Goal: Information Seeking & Learning: Learn about a topic

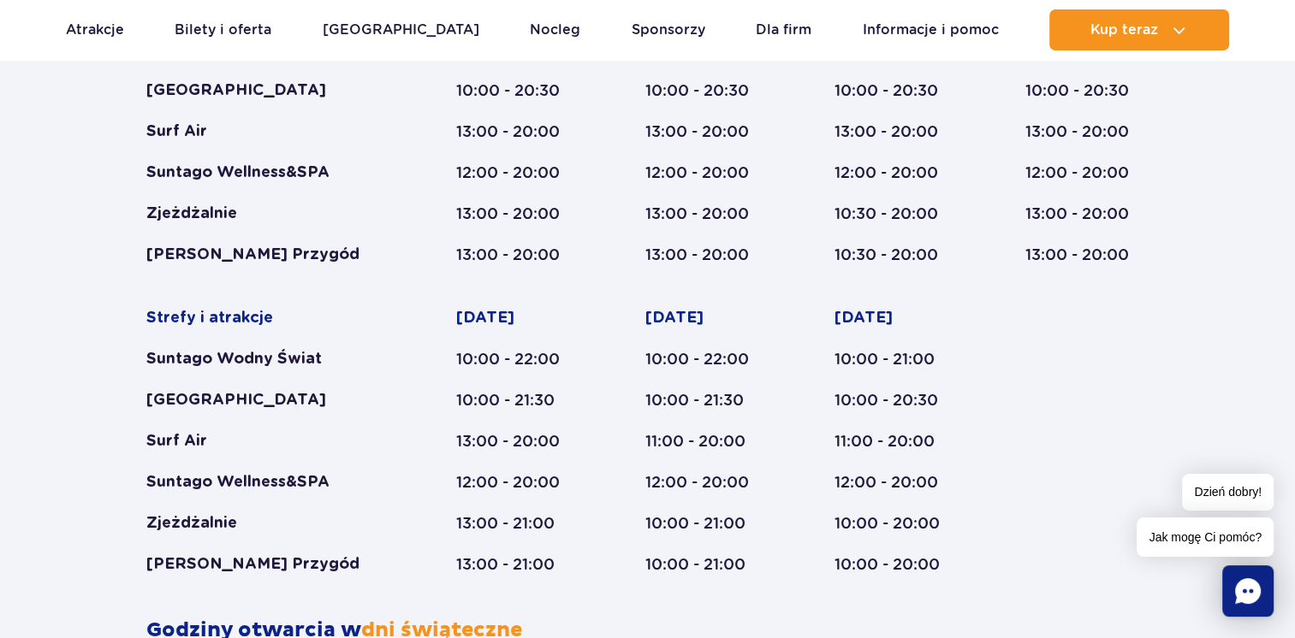
scroll to position [1164, 0]
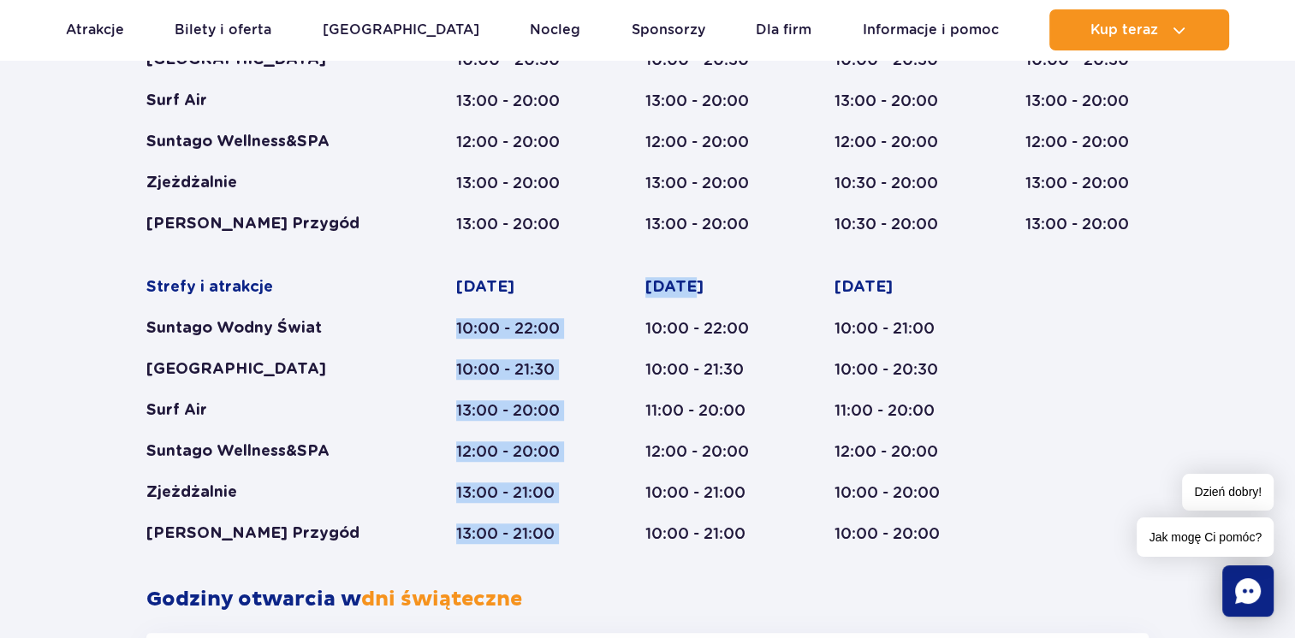
drag, startPoint x: 453, startPoint y: 323, endPoint x: 691, endPoint y: 268, distance: 244.1
click at [691, 268] on div "Strefy i atrakcje Suntago Wodny Świat Crocodile Island Surf Air Suntago Wellnes…" at bounding box center [647, 255] width 1002 height 577
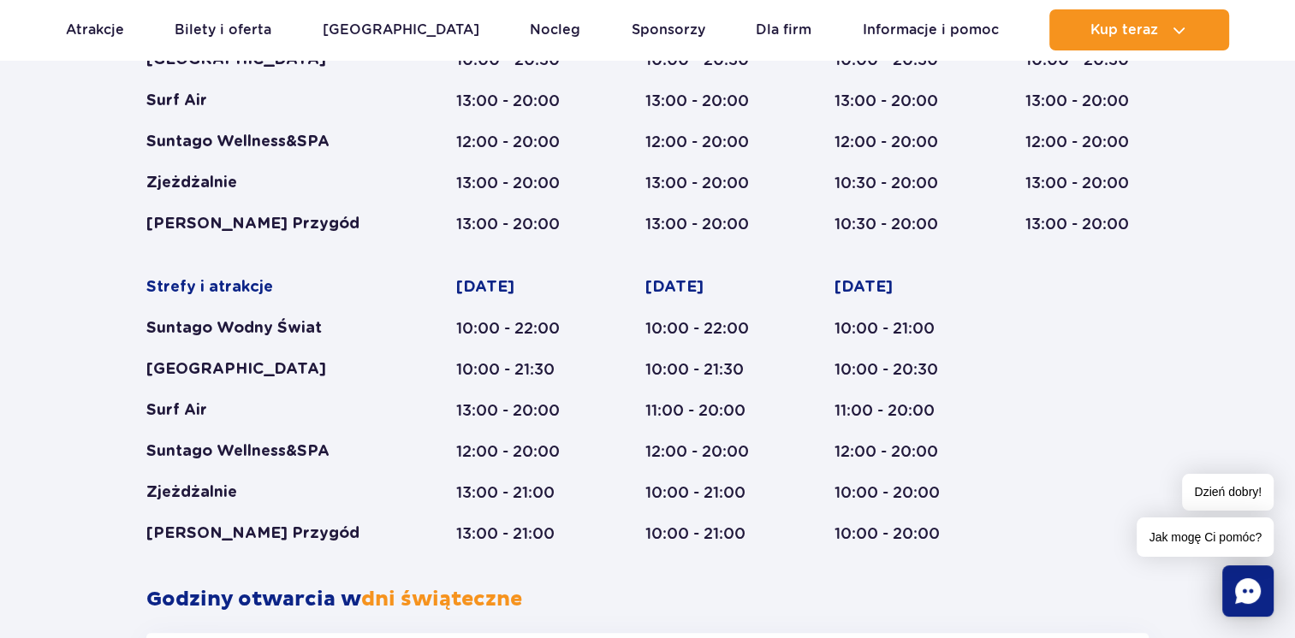
drag, startPoint x: 691, startPoint y: 268, endPoint x: 667, endPoint y: 358, distance: 93.0
click at [667, 358] on div "Sobota 10:00 - 22:00 10:00 - 21:30 11:00 - 20:00 12:00 - 20:00 10:00 - 21:00 10…" at bounding box center [706, 410] width 123 height 267
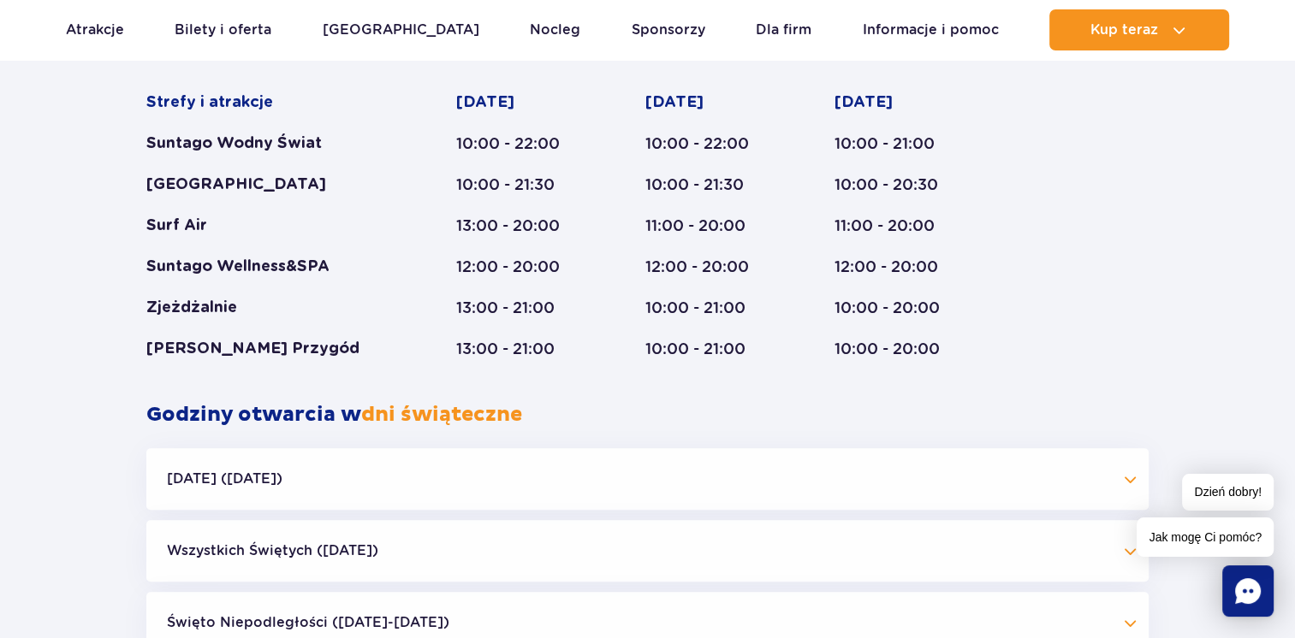
scroll to position [1249, 0]
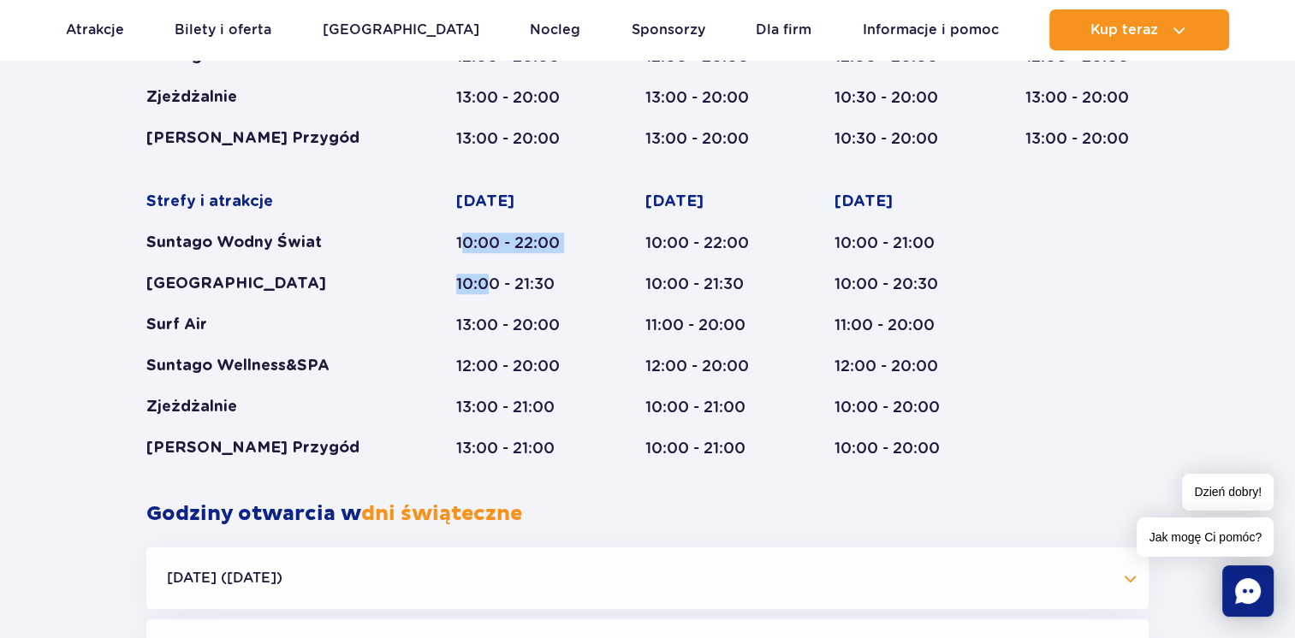
drag, startPoint x: 463, startPoint y: 238, endPoint x: 493, endPoint y: 268, distance: 42.4
click at [493, 268] on div "Piątek 10:00 - 22:00 10:00 - 21:30 13:00 - 20:00 12:00 - 20:00 13:00 - 21:00 13…" at bounding box center [517, 325] width 123 height 267
drag, startPoint x: 493, startPoint y: 268, endPoint x: 478, endPoint y: 256, distance: 18.8
click at [478, 256] on div "Piątek 10:00 - 22:00 10:00 - 21:30 13:00 - 20:00 12:00 - 20:00 13:00 - 21:00 13…" at bounding box center [517, 325] width 123 height 267
click at [513, 342] on div "Piątek 10:00 - 22:00 10:00 - 21:30 13:00 - 20:00 12:00 - 20:00 13:00 - 21:00 13…" at bounding box center [517, 325] width 123 height 267
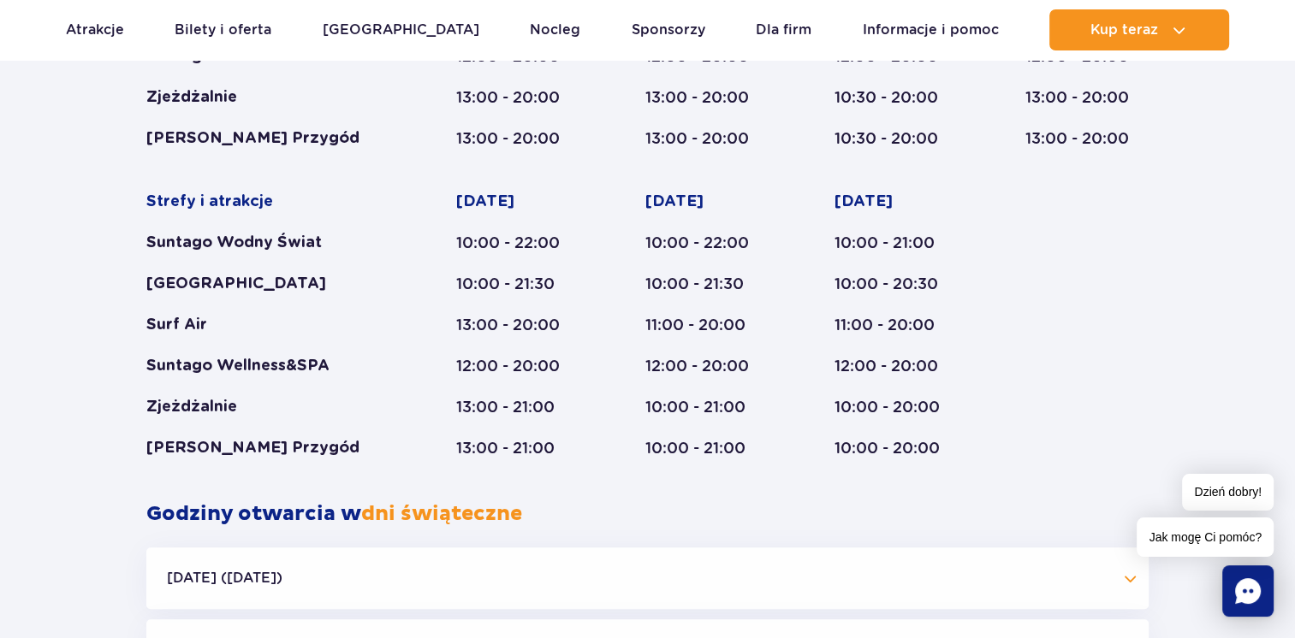
drag, startPoint x: 513, startPoint y: 342, endPoint x: 485, endPoint y: 241, distance: 104.8
click at [485, 241] on div "10:00 - 22:00" at bounding box center [517, 243] width 123 height 21
drag, startPoint x: 507, startPoint y: 239, endPoint x: 543, endPoint y: 241, distance: 36.9
click at [543, 241] on div "10:00 - 22:00" at bounding box center [517, 243] width 123 height 21
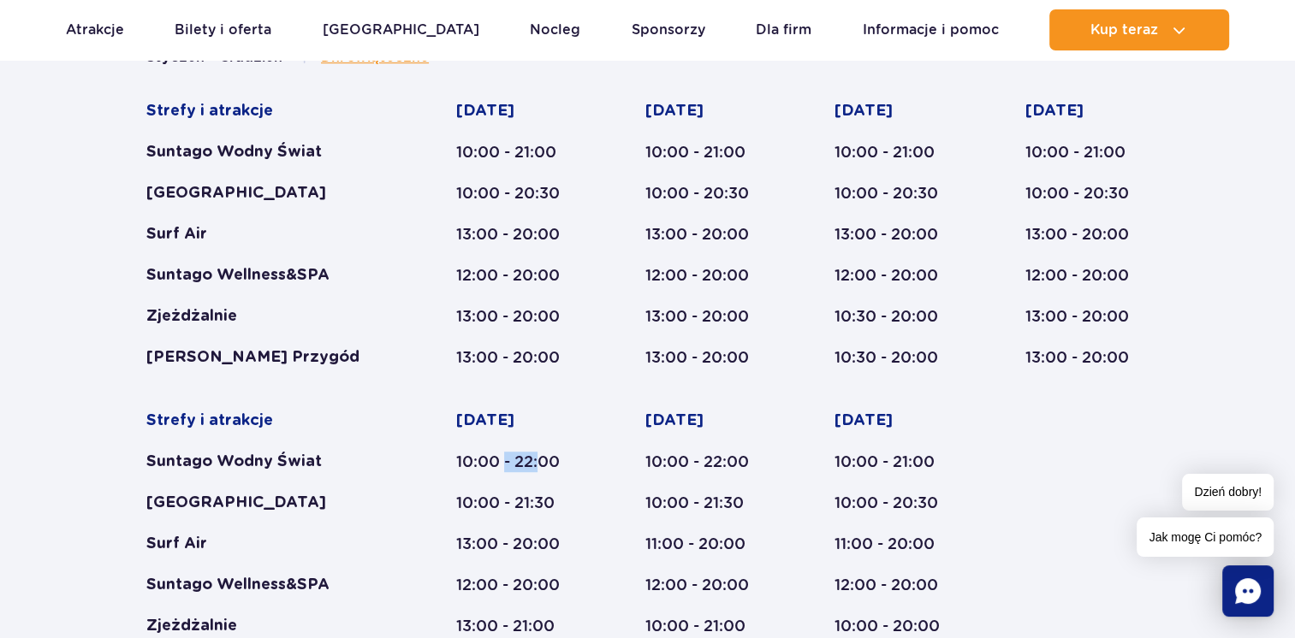
scroll to position [993, 0]
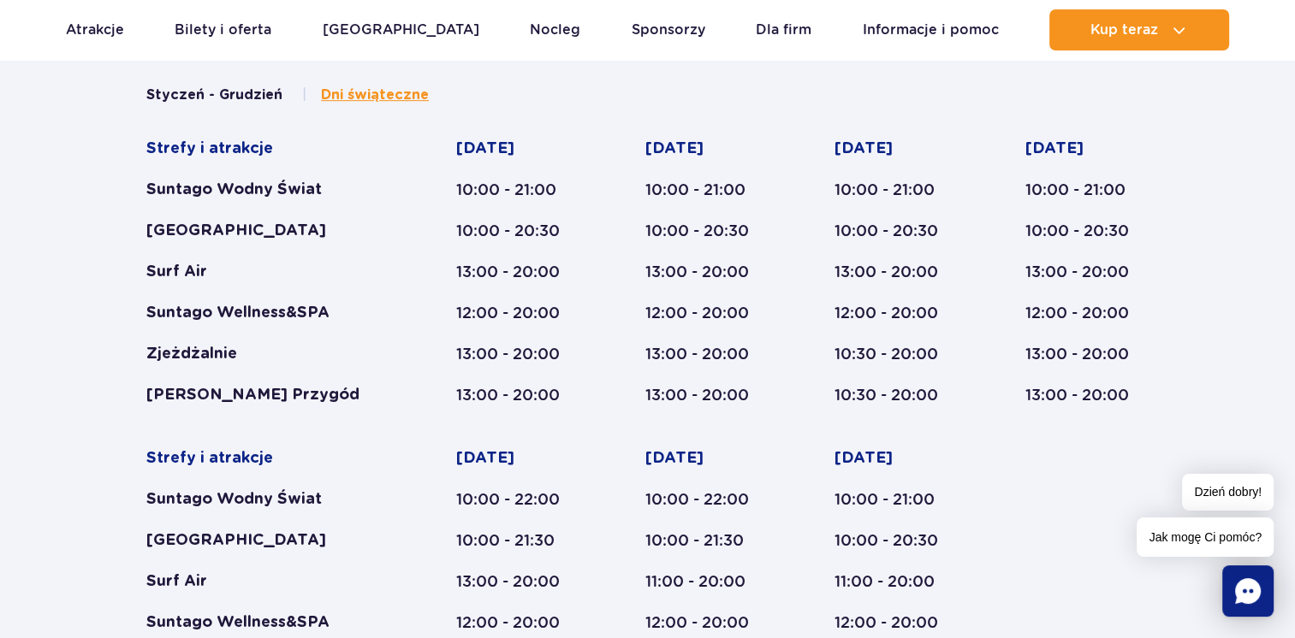
click at [934, 207] on div "Środa 10:00 - 21:00 10:00 - 20:30 13:00 - 20:00 12:00 - 20:00 10:30 - 20:00 10:…" at bounding box center [896, 272] width 125 height 267
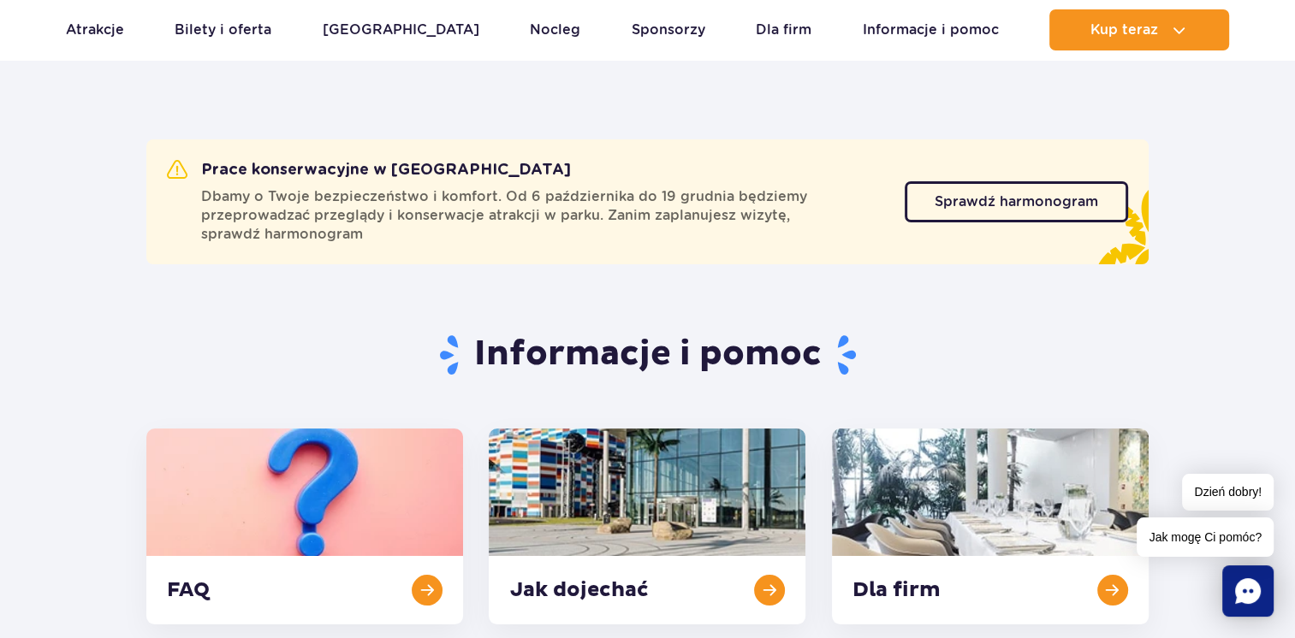
scroll to position [0, 0]
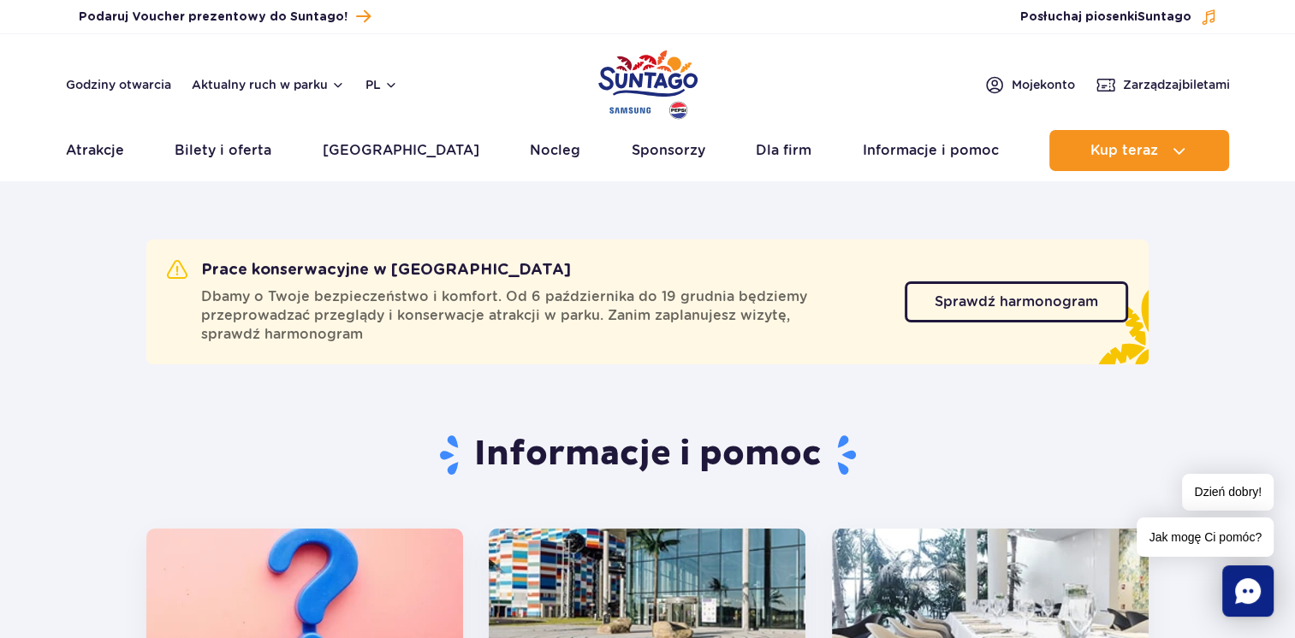
drag, startPoint x: -3, startPoint y: 375, endPoint x: 45, endPoint y: 101, distance: 278.1
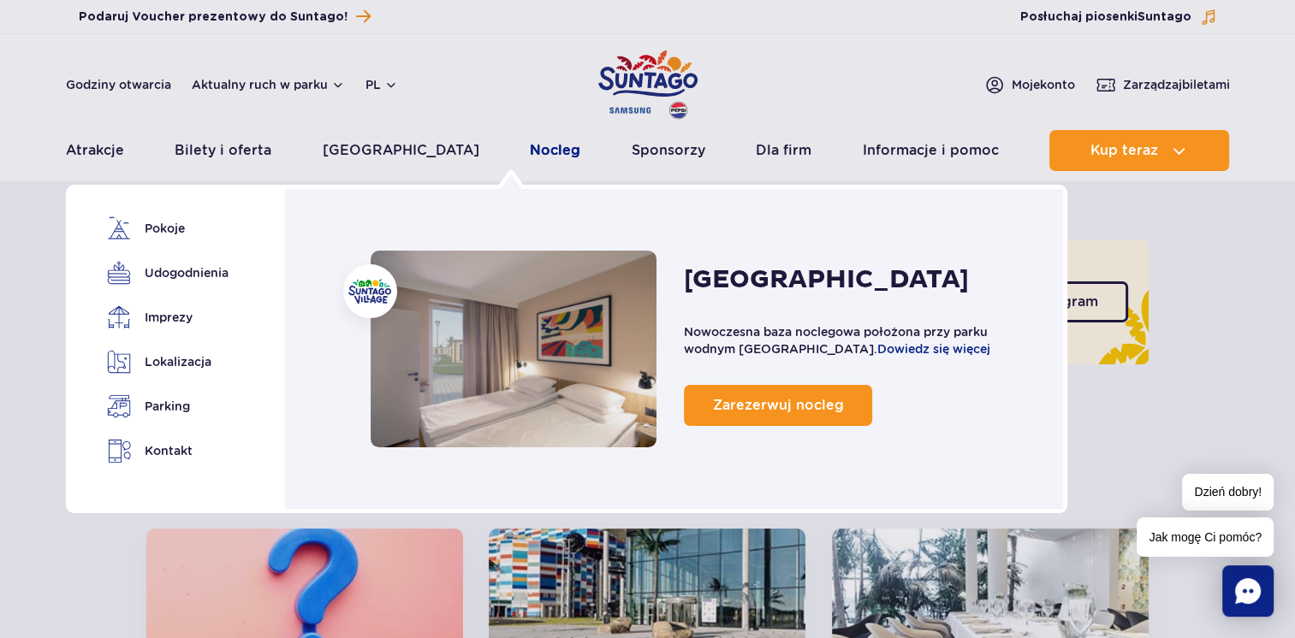
click at [530, 157] on link "Nocleg" at bounding box center [555, 150] width 50 height 41
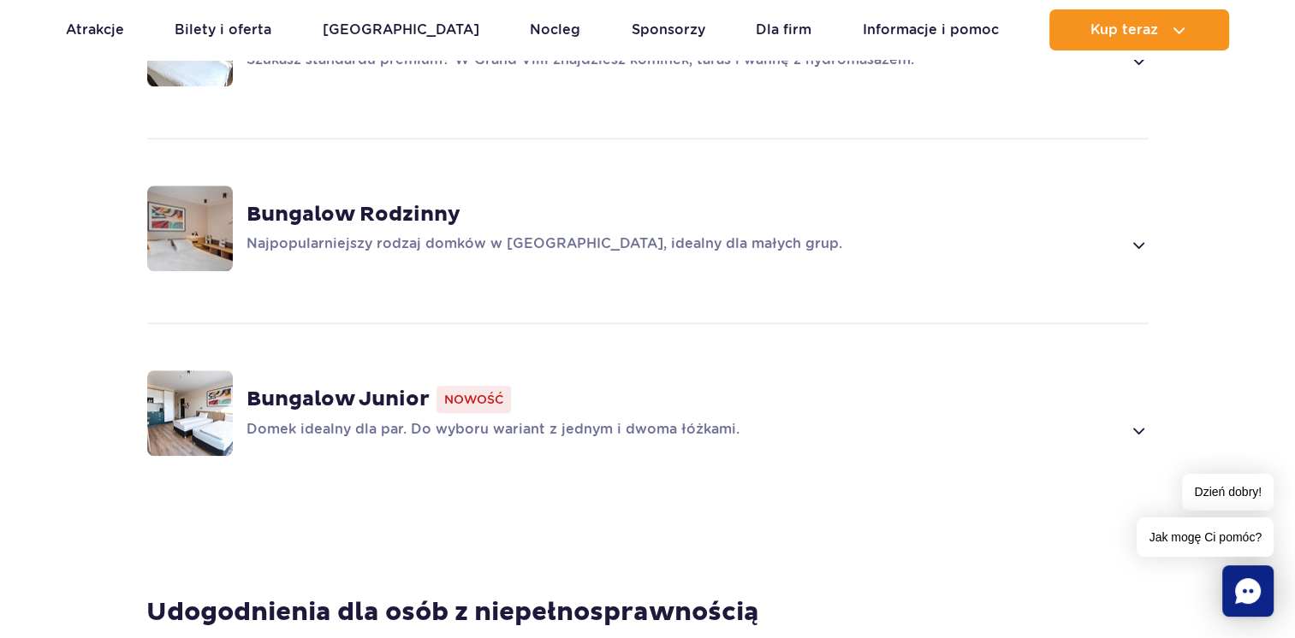
scroll to position [1455, 0]
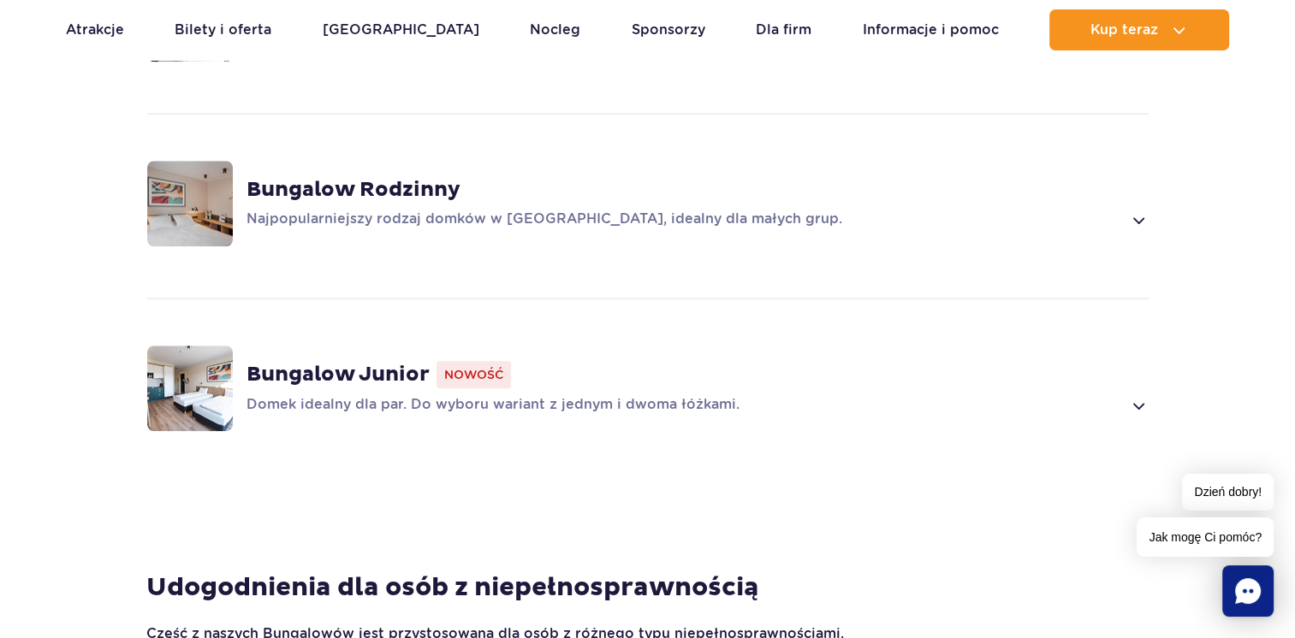
click at [592, 395] on p "Domek idealny dla par. Do wyboru wariant z jednym i dwoma łóżkami." at bounding box center [683, 405] width 875 height 21
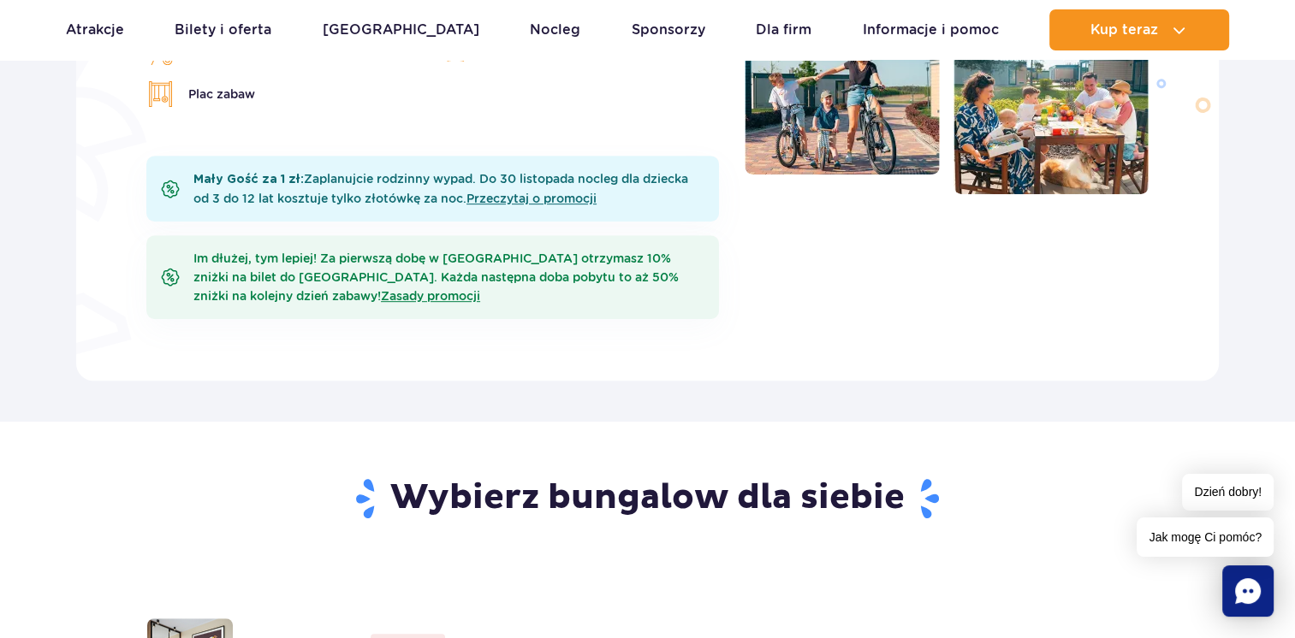
scroll to position [0, 0]
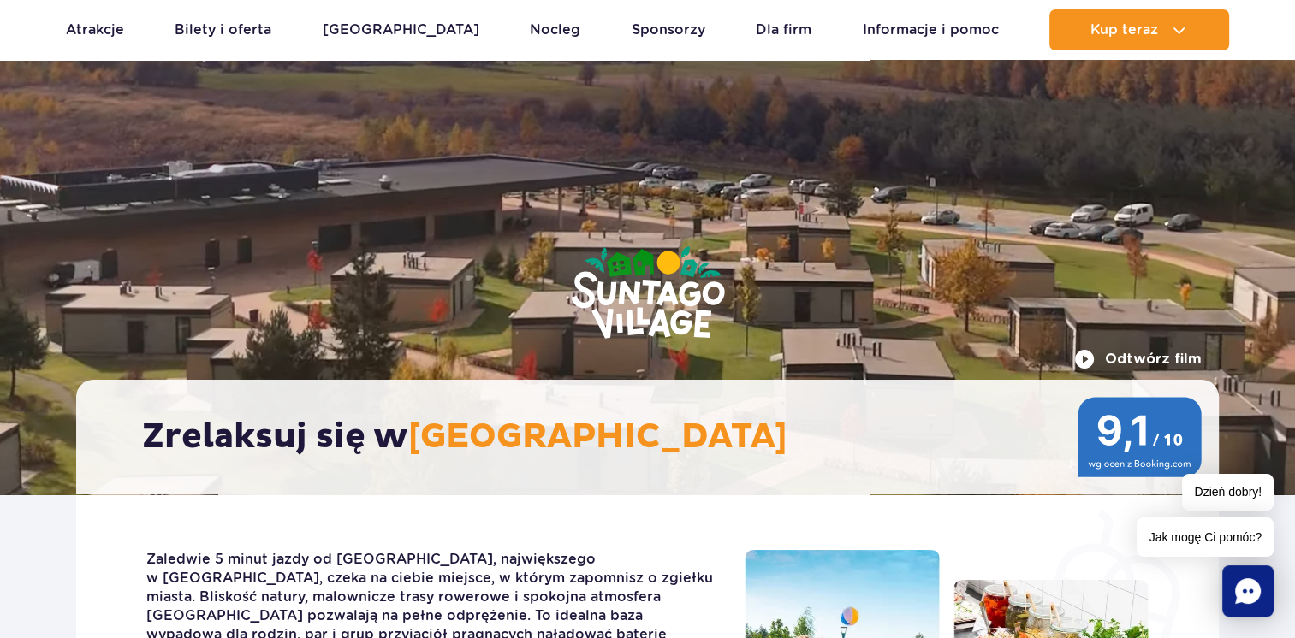
drag, startPoint x: 376, startPoint y: 391, endPoint x: 336, endPoint y: 71, distance: 322.5
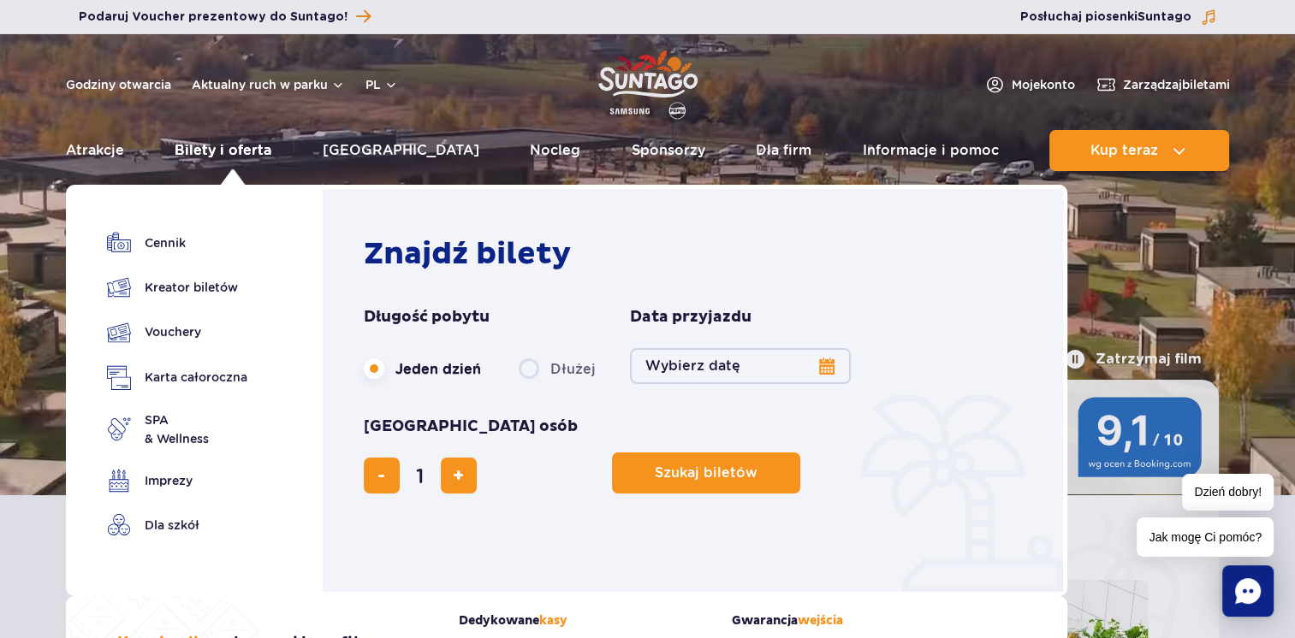
click at [271, 141] on link "Bilety i oferta" at bounding box center [223, 150] width 97 height 41
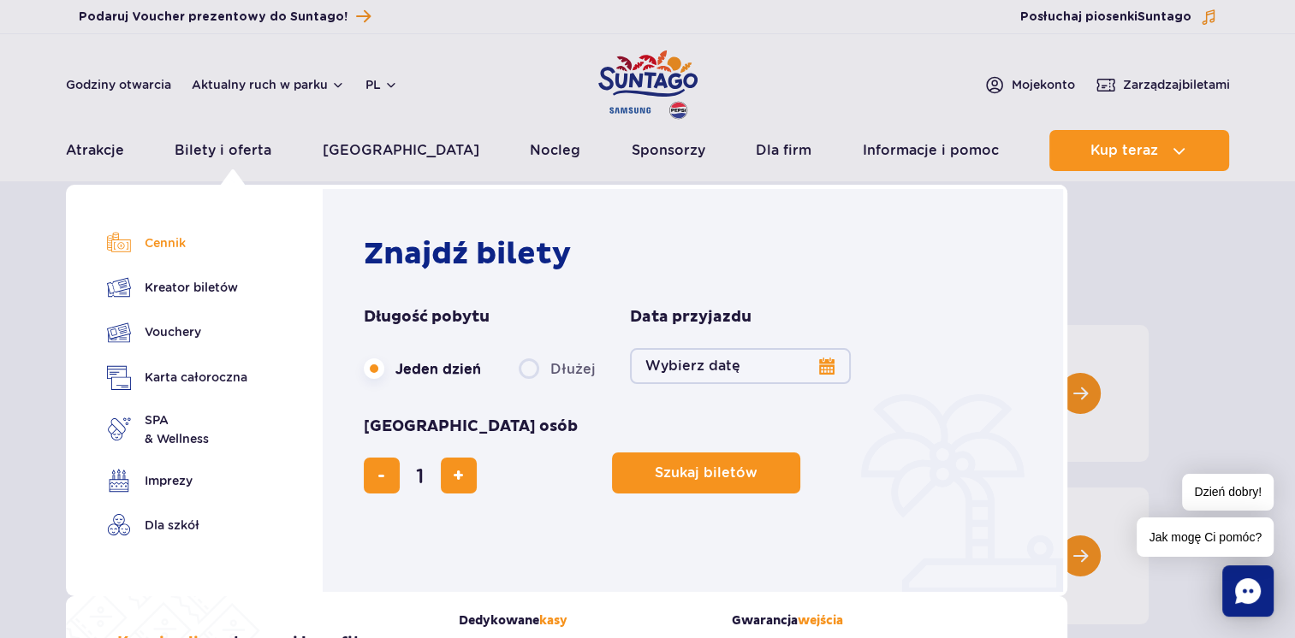
click at [185, 238] on link "Cennik" at bounding box center [177, 243] width 140 height 24
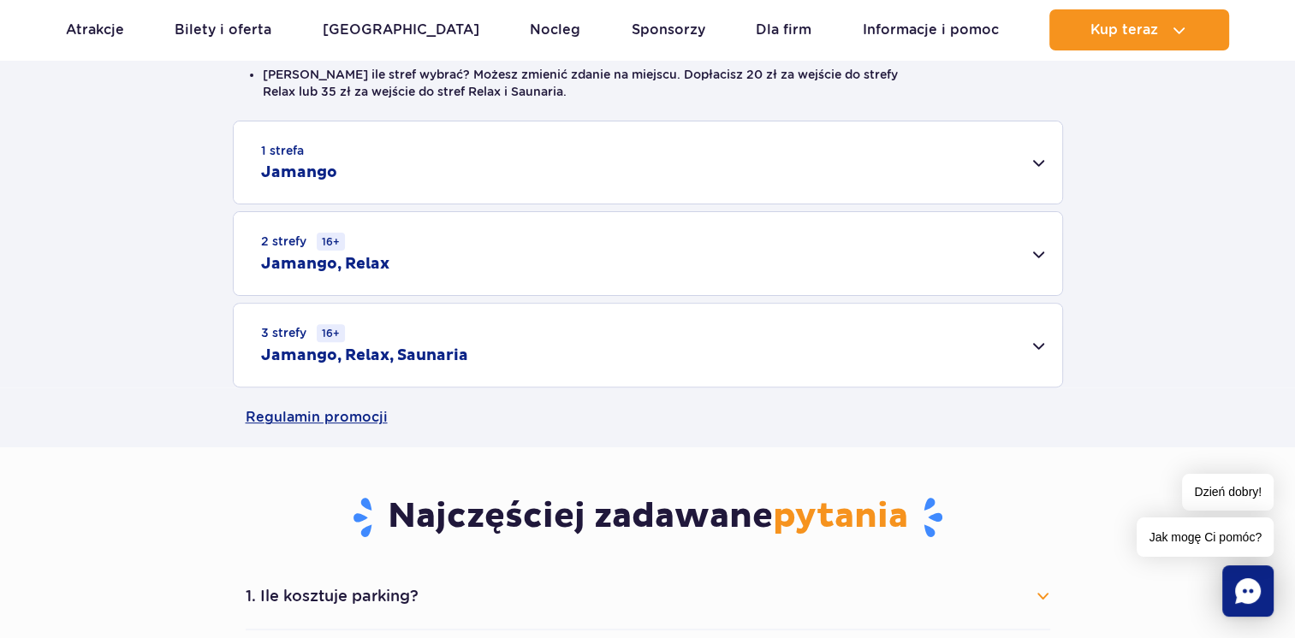
scroll to position [513, 0]
click at [305, 177] on h2 "Jamango" at bounding box center [299, 172] width 76 height 21
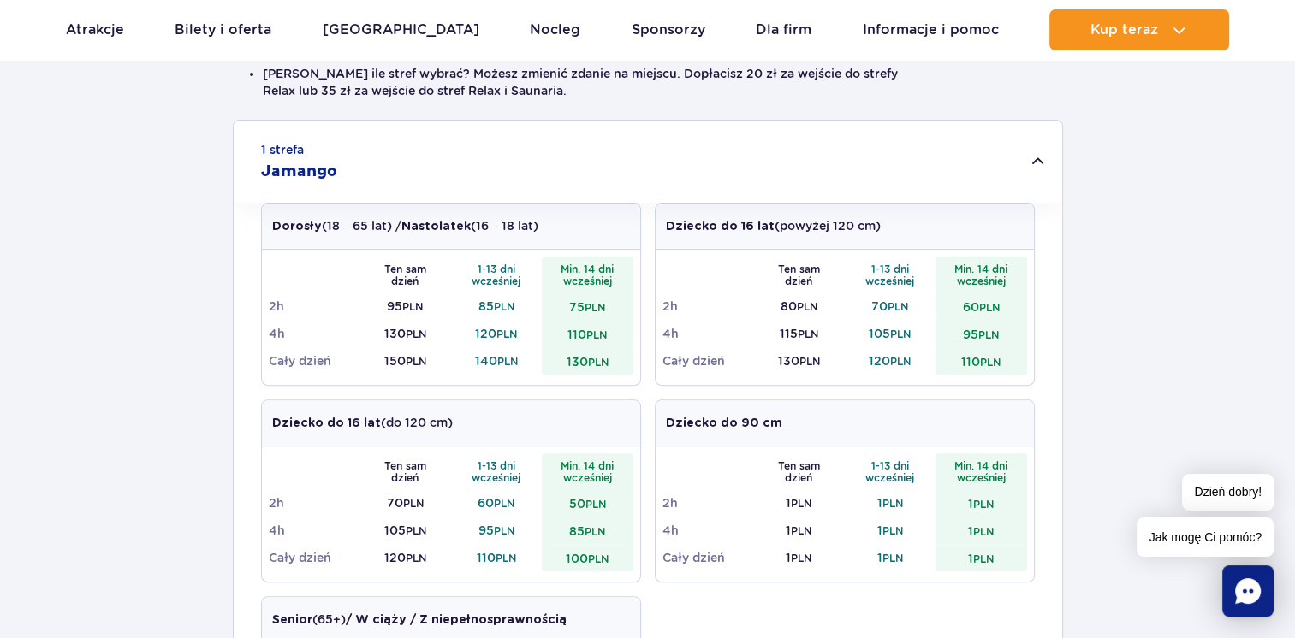
click at [335, 169] on div "1 strefa Jamango" at bounding box center [648, 162] width 828 height 82
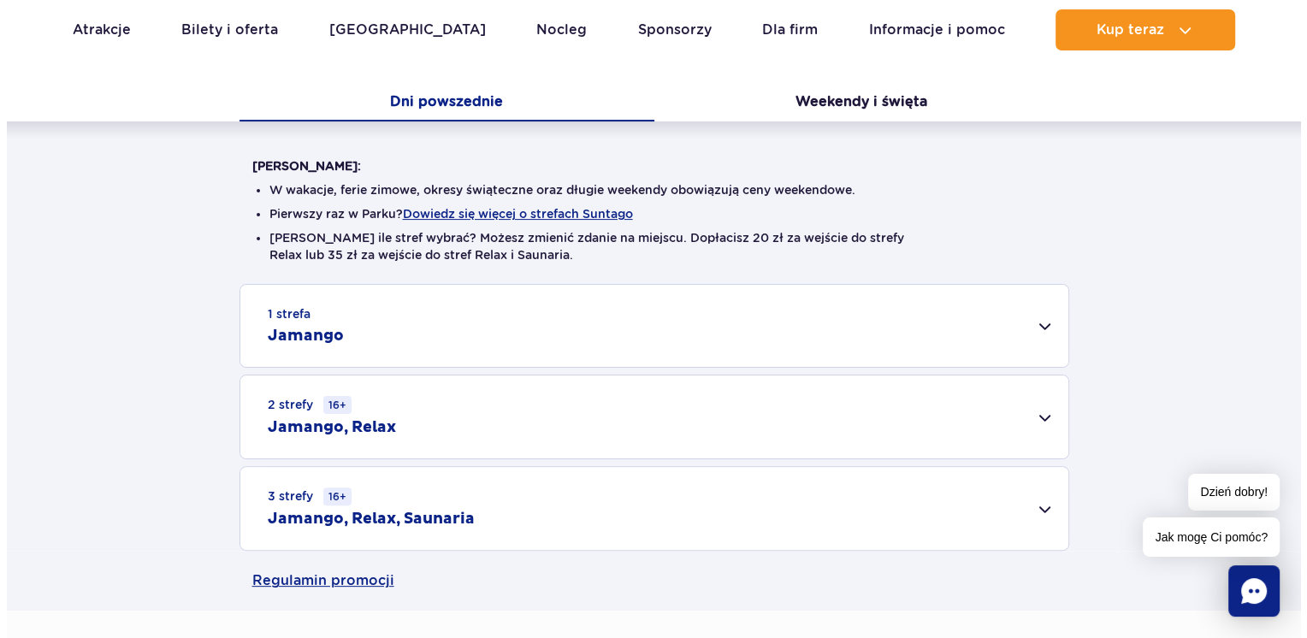
scroll to position [257, 0]
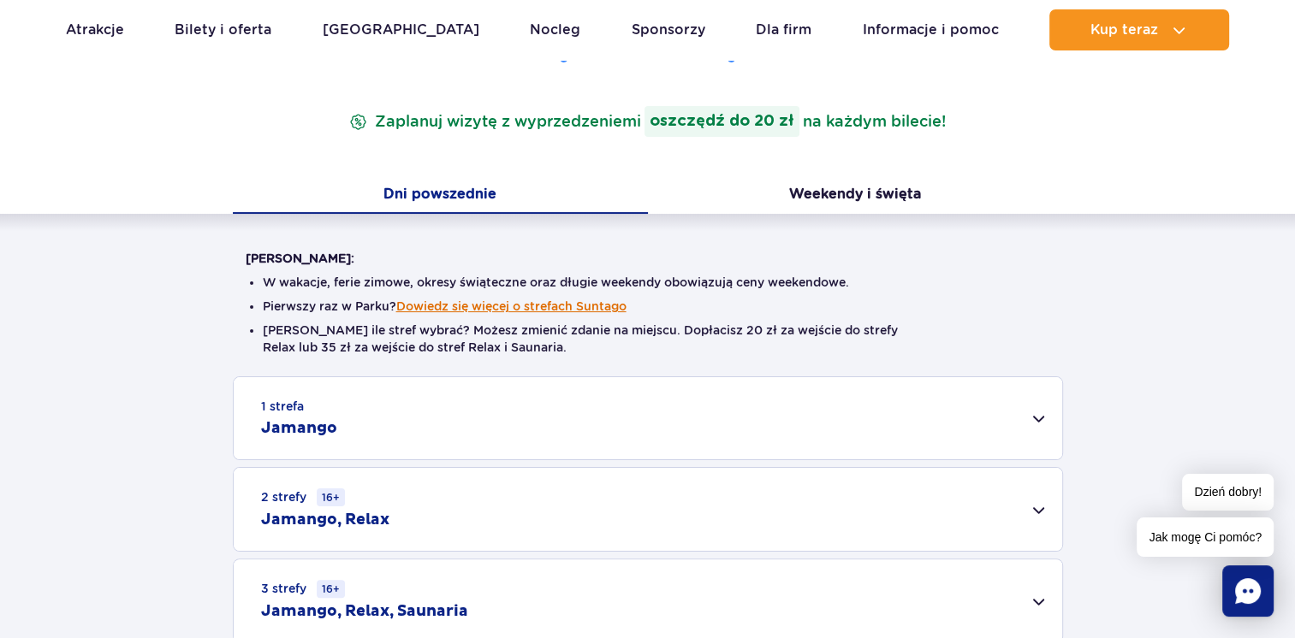
click at [436, 303] on button "Dowiedz się więcej o strefach Suntago" at bounding box center [511, 306] width 230 height 14
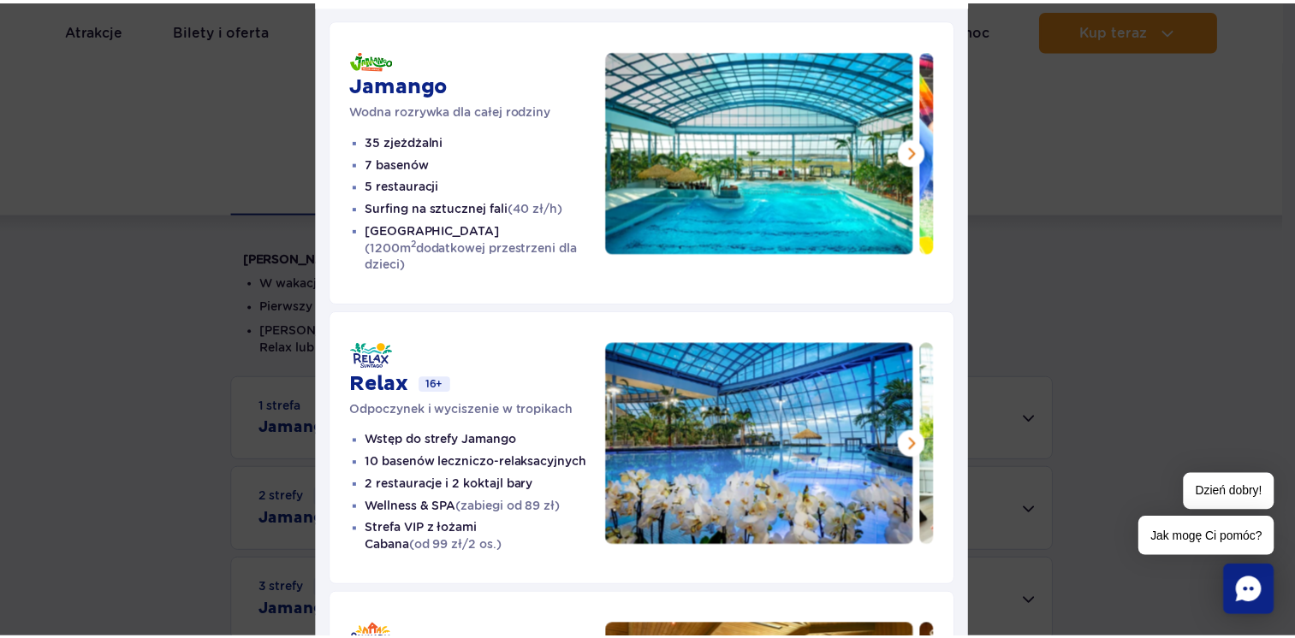
scroll to position [171, 0]
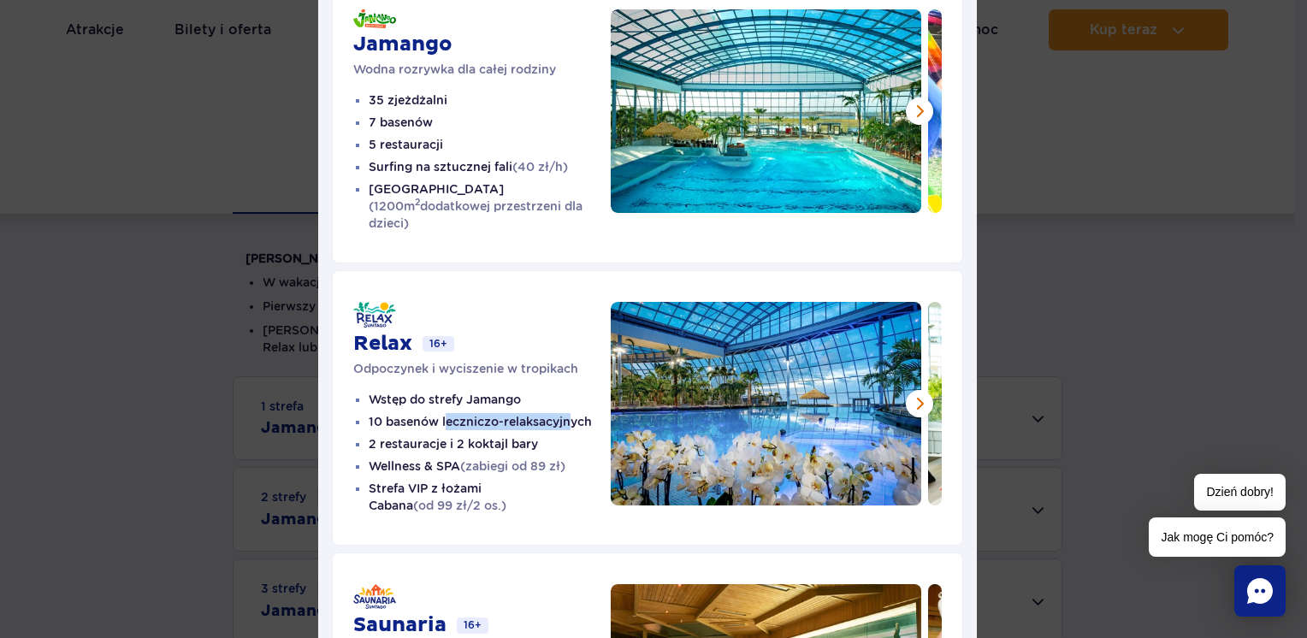
drag, startPoint x: 438, startPoint y: 404, endPoint x: 564, endPoint y: 404, distance: 125.8
click at [564, 413] on li "10 basenów leczniczo-relaksacyjnych" at bounding box center [490, 421] width 242 height 17
drag, startPoint x: 564, startPoint y: 404, endPoint x: 533, endPoint y: 426, distance: 38.0
click at [533, 436] on li "2 restauracje i 2 koktajl bary" at bounding box center [490, 444] width 242 height 17
drag, startPoint x: 364, startPoint y: 440, endPoint x: 459, endPoint y: 451, distance: 95.6
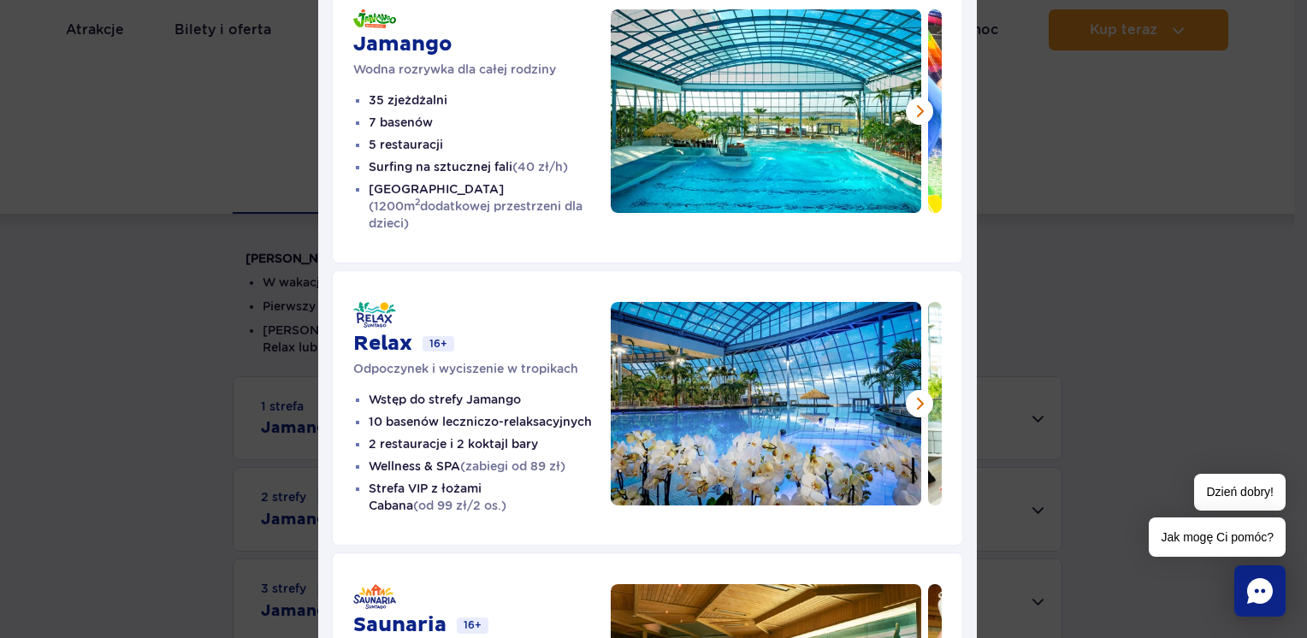
click at [459, 458] on li "Wellness & SPA (zabiegi od 89 zł)" at bounding box center [490, 466] width 242 height 17
drag, startPoint x: 459, startPoint y: 451, endPoint x: 455, endPoint y: 464, distance: 13.3
click at [455, 480] on li "Strefa VIP z łożami Cabana (od 99 zł/2 os.)" at bounding box center [490, 497] width 242 height 34
click at [1089, 287] on div "Strefy Suntago Jamango Wodna rozrywka dla całej rodziny 35 zjeżdżalni 7 basenów…" at bounding box center [647, 358] width 1295 height 1059
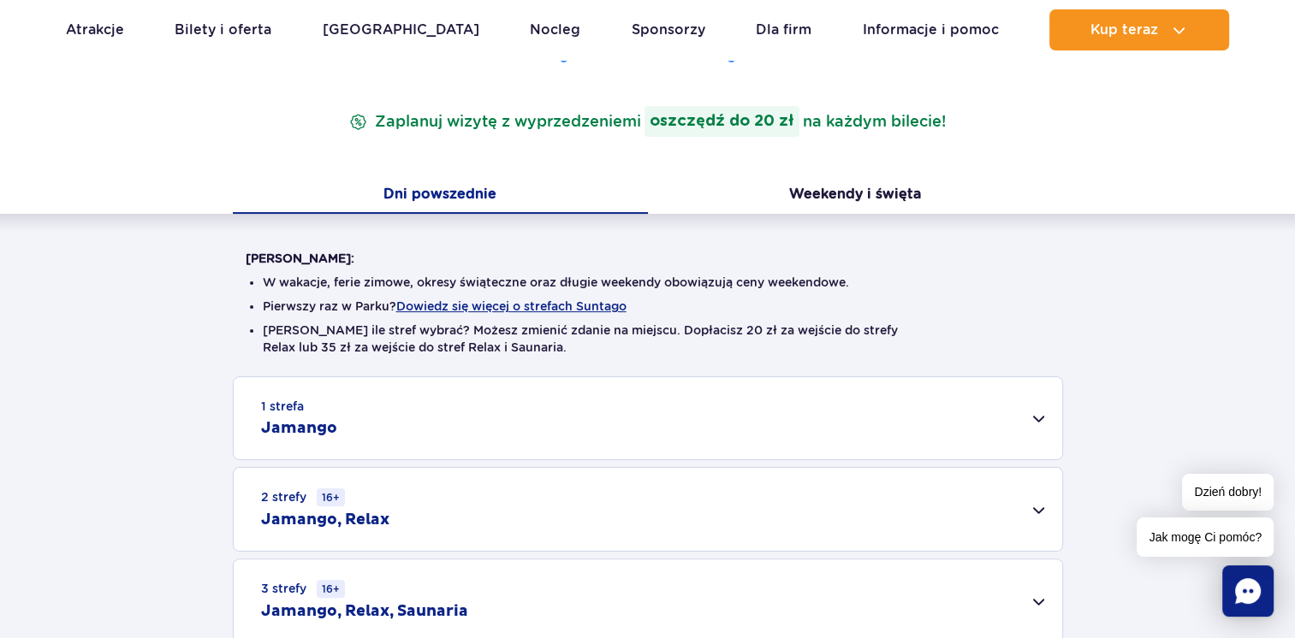
scroll to position [0, 0]
drag, startPoint x: 708, startPoint y: 330, endPoint x: 730, endPoint y: 330, distance: 21.4
click at [730, 330] on li "Nie wiesz ile stref wybrać? Możesz zmienić zdanie na miejscu. Dopłacisz 20 zł z…" at bounding box center [648, 339] width 770 height 34
drag, startPoint x: 730, startPoint y: 330, endPoint x: 730, endPoint y: 355, distance: 24.8
click at [730, 355] on li "Nie wiesz ile stref wybrać? Możesz zmienić zdanie na miejscu. Dopłacisz 20 zł z…" at bounding box center [648, 339] width 770 height 34
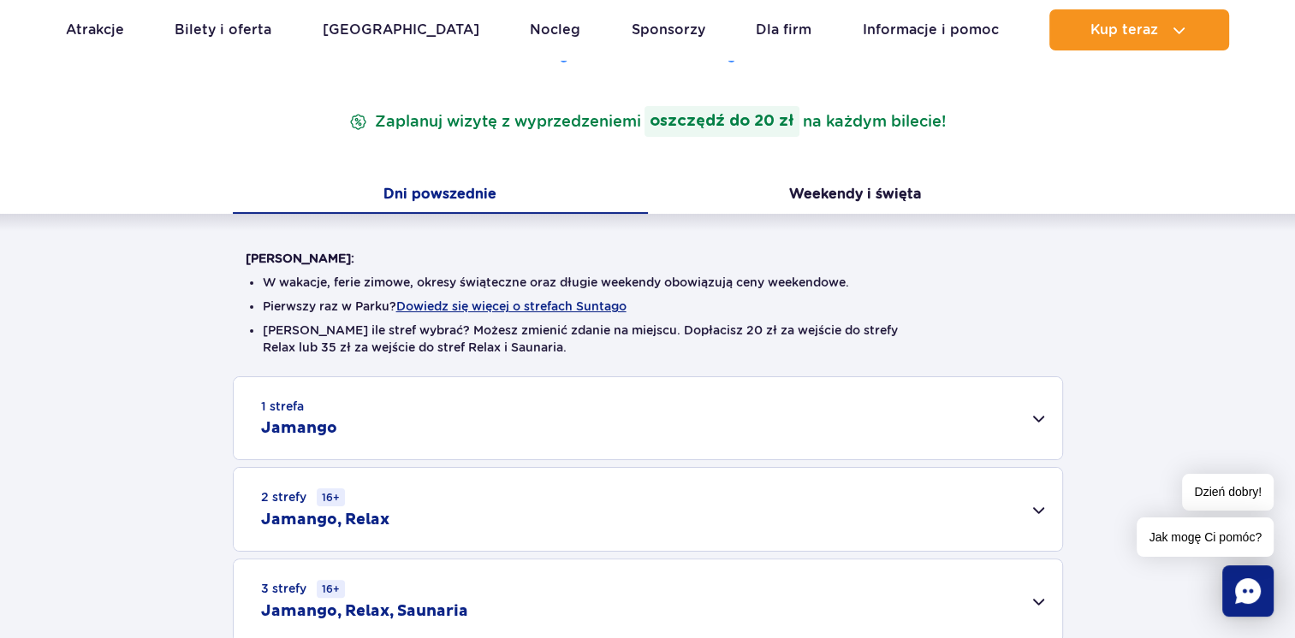
click at [366, 400] on div "1 strefa Jamango" at bounding box center [648, 418] width 828 height 82
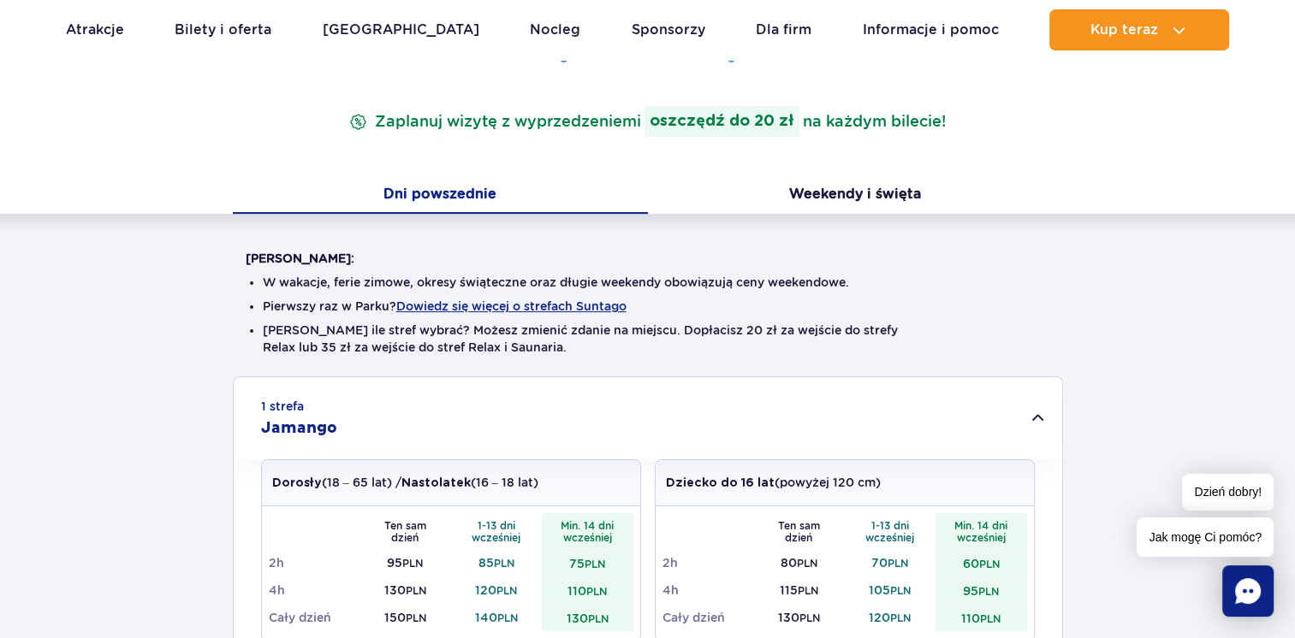
click at [574, 423] on div "1 strefa Jamango" at bounding box center [648, 418] width 828 height 82
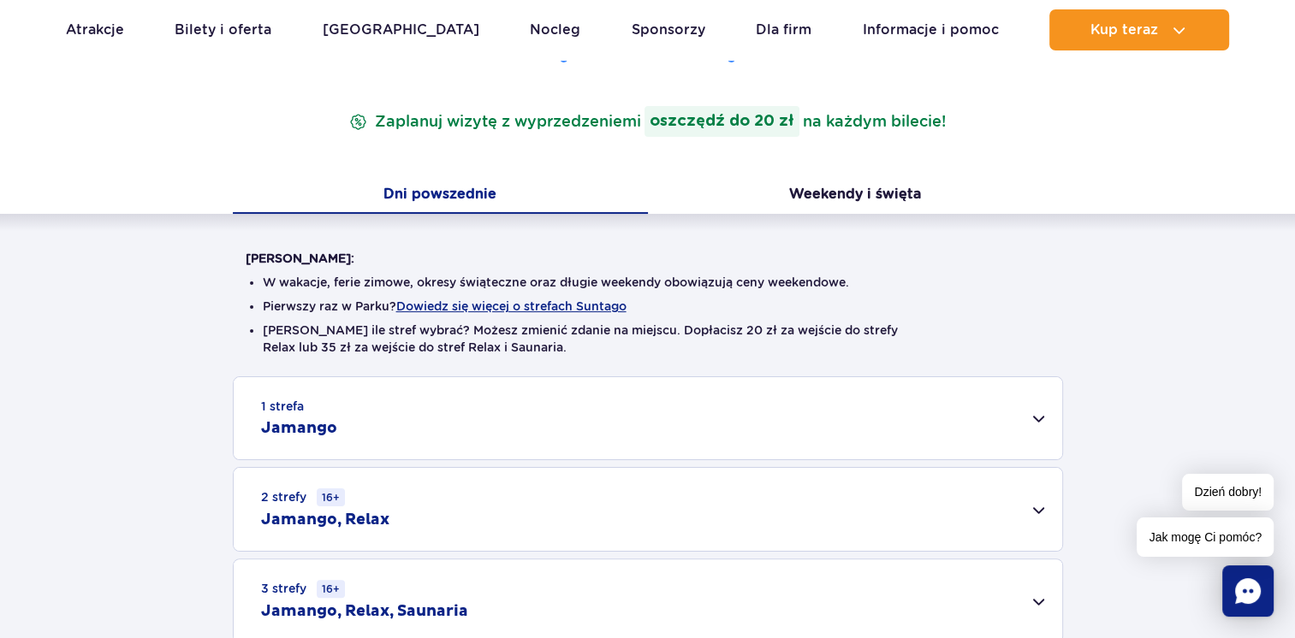
click at [451, 527] on div "2 strefy 16+ Jamango, Relax" at bounding box center [648, 509] width 828 height 83
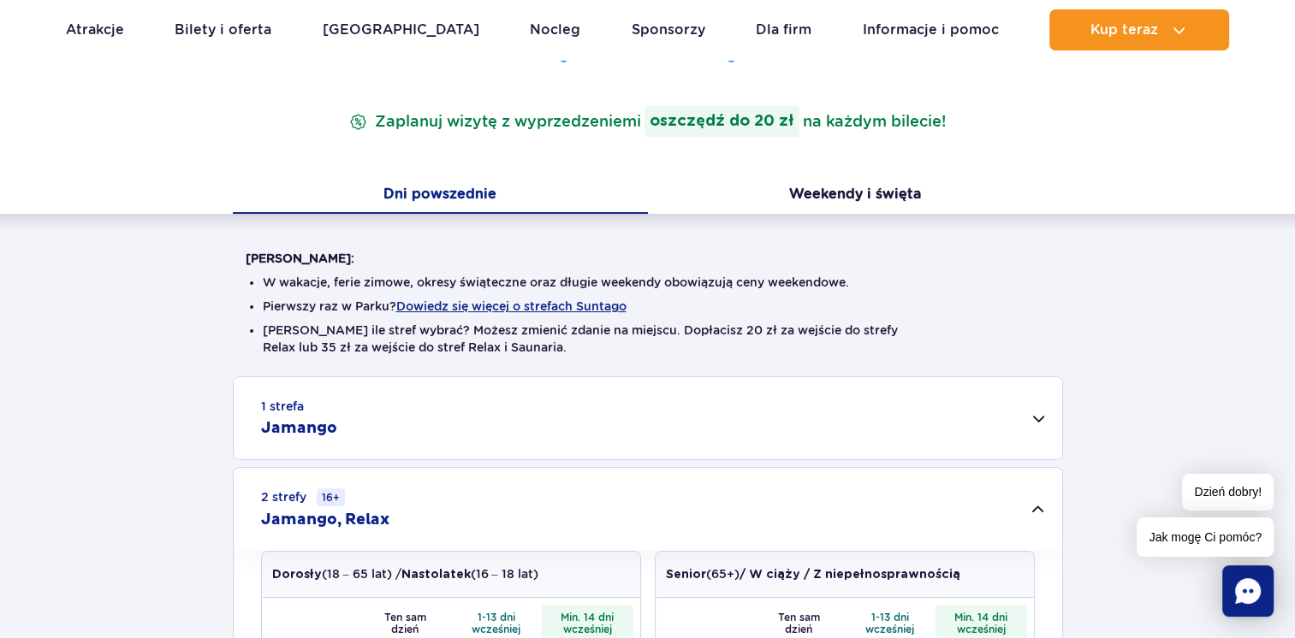
click at [419, 438] on div "1 strefa Jamango" at bounding box center [648, 418] width 828 height 82
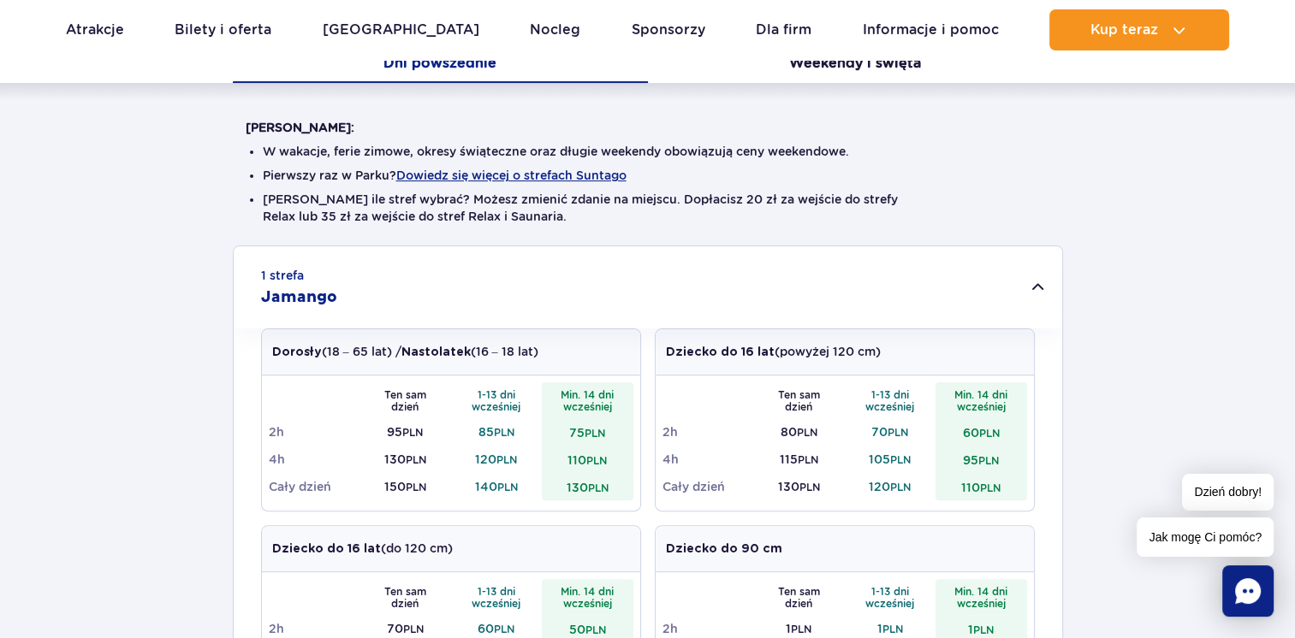
scroll to position [428, 0]
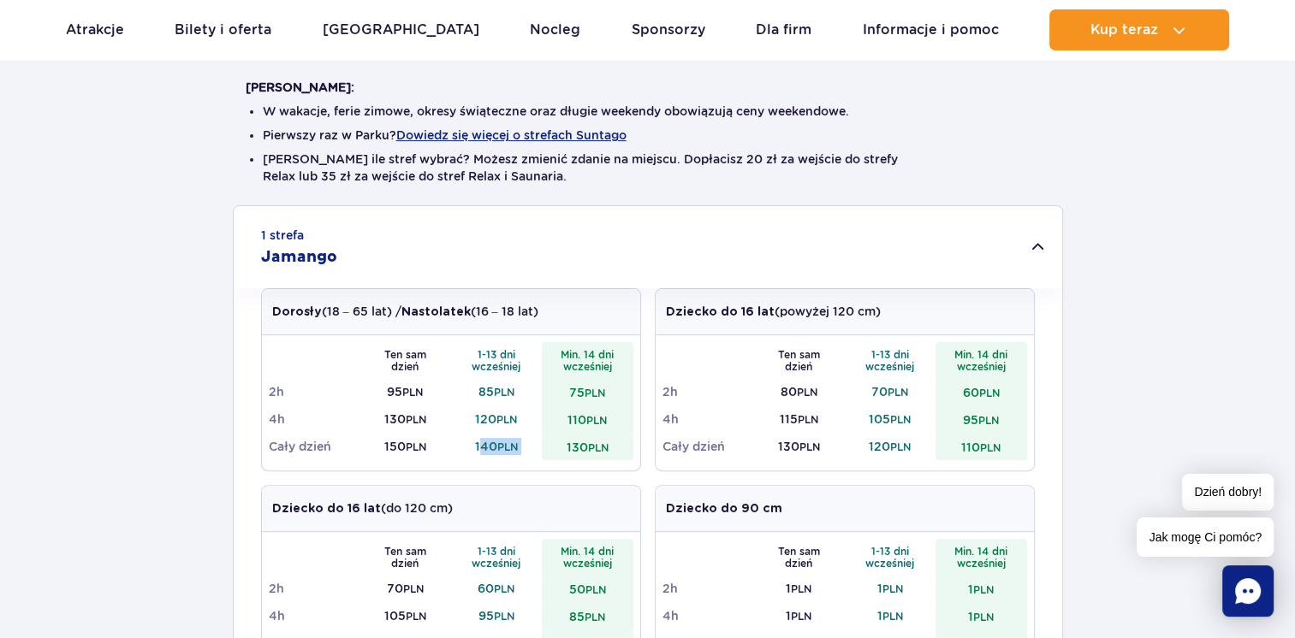
drag, startPoint x: 480, startPoint y: 447, endPoint x: 552, endPoint y: 457, distance: 72.6
click at [552, 457] on tr "Cały dzień 150 PLN 140 PLN 130 PLN" at bounding box center [451, 446] width 364 height 27
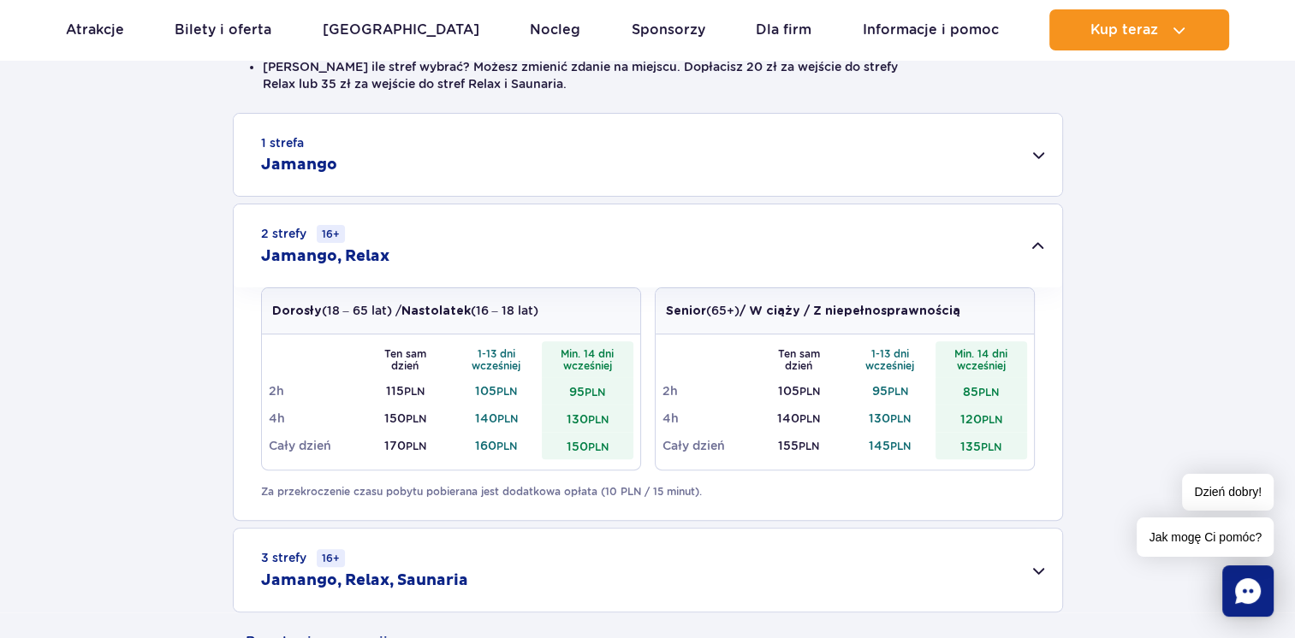
scroll to position [513, 0]
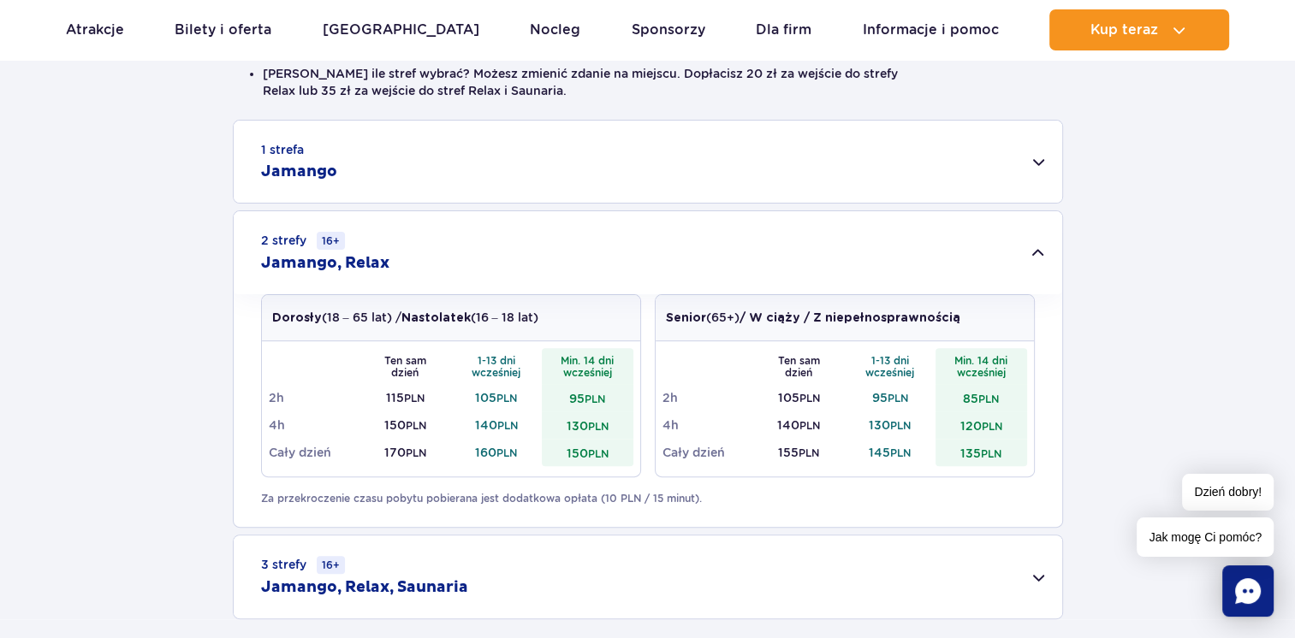
click at [499, 453] on td "160 PLN" at bounding box center [497, 452] width 92 height 27
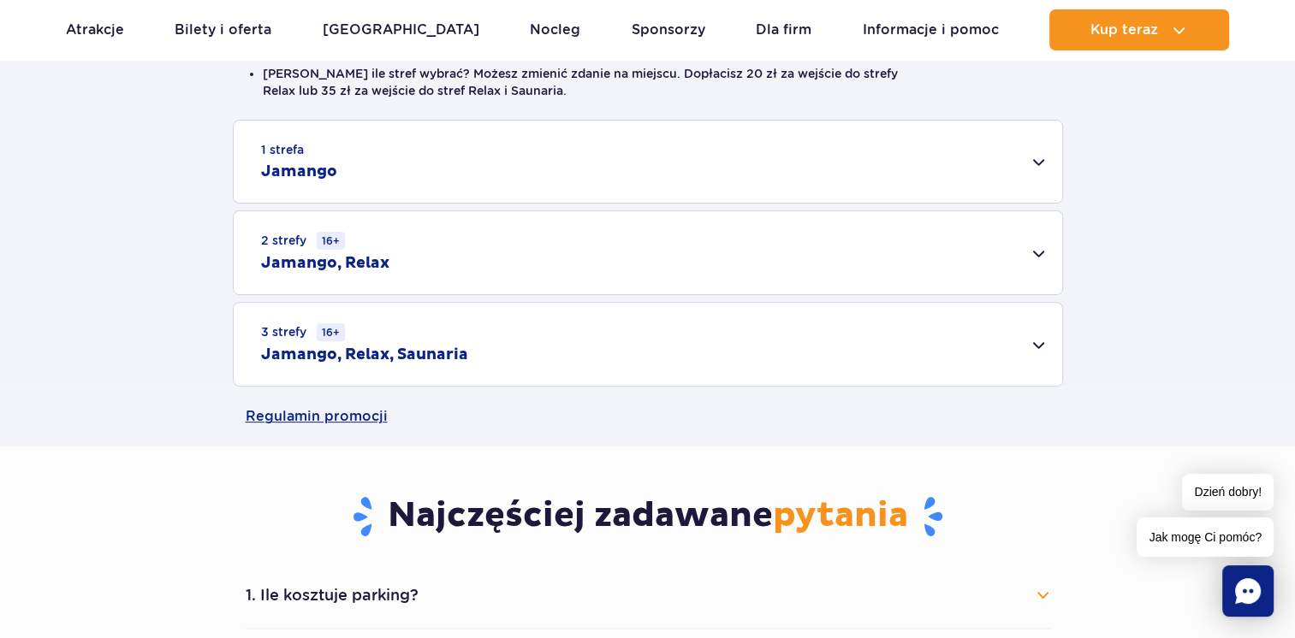
click at [193, 297] on div "1 strefa Jamango Dorosły (18 – 65 lat) / Nastolatek (16 – 18 lat) Ten sam dzień…" at bounding box center [647, 253] width 1295 height 267
click at [435, 351] on h2 "Jamango, Relax, Saunaria" at bounding box center [364, 355] width 207 height 21
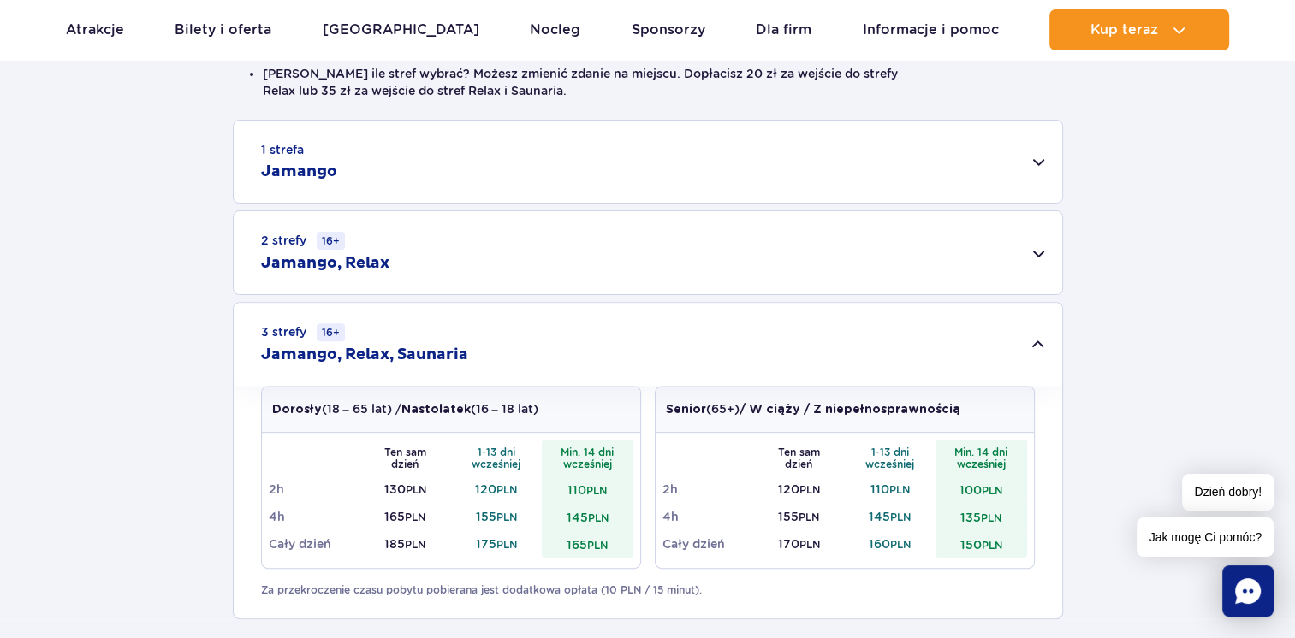
click at [459, 368] on div "3 strefy 16+ Jamango, Relax, Saunaria" at bounding box center [648, 344] width 828 height 83
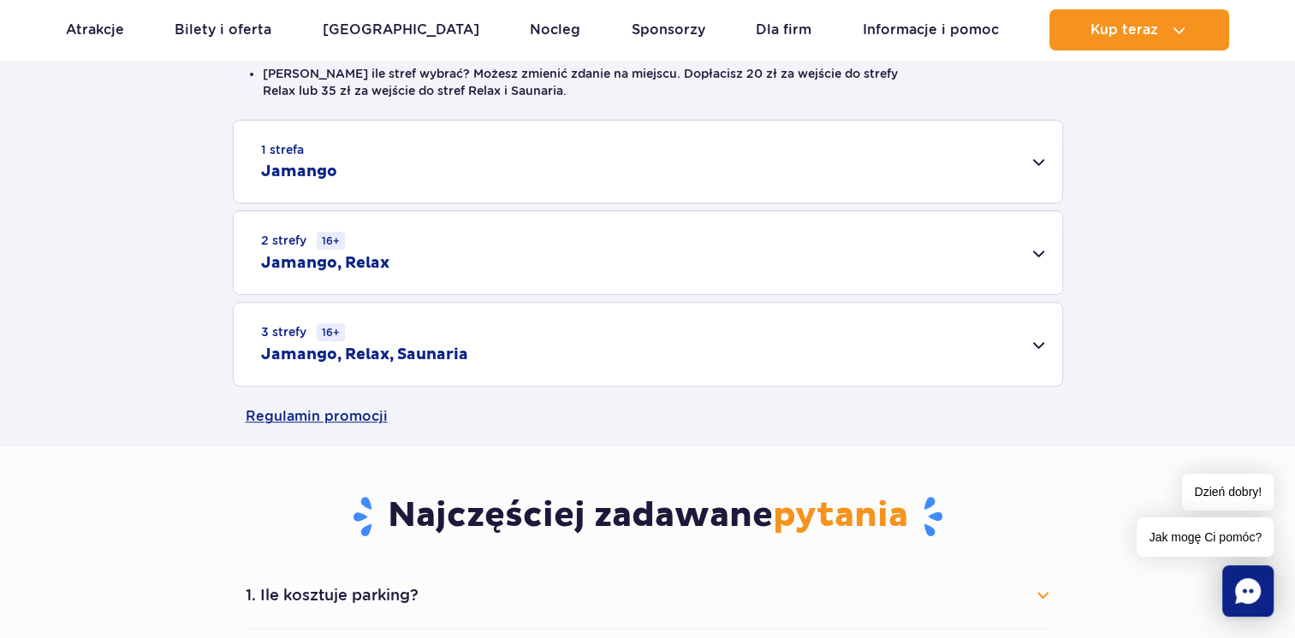
click at [406, 272] on div "2 strefy 16+ Jamango, Relax" at bounding box center [648, 252] width 828 height 83
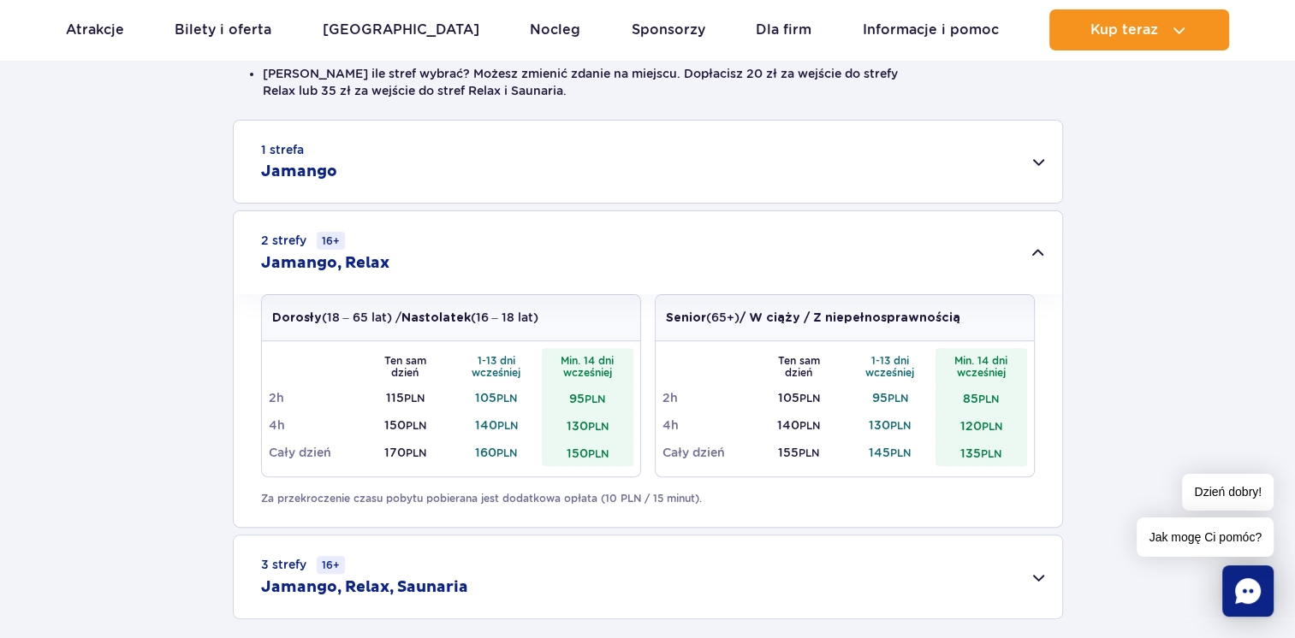
click at [399, 173] on div "1 strefa Jamango" at bounding box center [648, 162] width 828 height 82
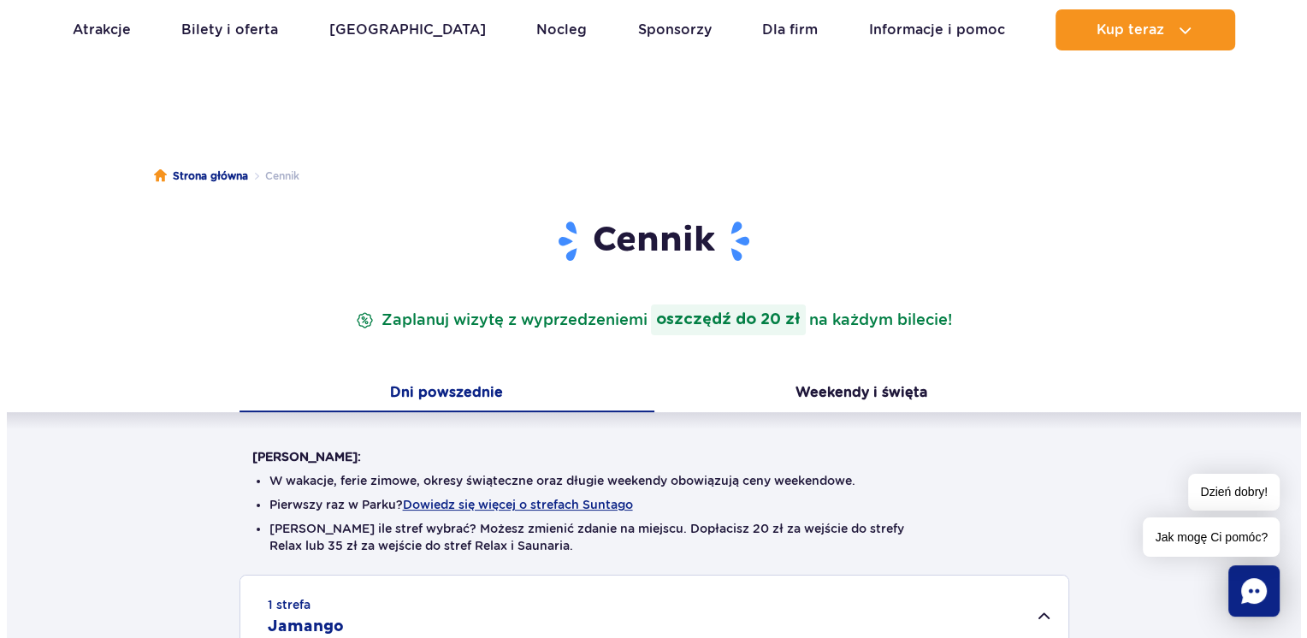
scroll to position [171, 0]
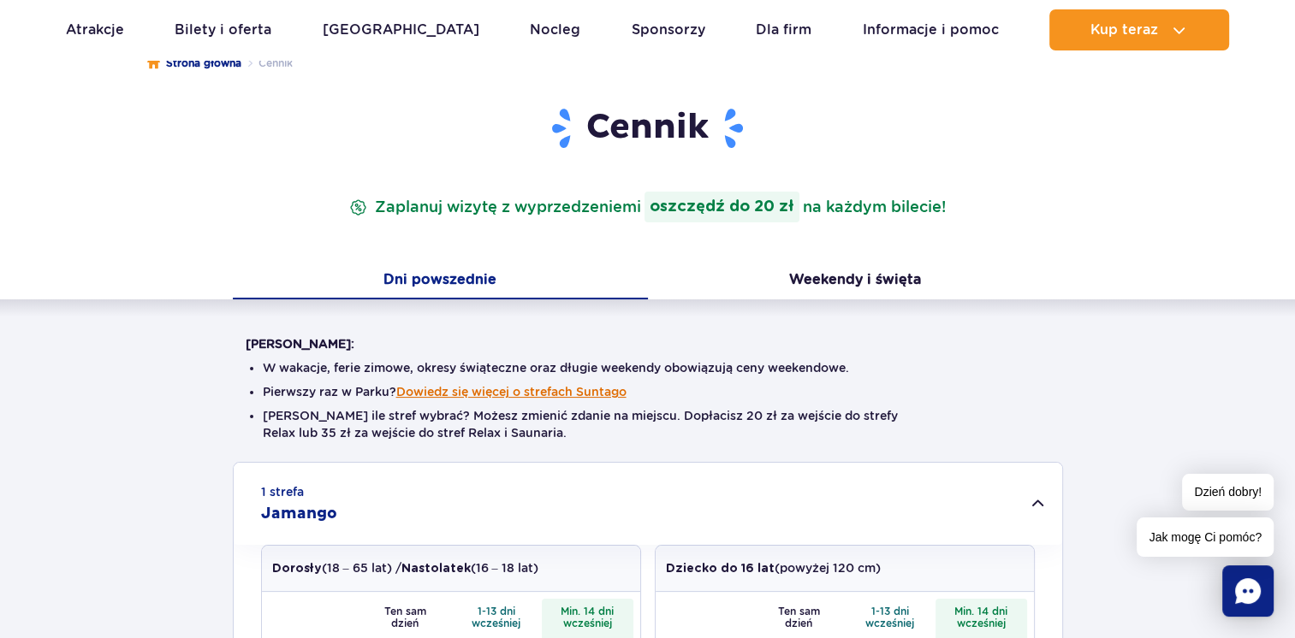
click at [495, 399] on li "Pierwszy raz w Parku? Dowiedz się więcej o strefach Suntago" at bounding box center [648, 391] width 770 height 17
click at [498, 398] on button "Dowiedz się więcej o strefach Suntago" at bounding box center [511, 392] width 230 height 14
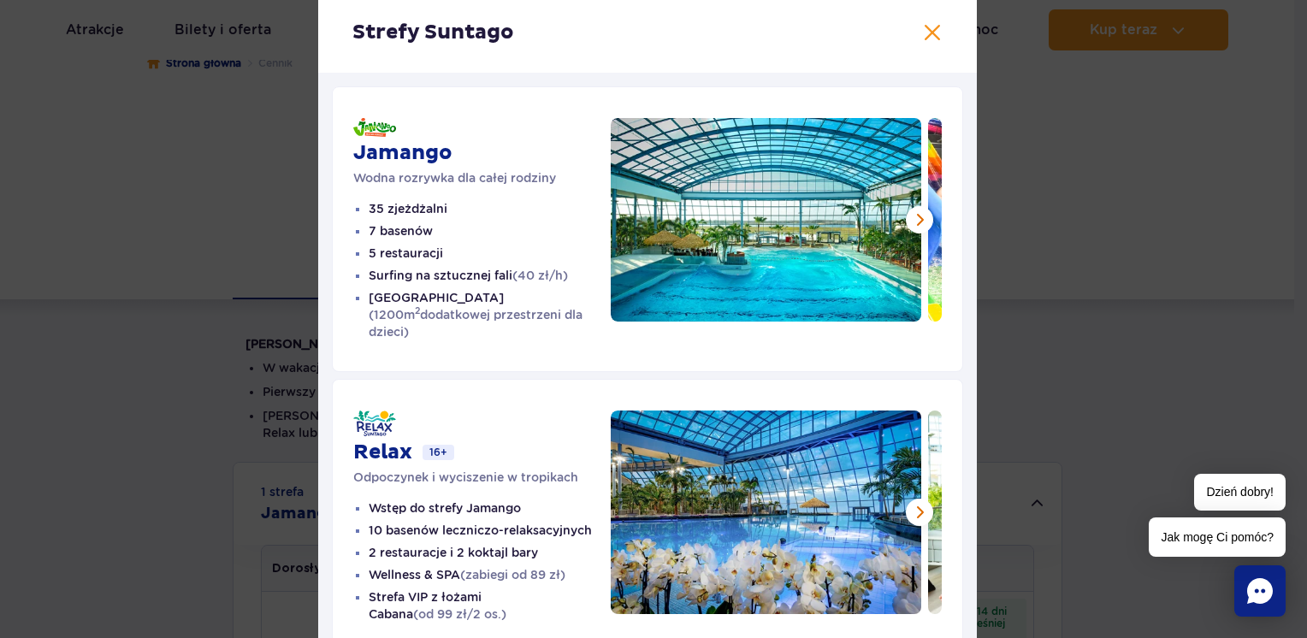
scroll to position [0, 0]
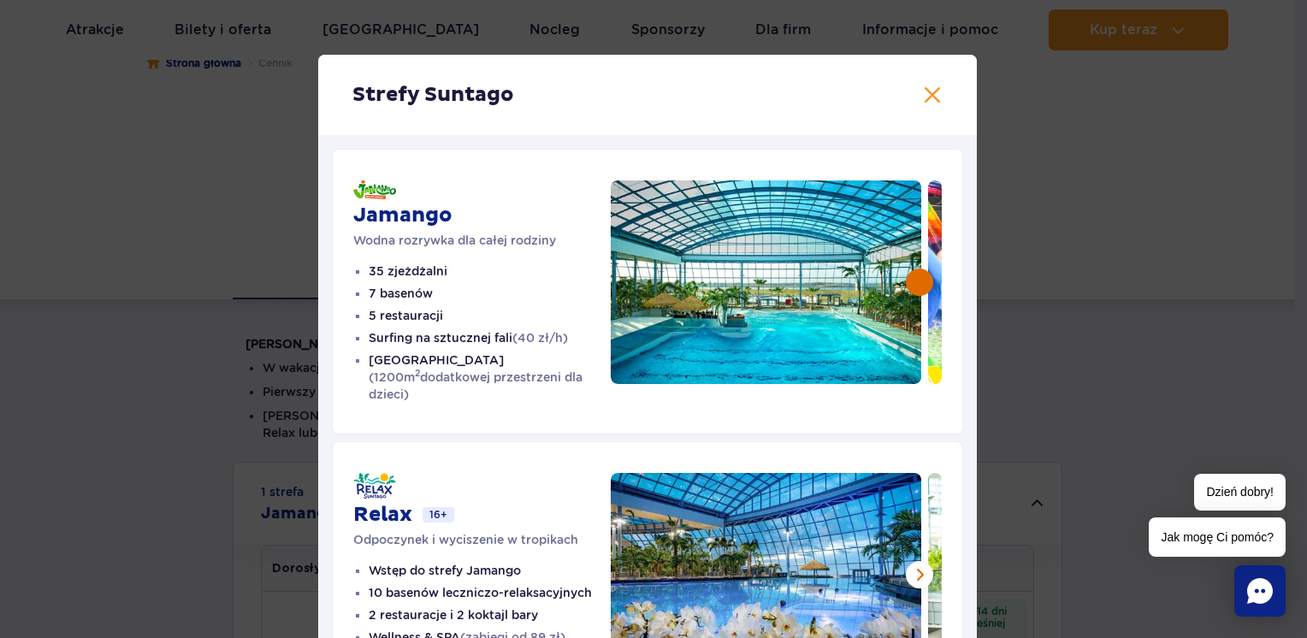
click at [913, 279] on button at bounding box center [919, 282] width 27 height 27
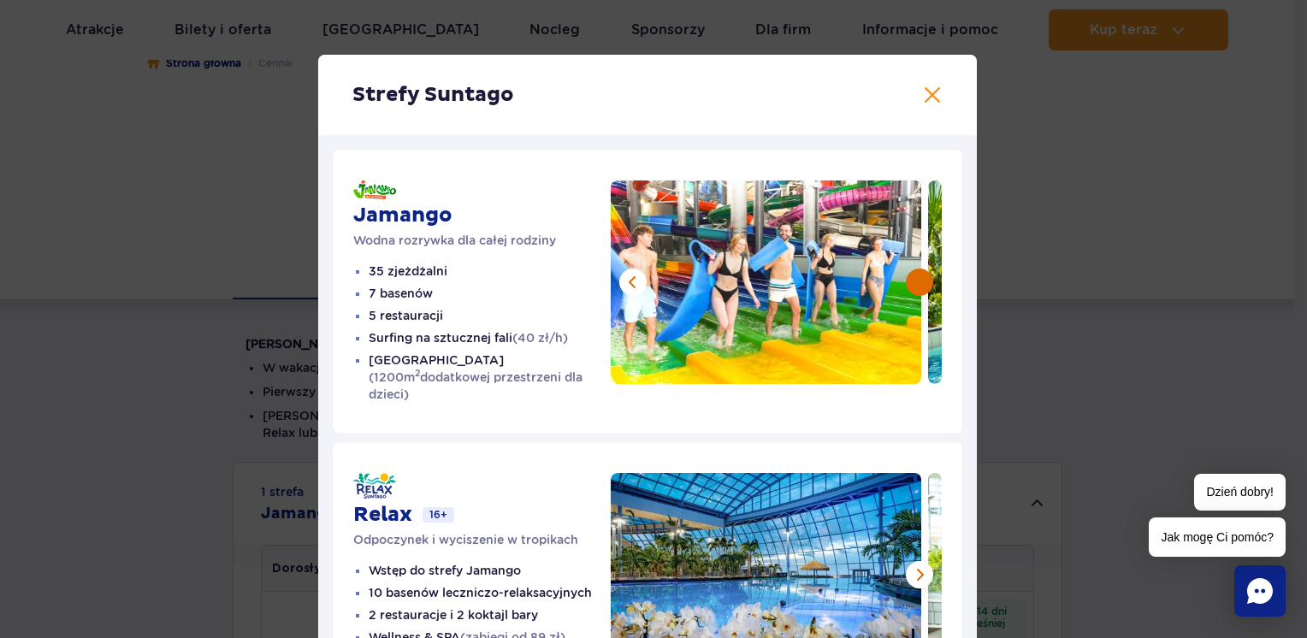
click at [913, 279] on button at bounding box center [919, 282] width 27 height 27
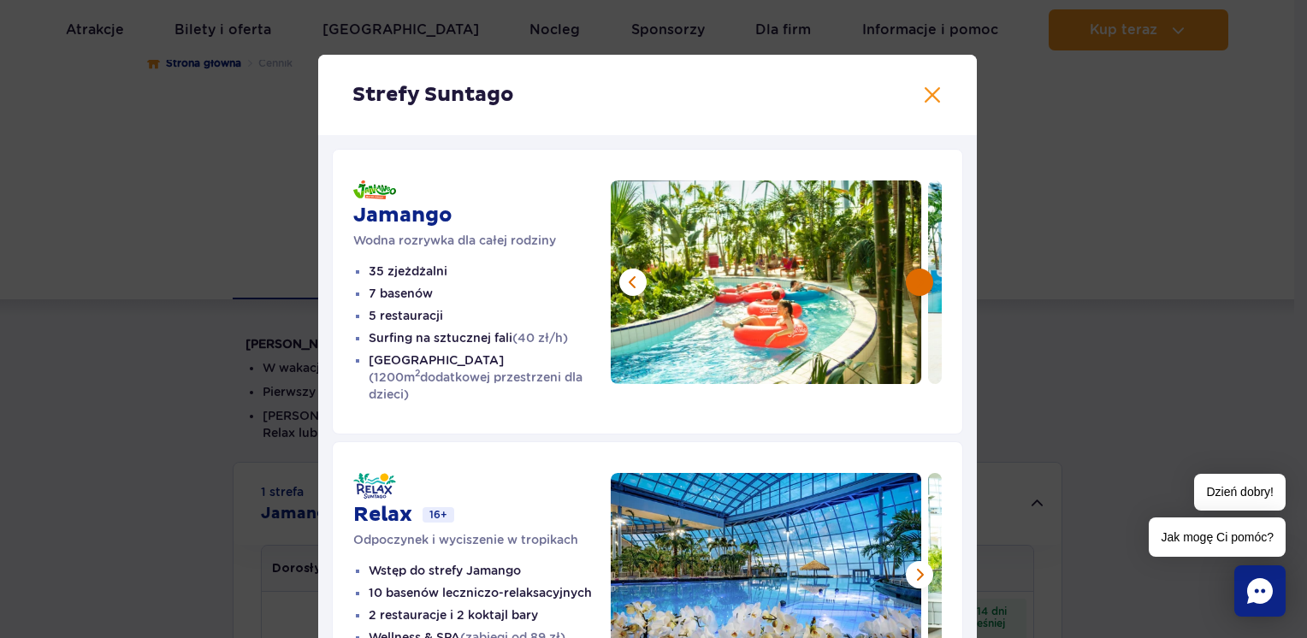
click at [913, 279] on button at bounding box center [919, 282] width 27 height 27
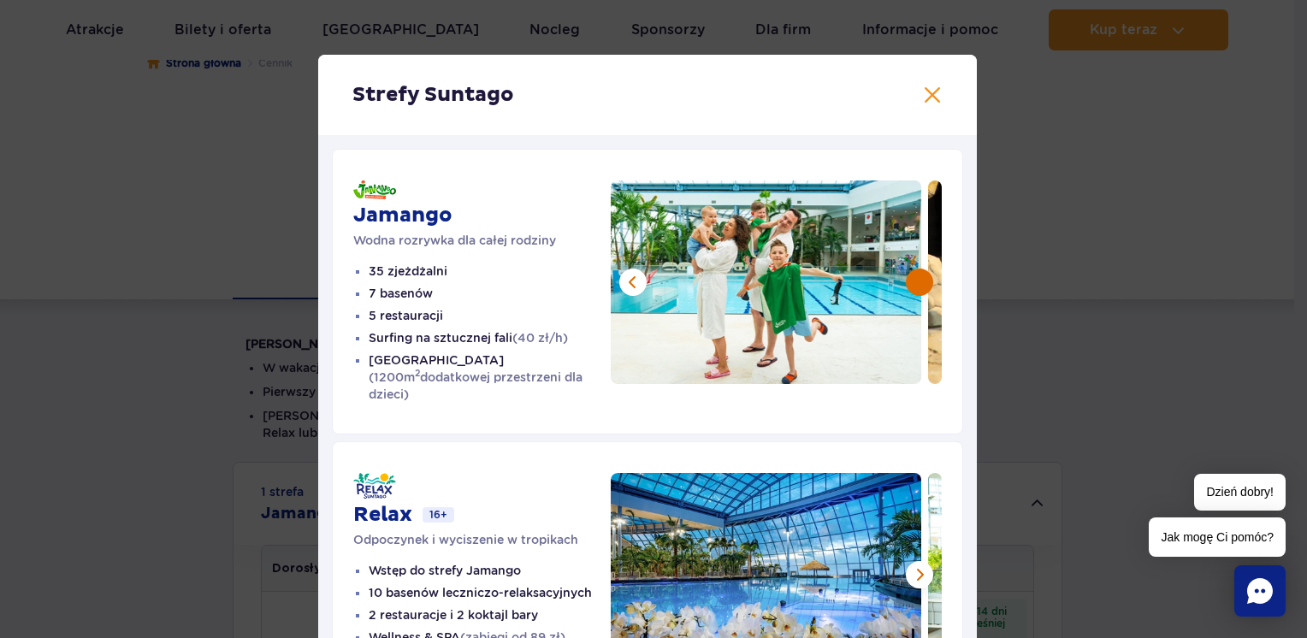
click at [910, 282] on button at bounding box center [919, 282] width 27 height 27
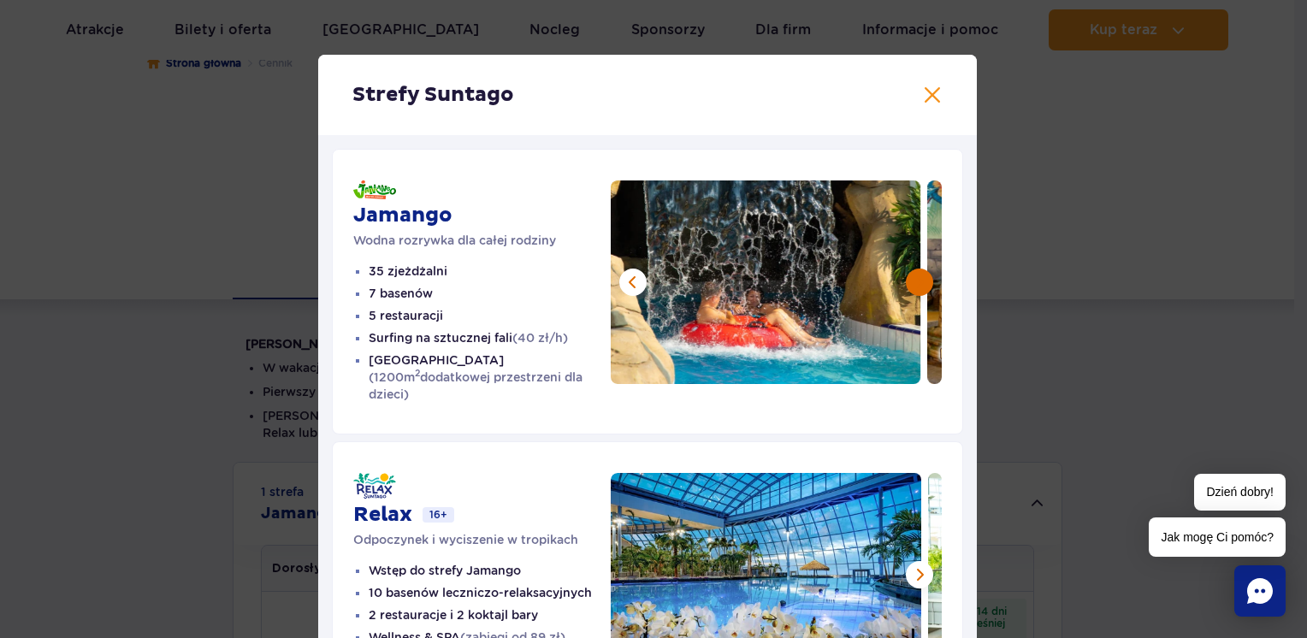
click at [910, 282] on button at bounding box center [919, 282] width 27 height 27
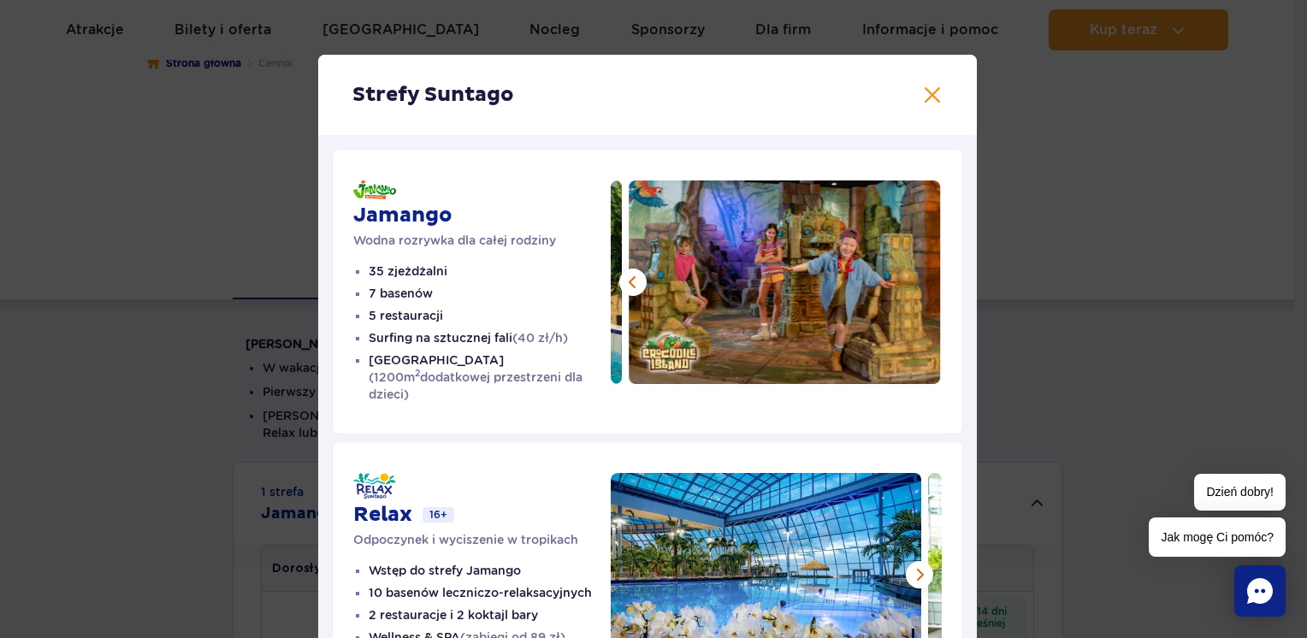
click at [910, 282] on img at bounding box center [785, 283] width 311 height 204
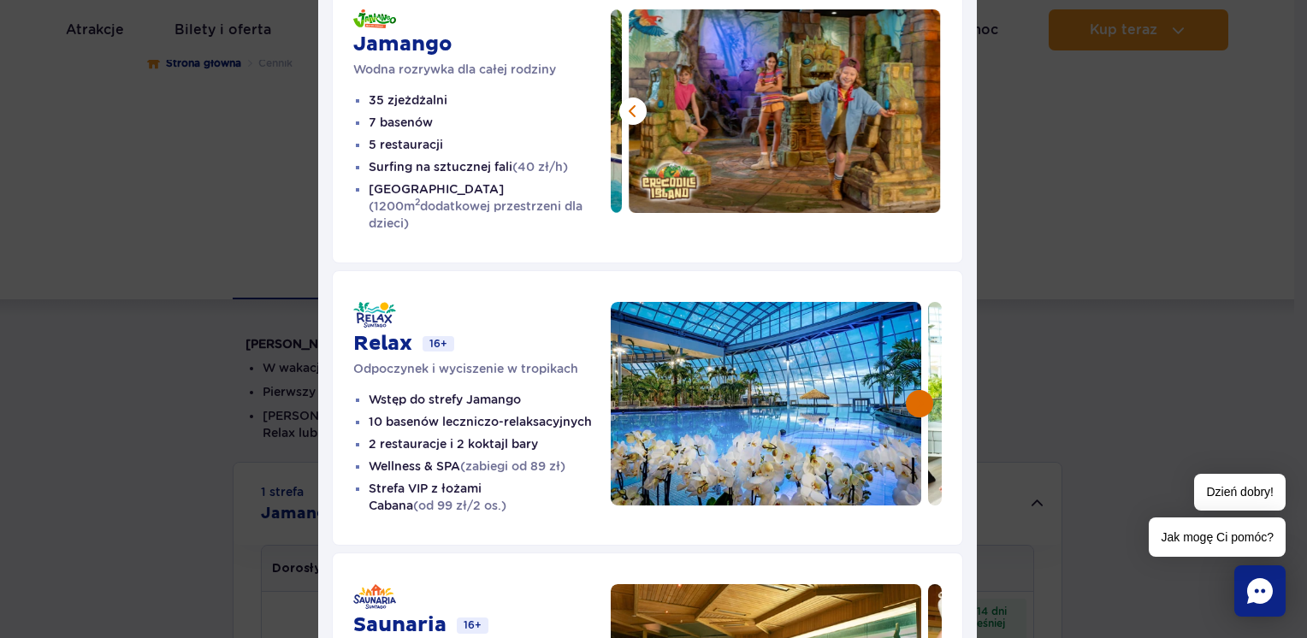
click at [907, 390] on button at bounding box center [919, 403] width 27 height 27
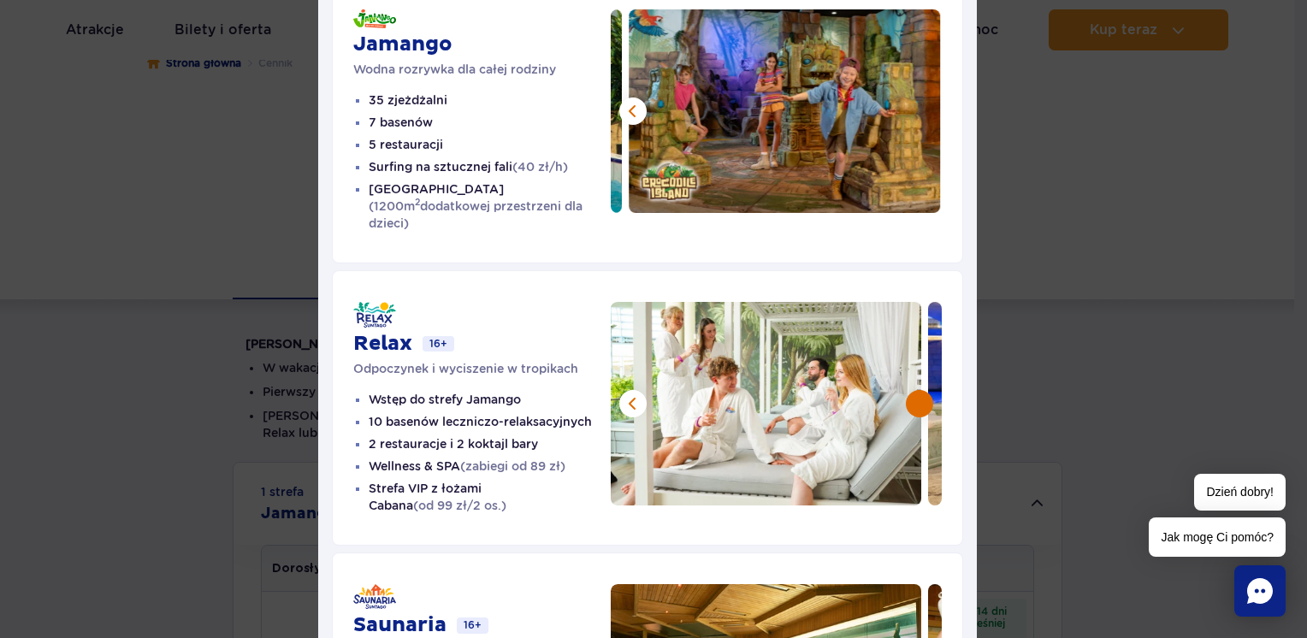
click at [909, 390] on button at bounding box center [919, 403] width 27 height 27
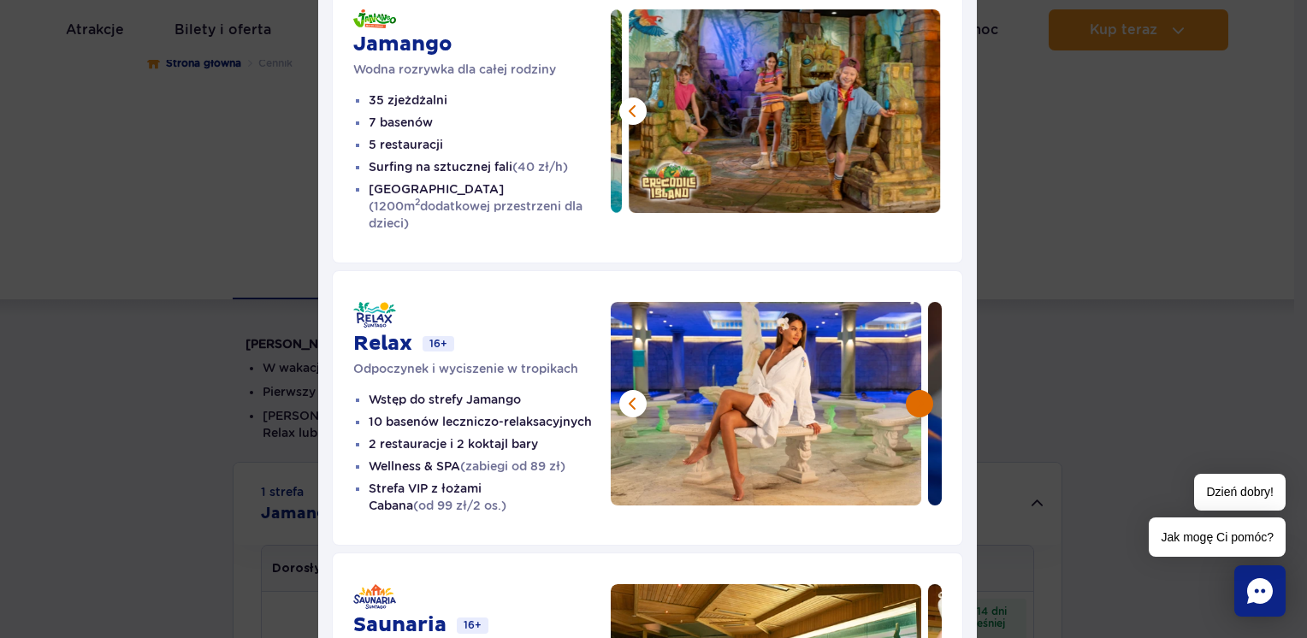
click at [909, 390] on button at bounding box center [919, 403] width 27 height 27
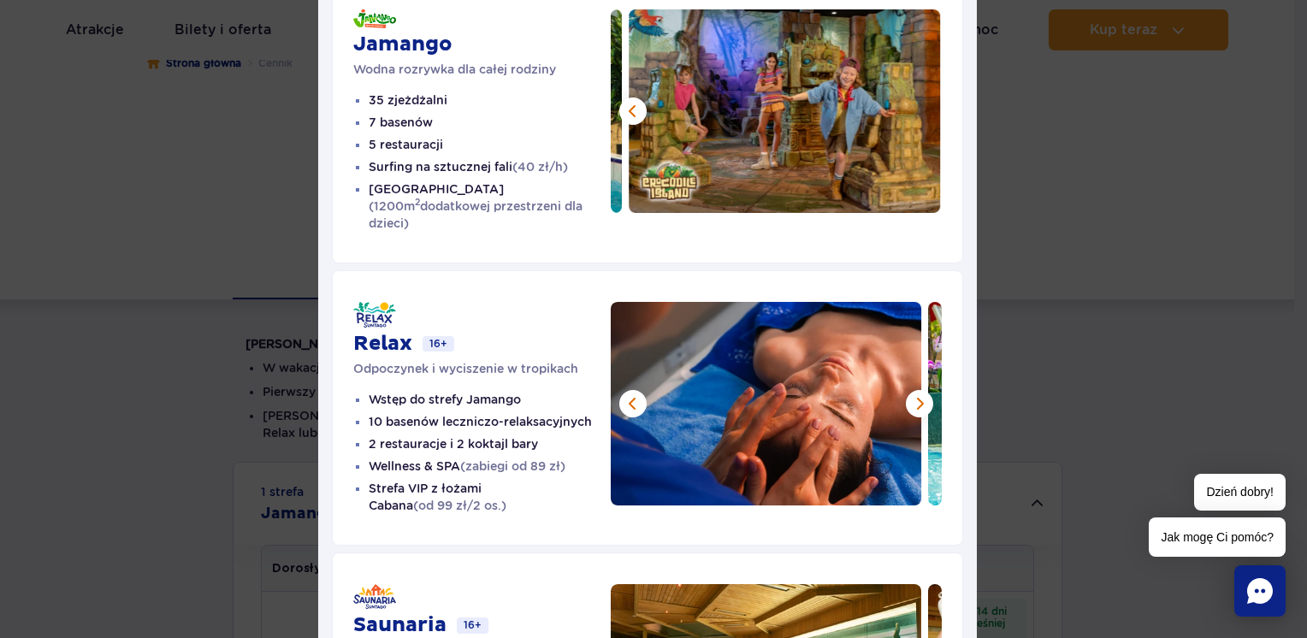
click at [910, 390] on button at bounding box center [919, 403] width 27 height 27
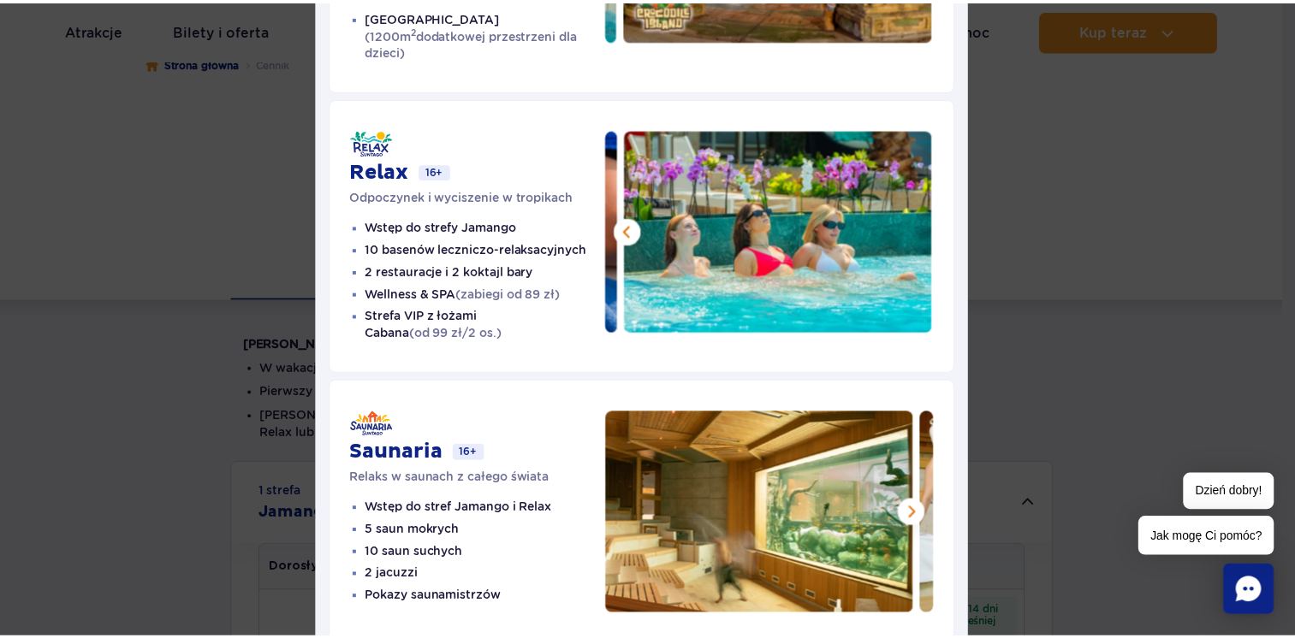
scroll to position [402, 0]
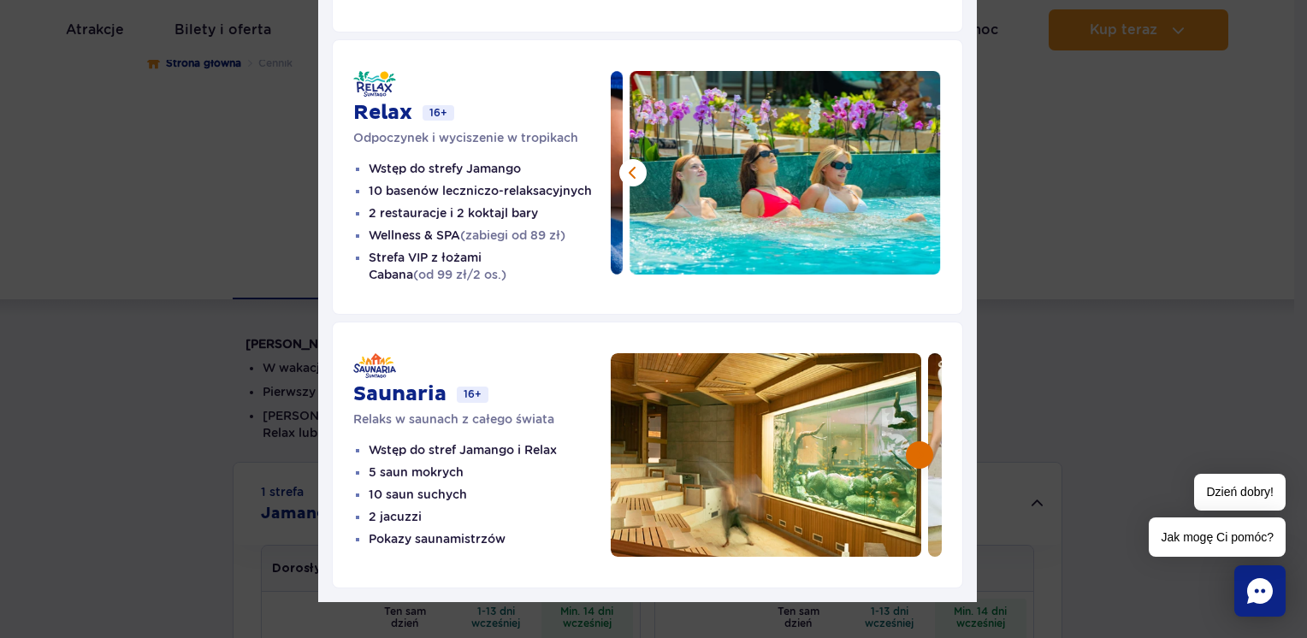
click at [916, 447] on button at bounding box center [919, 454] width 27 height 27
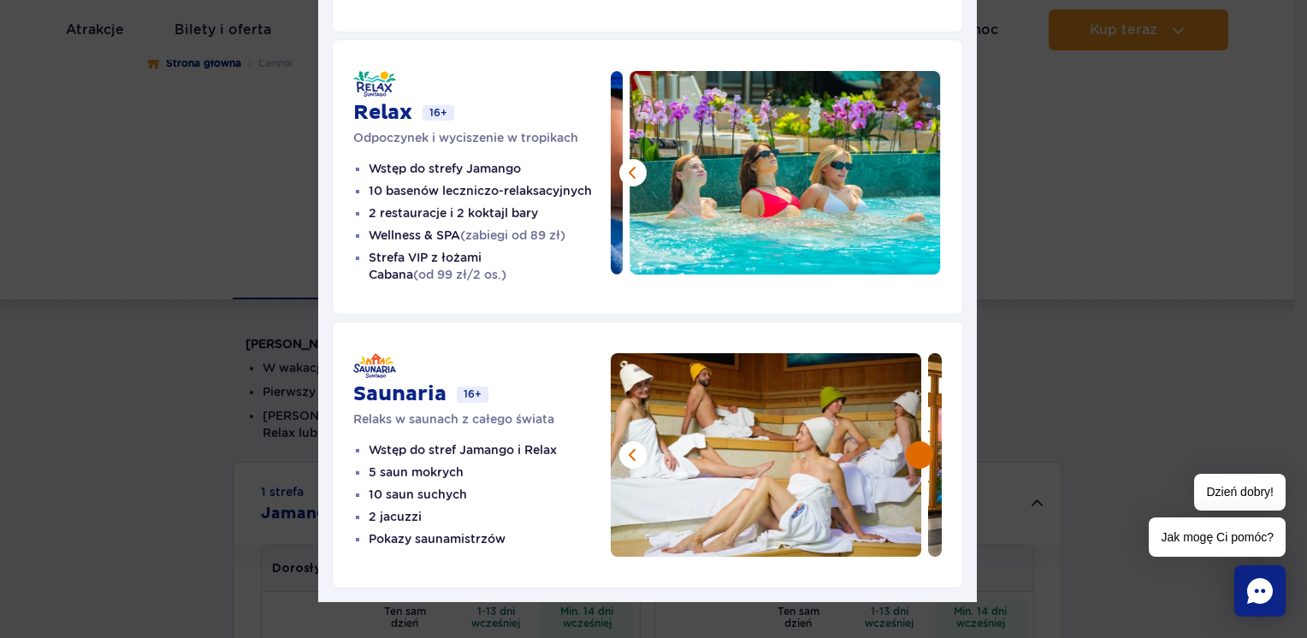
click at [916, 447] on button at bounding box center [919, 454] width 27 height 27
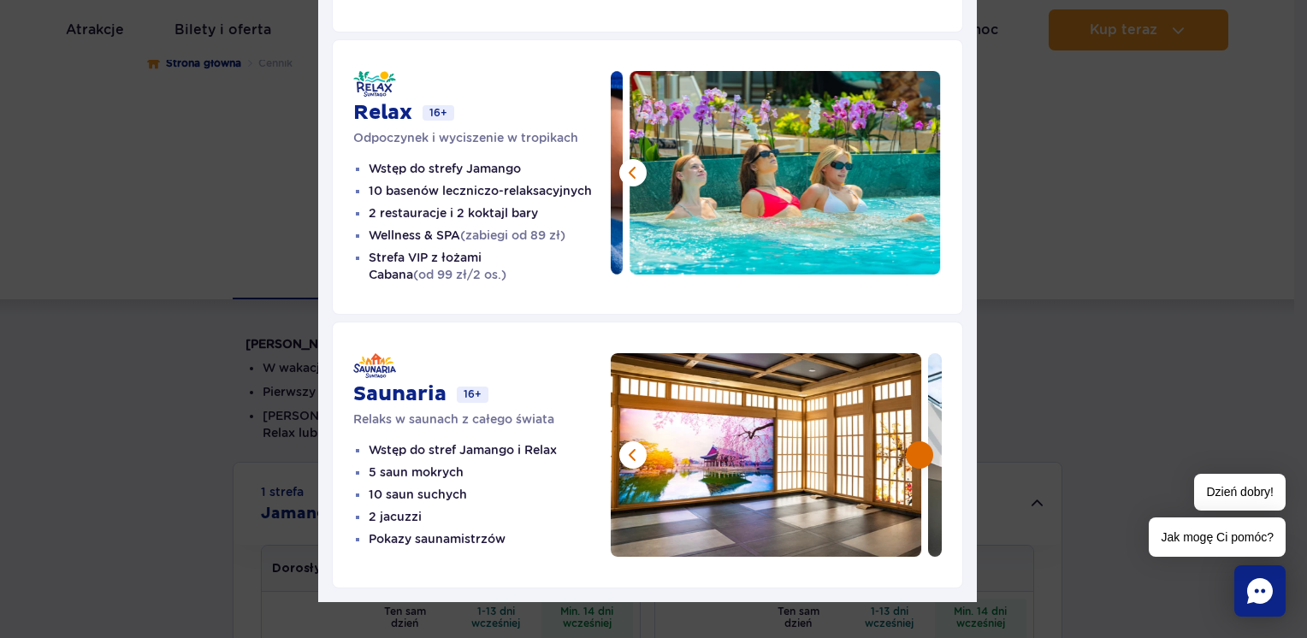
click at [917, 442] on button at bounding box center [919, 454] width 27 height 27
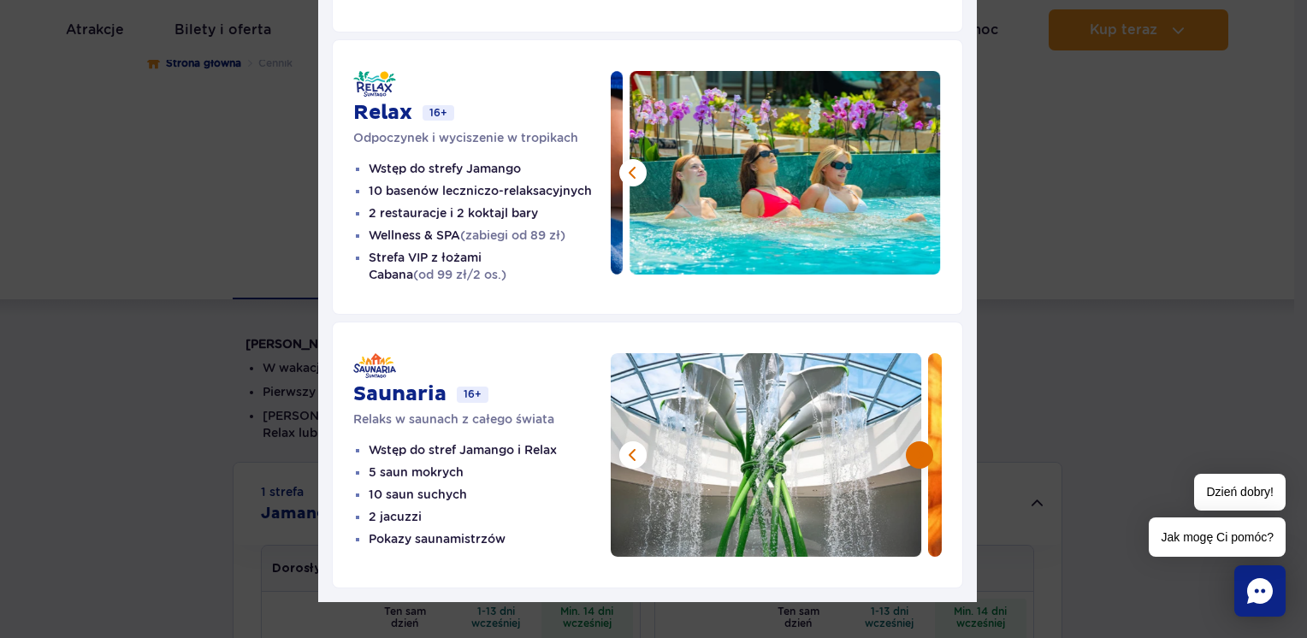
click at [917, 442] on button at bounding box center [919, 454] width 27 height 27
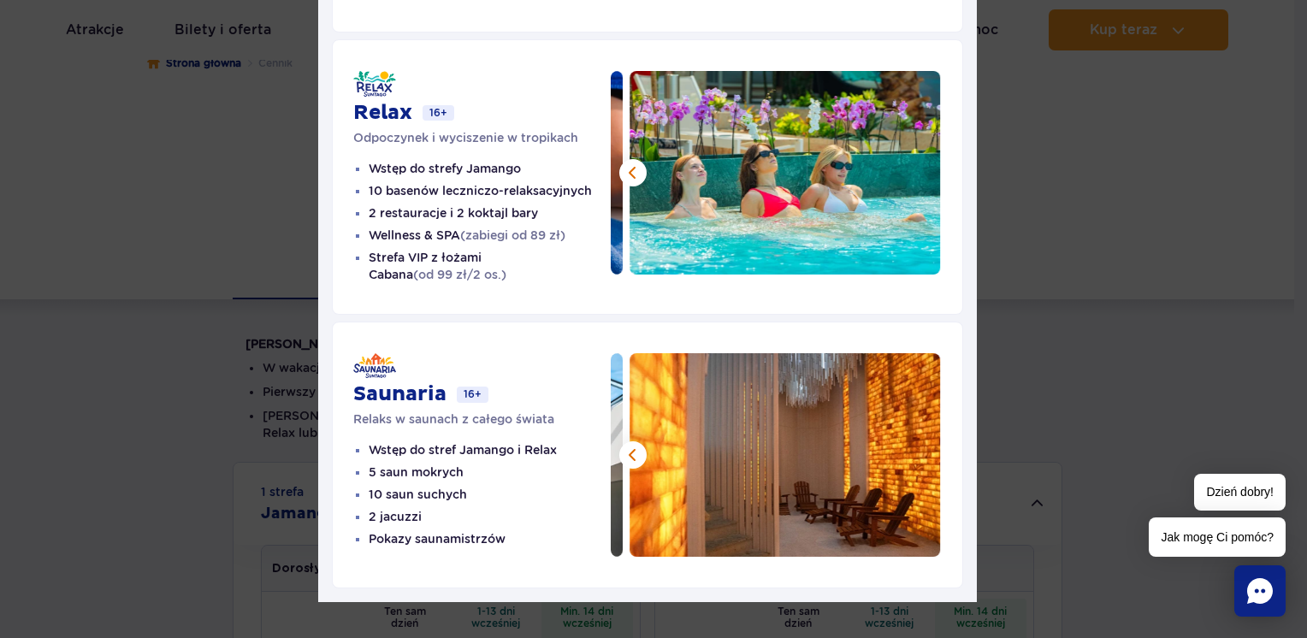
click at [917, 442] on img at bounding box center [785, 455] width 311 height 204
click at [1188, 283] on div "Strefy Suntago Jamango Wodna rozrywka dla całej rodziny 35 zjeżdżalni 7 basenów…" at bounding box center [647, 127] width 1295 height 1059
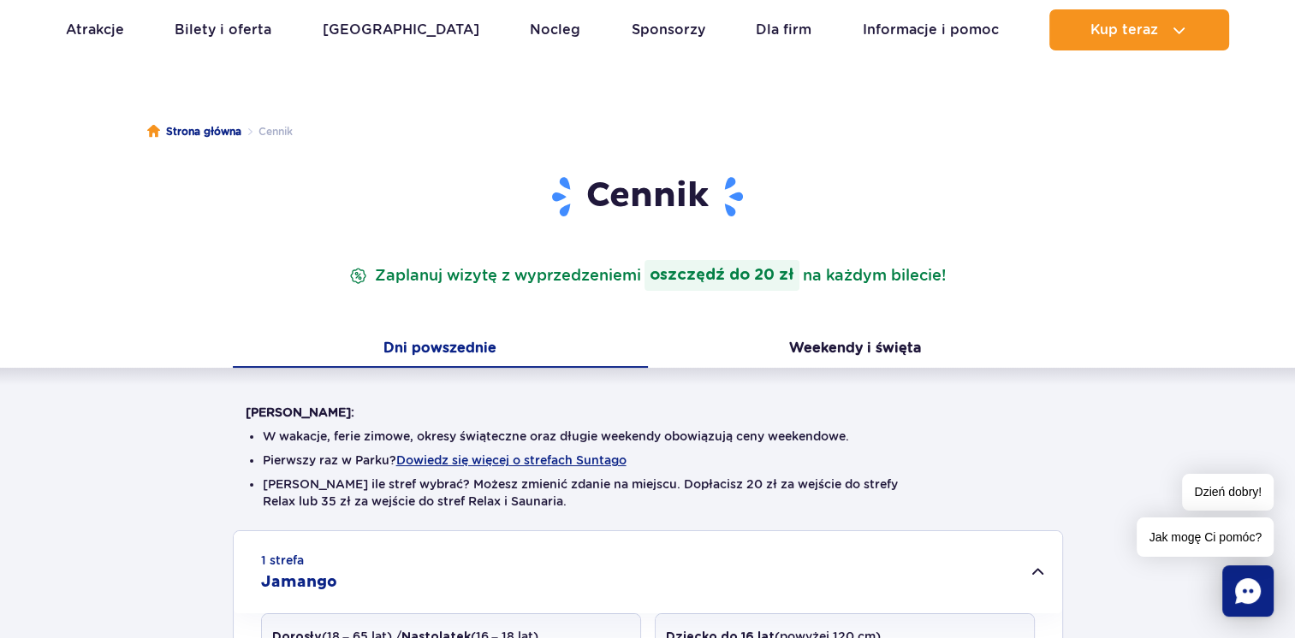
scroll to position [0, 0]
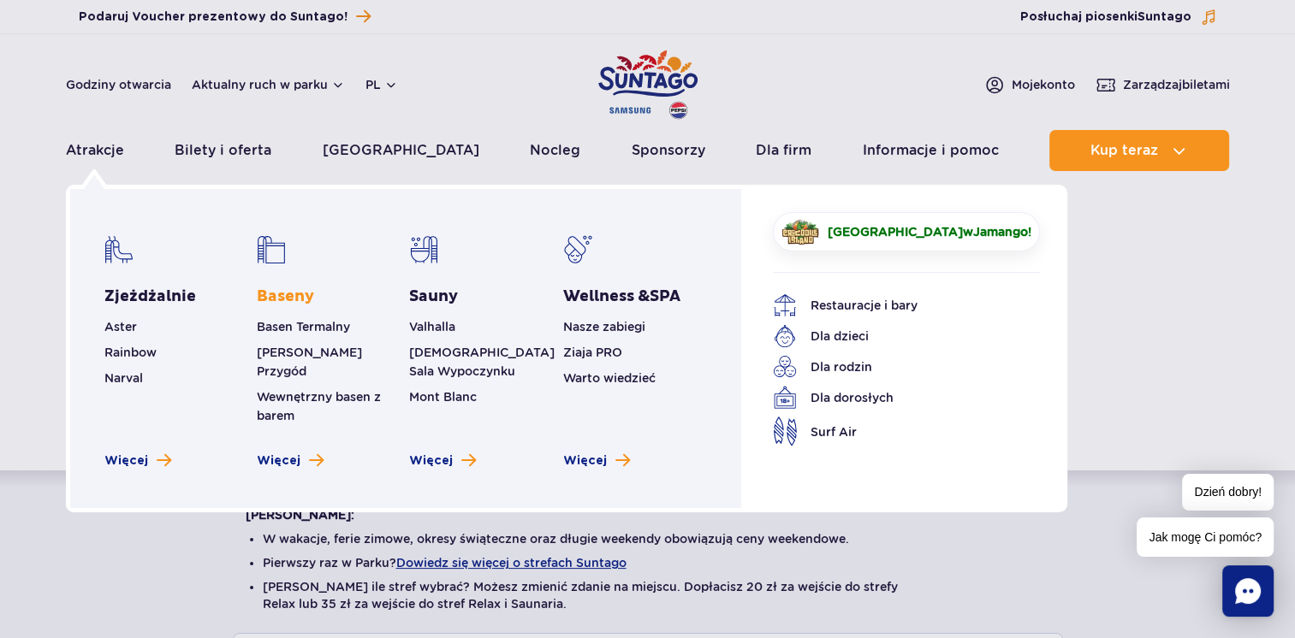
click at [282, 287] on link "Baseny" at bounding box center [285, 297] width 57 height 21
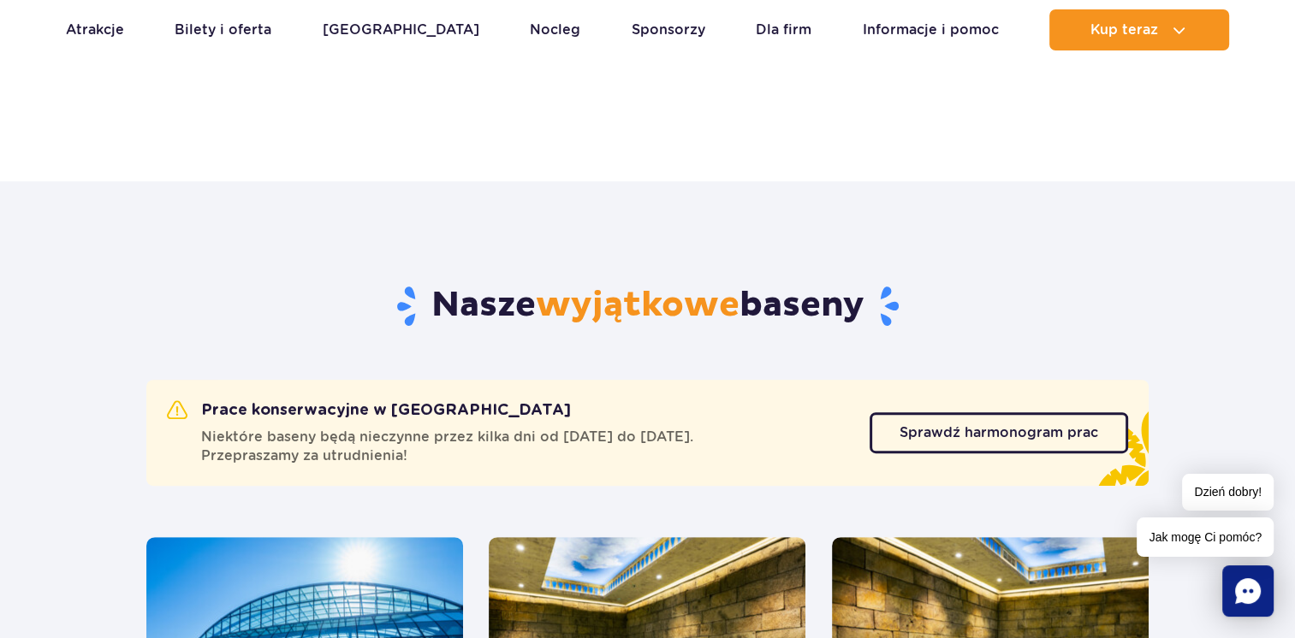
scroll to position [684, 0]
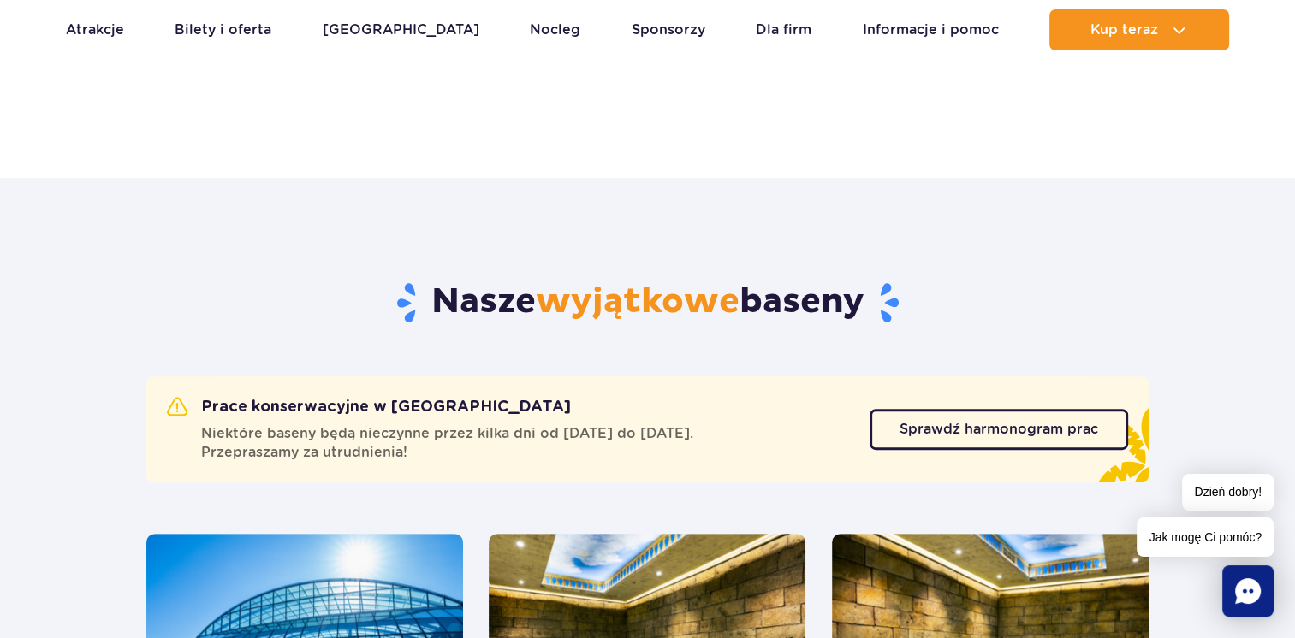
drag, startPoint x: 250, startPoint y: 438, endPoint x: 702, endPoint y: 415, distance: 452.4
click at [702, 415] on div "Prace konserwacyjne w [GEOGRAPHIC_DATA] Niektóre baseny będą nieczynne przez ki…" at bounding box center [501, 429] width 668 height 65
drag, startPoint x: 702, startPoint y: 415, endPoint x: 564, endPoint y: 443, distance: 140.6
click at [564, 443] on span "Niektóre baseny będą nieczynne przez kilka dni od 6 października do 16 grudnia.…" at bounding box center [447, 443] width 492 height 38
click at [953, 447] on link "Sprawdź harmonogram prac" at bounding box center [998, 429] width 258 height 41
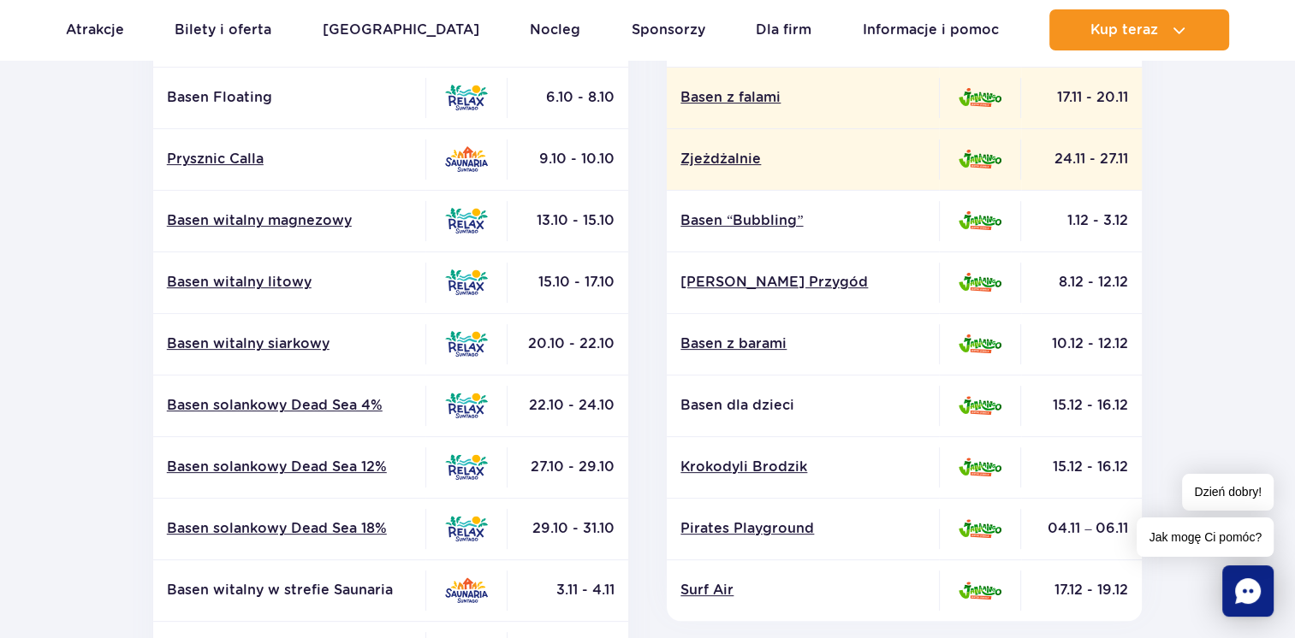
scroll to position [342, 0]
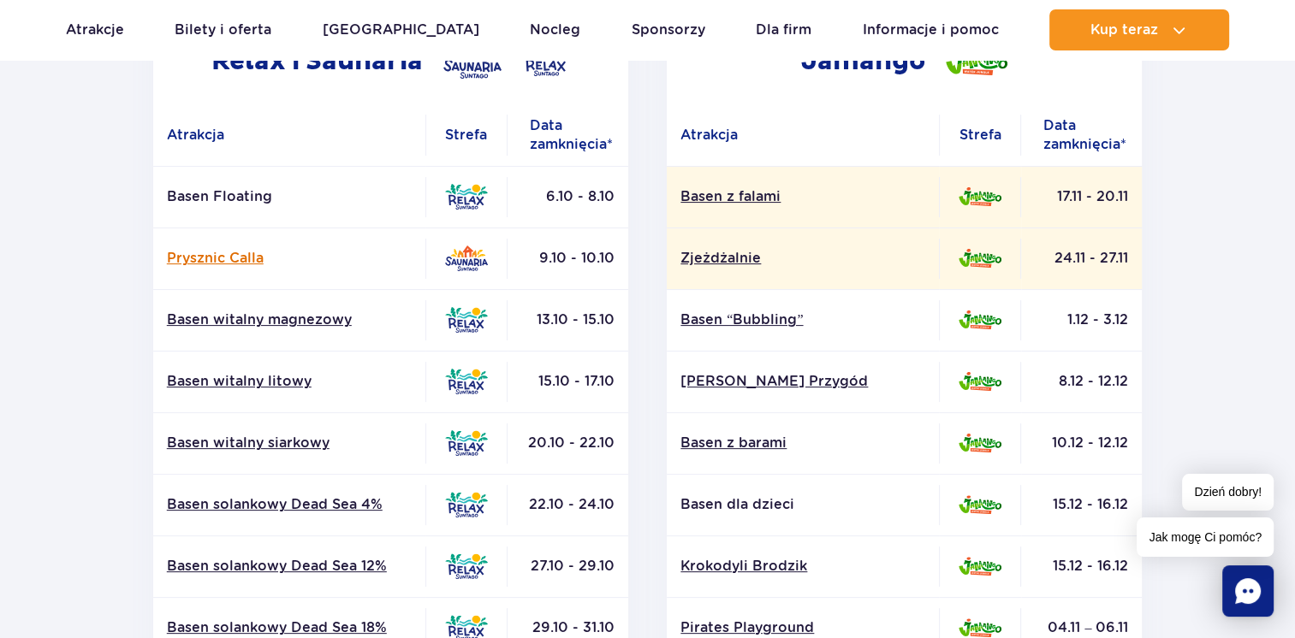
click at [228, 255] on link "Prysznic Calla" at bounding box center [289, 258] width 245 height 19
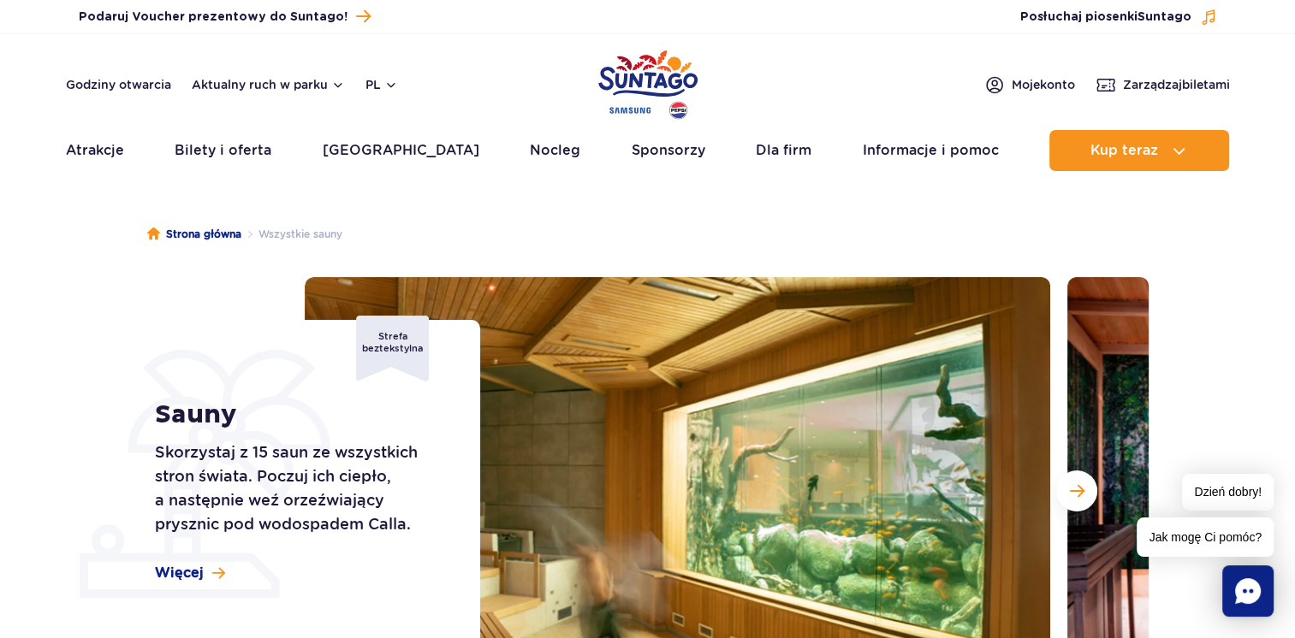
drag, startPoint x: 346, startPoint y: 264, endPoint x: 365, endPoint y: 262, distance: 19.8
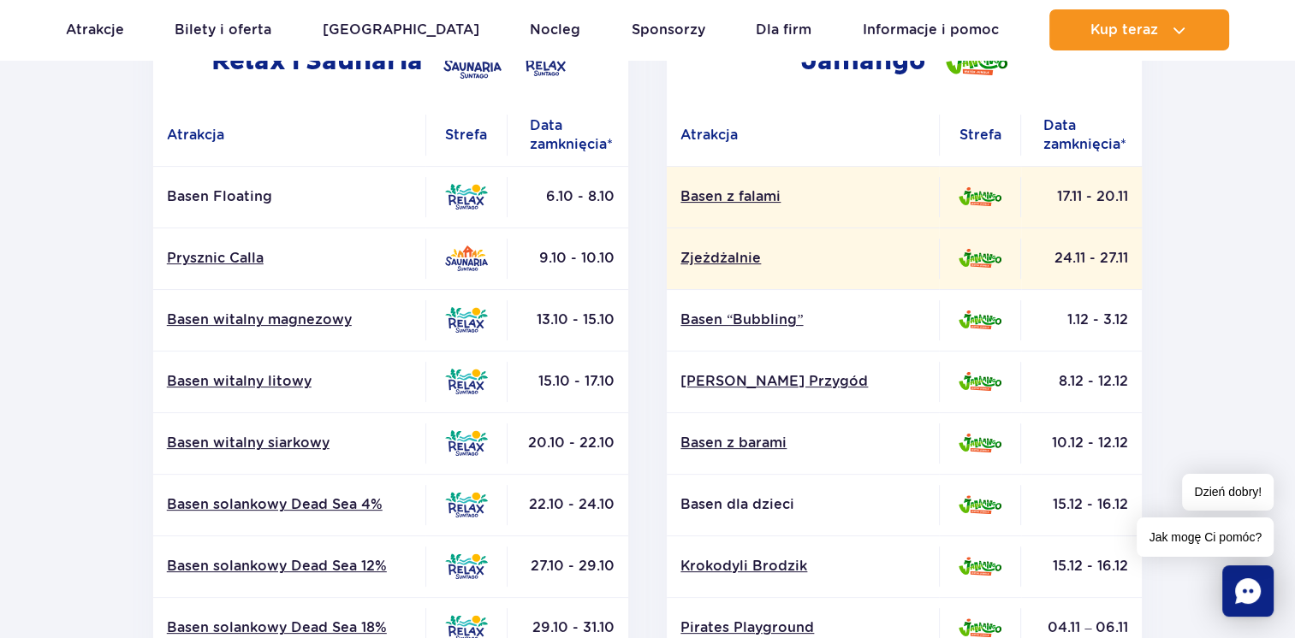
drag, startPoint x: 343, startPoint y: 289, endPoint x: 356, endPoint y: 289, distance: 12.8
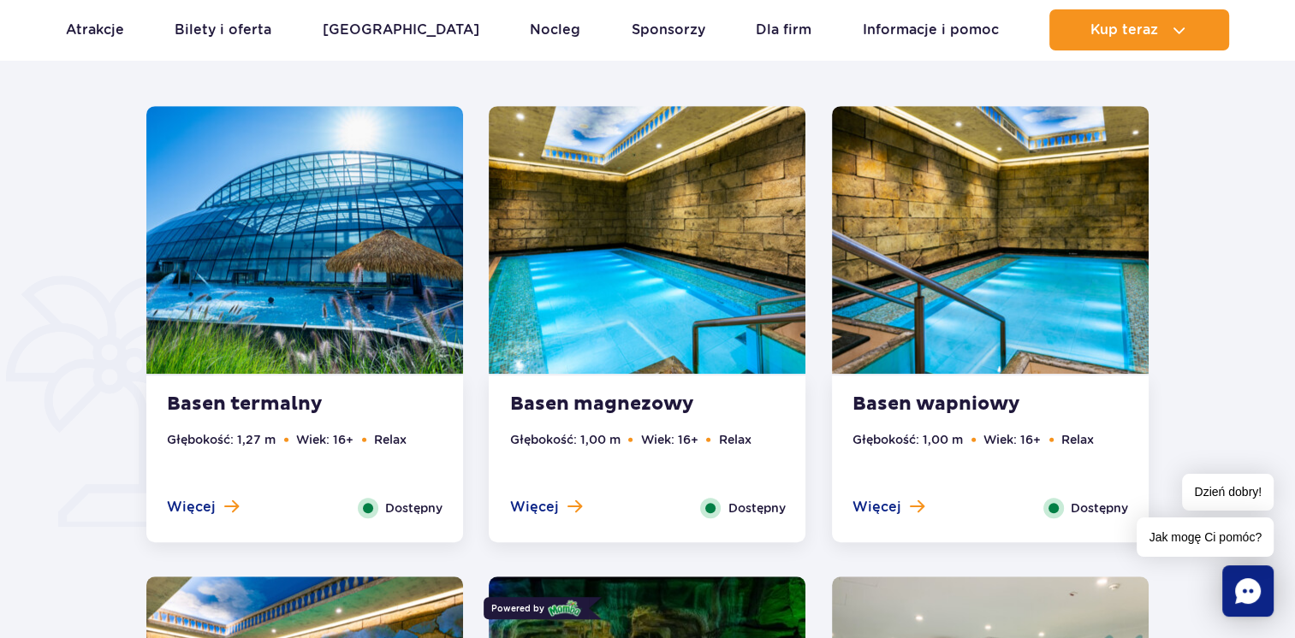
click at [367, 274] on img at bounding box center [304, 240] width 317 height 268
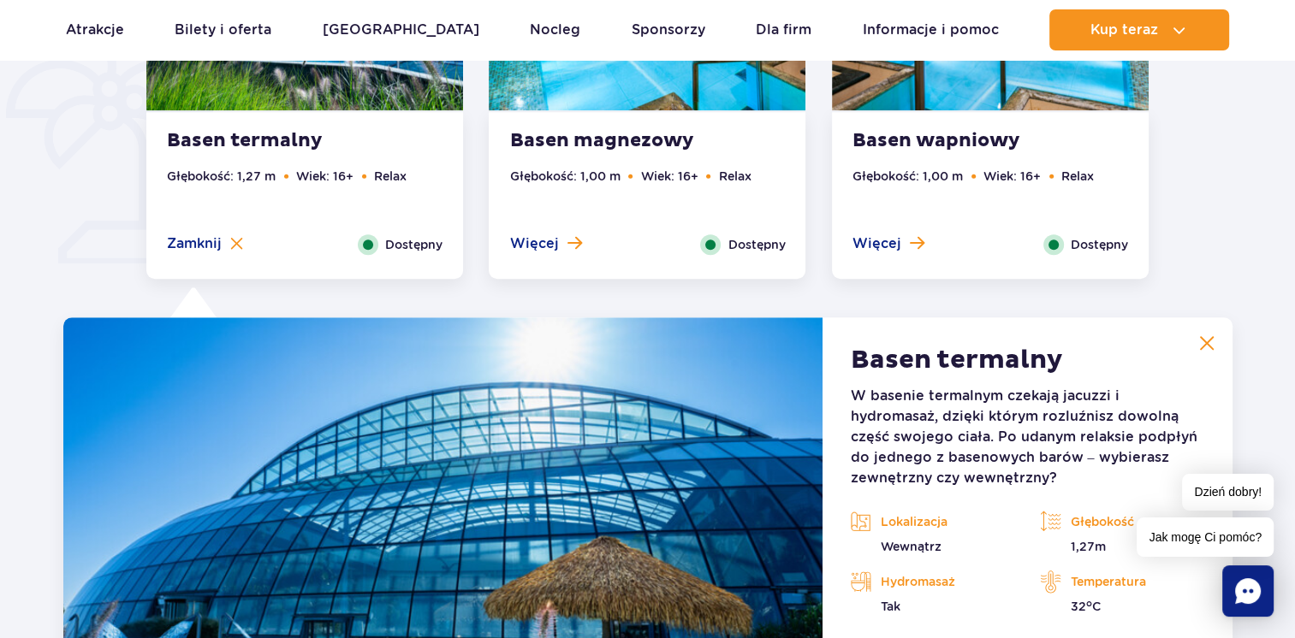
scroll to position [1591, 0]
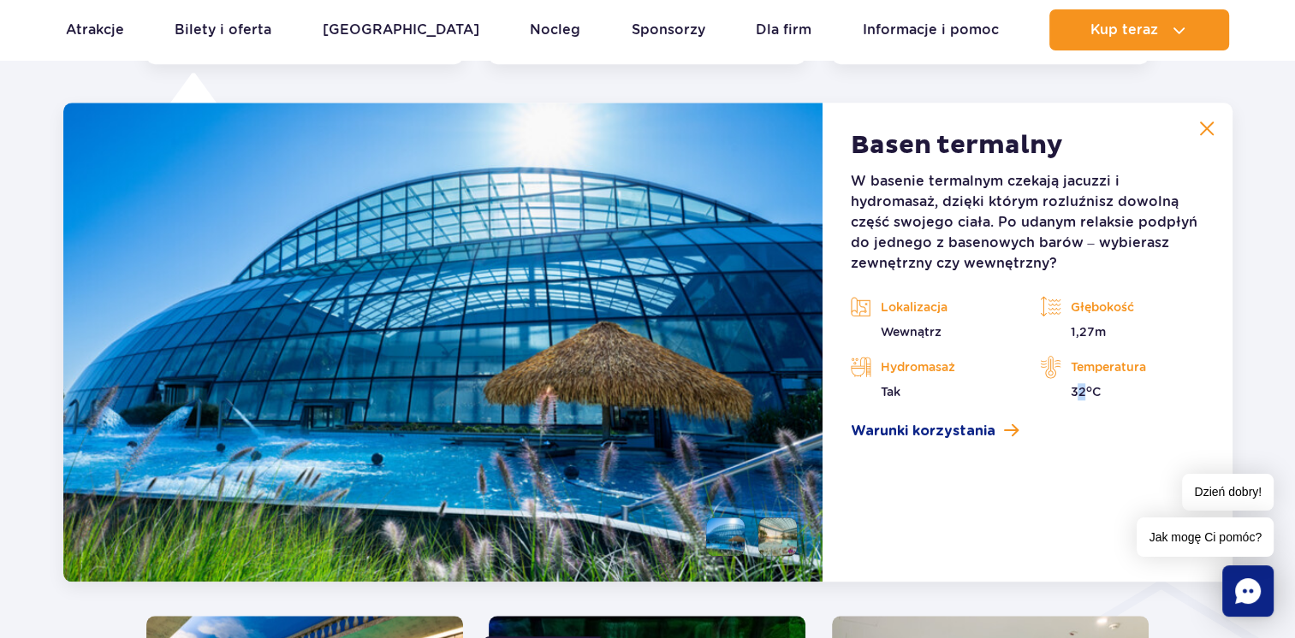
drag, startPoint x: 1074, startPoint y: 402, endPoint x: 1084, endPoint y: 395, distance: 12.3
click at [1084, 395] on div "W basenie termalnym czekają jacuzzi i hydromasaż, dzięki którym rozluźnisz dowo…" at bounding box center [1027, 306] width 354 height 270
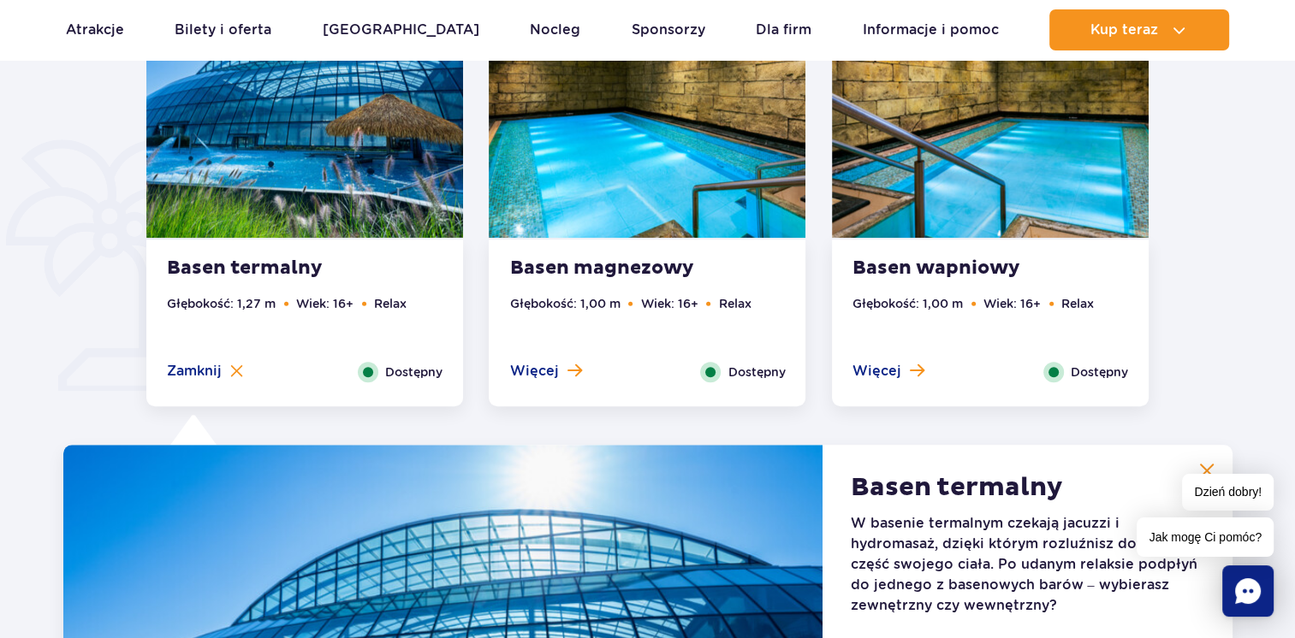
click at [611, 173] on img at bounding box center [647, 104] width 317 height 268
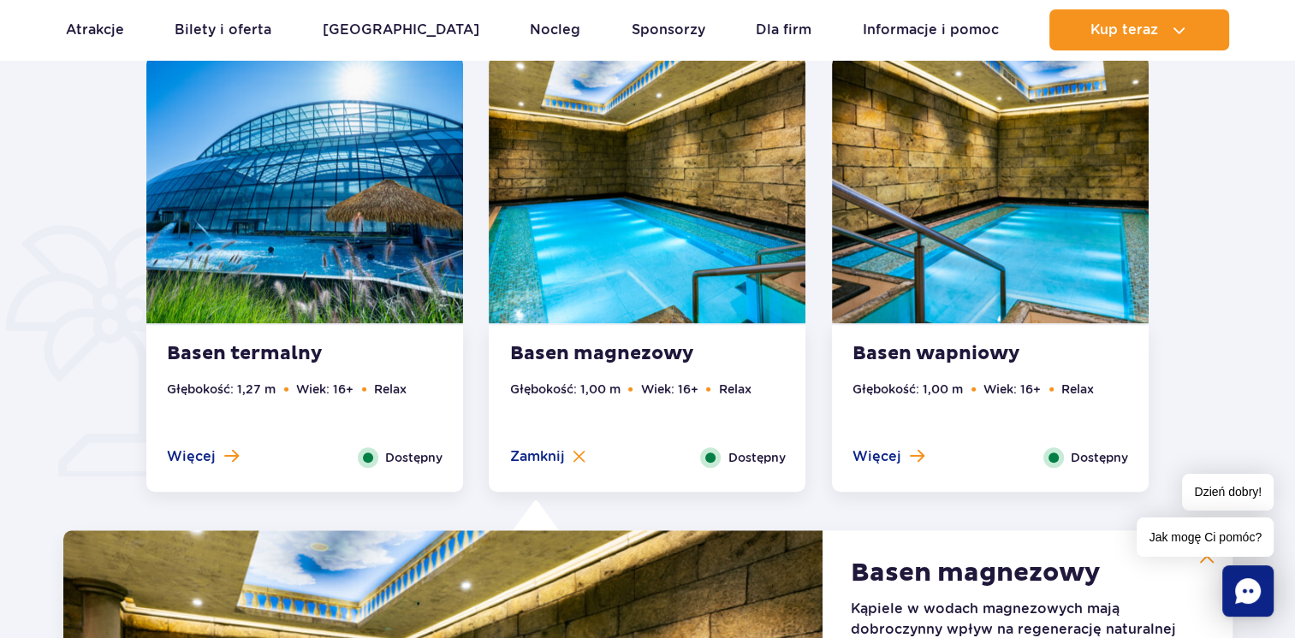
click at [951, 272] on img at bounding box center [990, 190] width 317 height 268
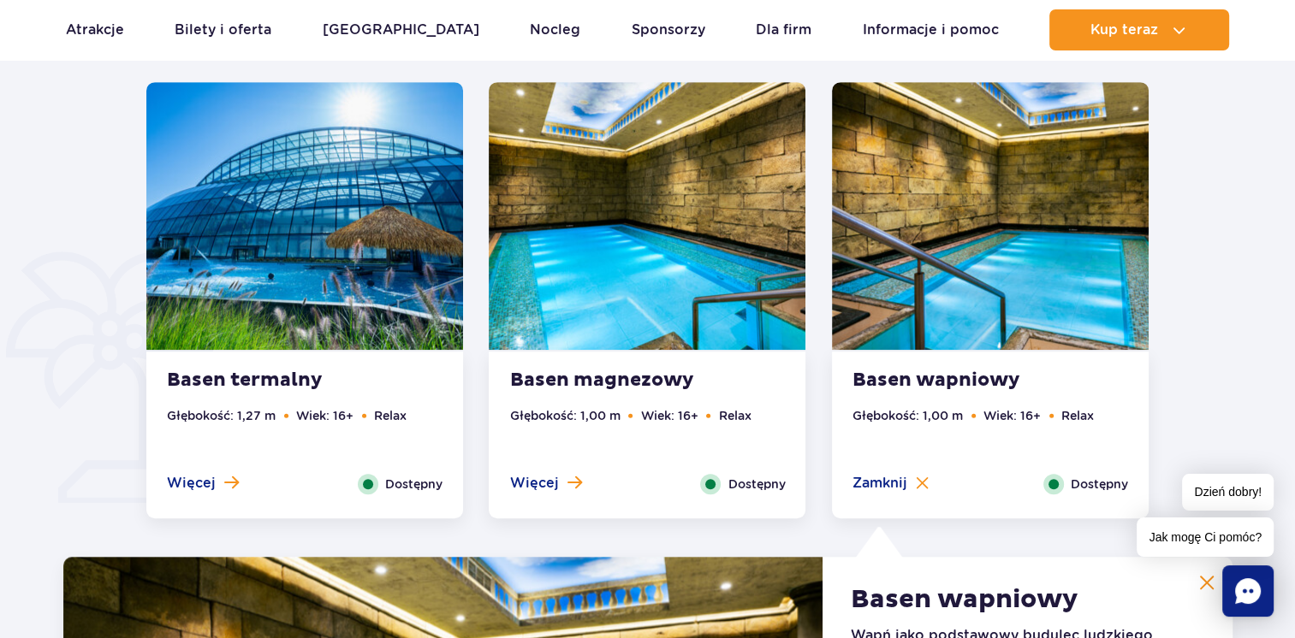
scroll to position [1419, 0]
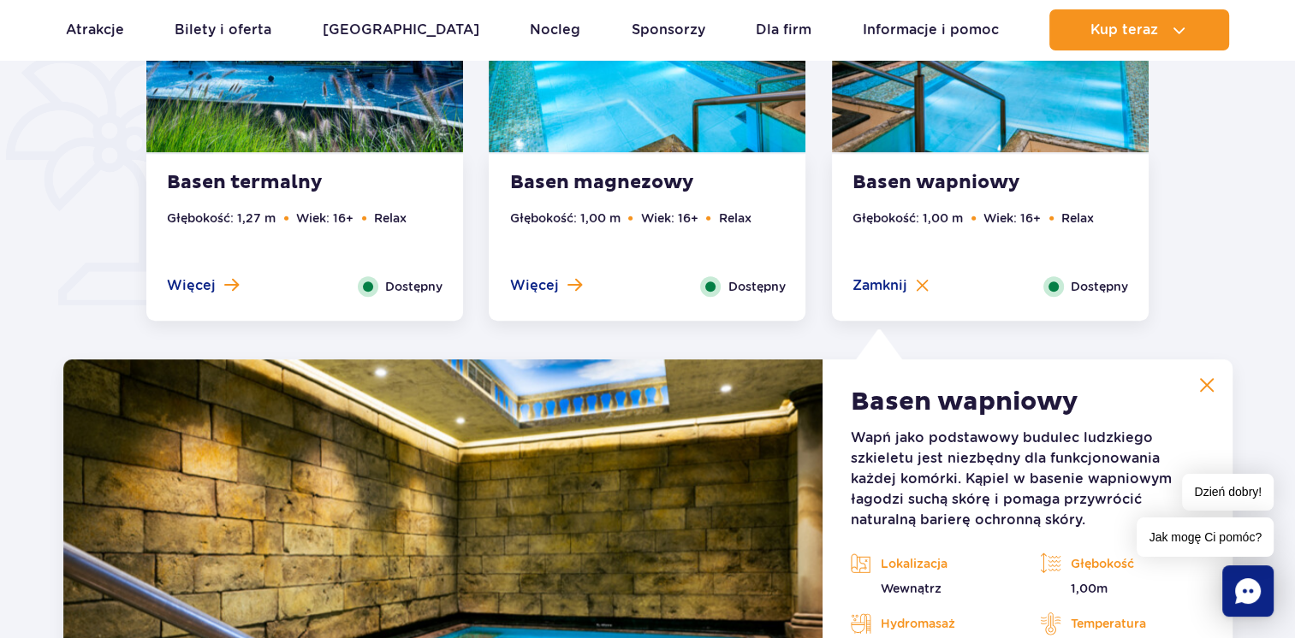
click at [655, 238] on ul "Głębokość: 1,00 m Wiek: 16+ Relax" at bounding box center [647, 243] width 276 height 68
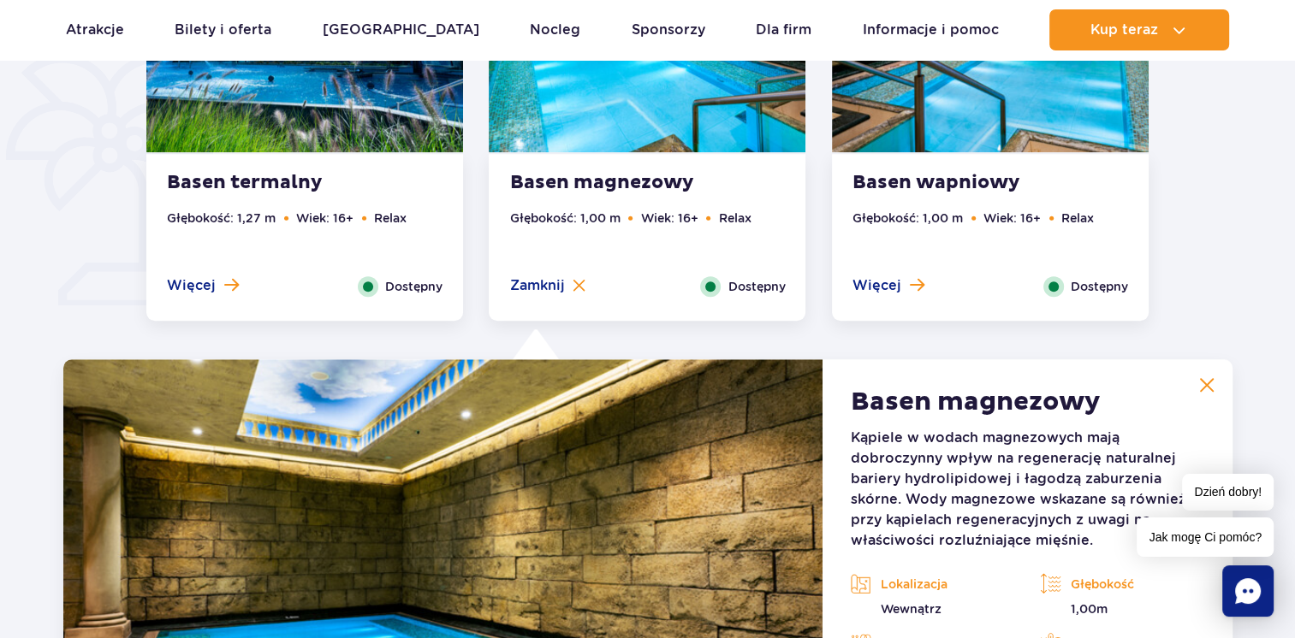
click at [424, 227] on ul "Głębokość: 1,27 m Wiek: 16+ Relax" at bounding box center [305, 243] width 276 height 68
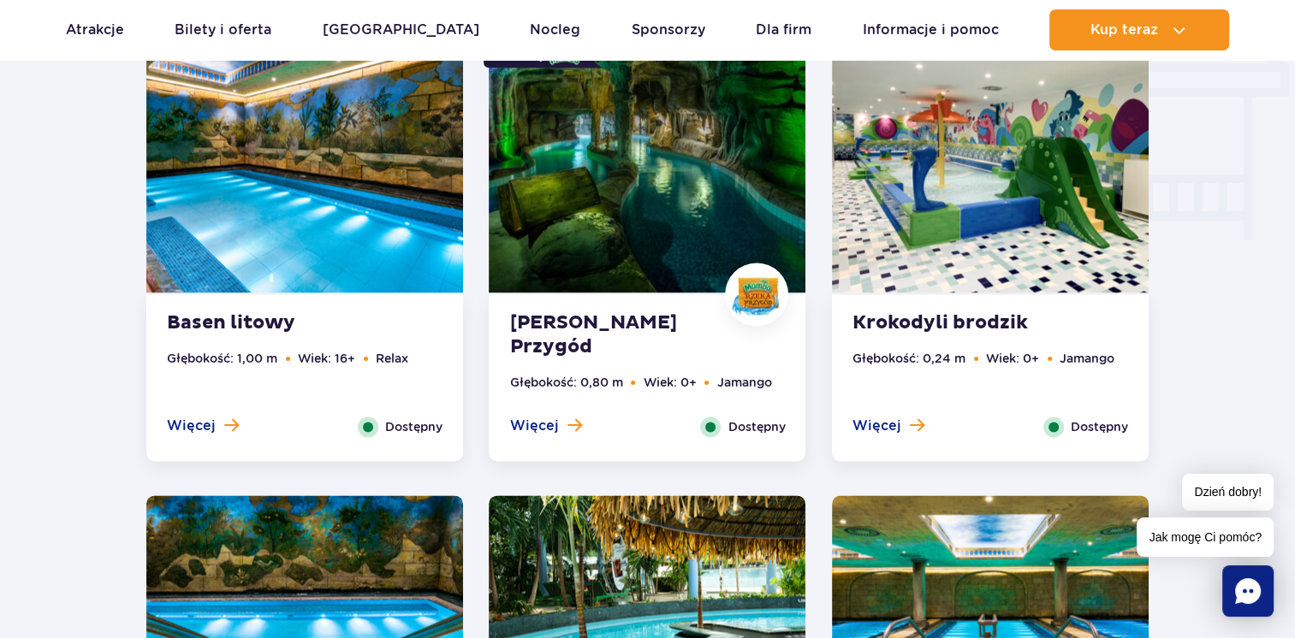
click at [368, 271] on img at bounding box center [304, 159] width 317 height 268
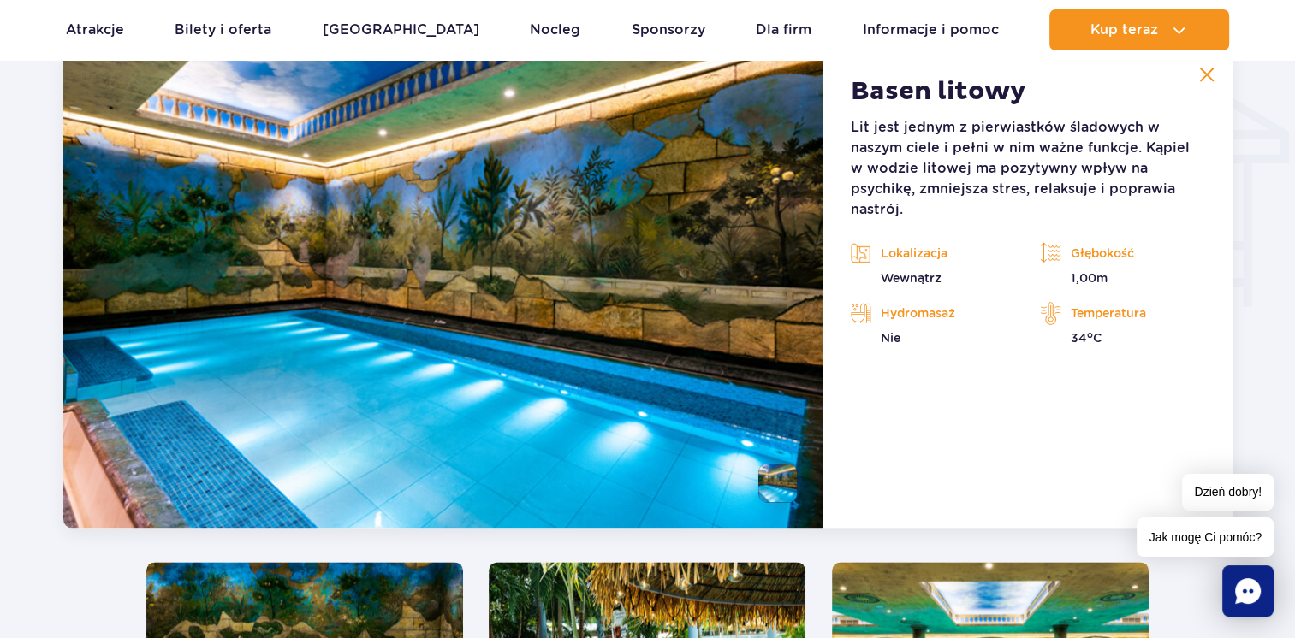
scroll to position [2060, 0]
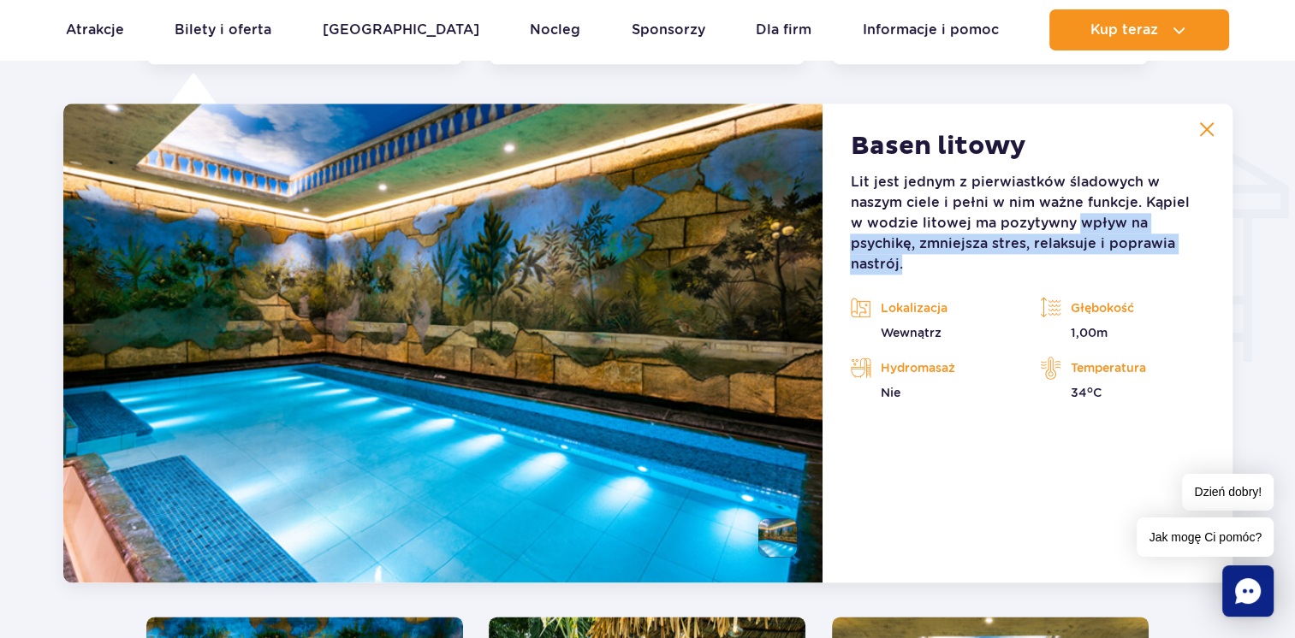
drag, startPoint x: 1060, startPoint y: 229, endPoint x: 1206, endPoint y: 252, distance: 147.1
click at [1206, 252] on article "Basen litowy Lit jest jednym z pierwiastków śladowych w naszym ciele i pełni w …" at bounding box center [1026, 343] width 409 height 479
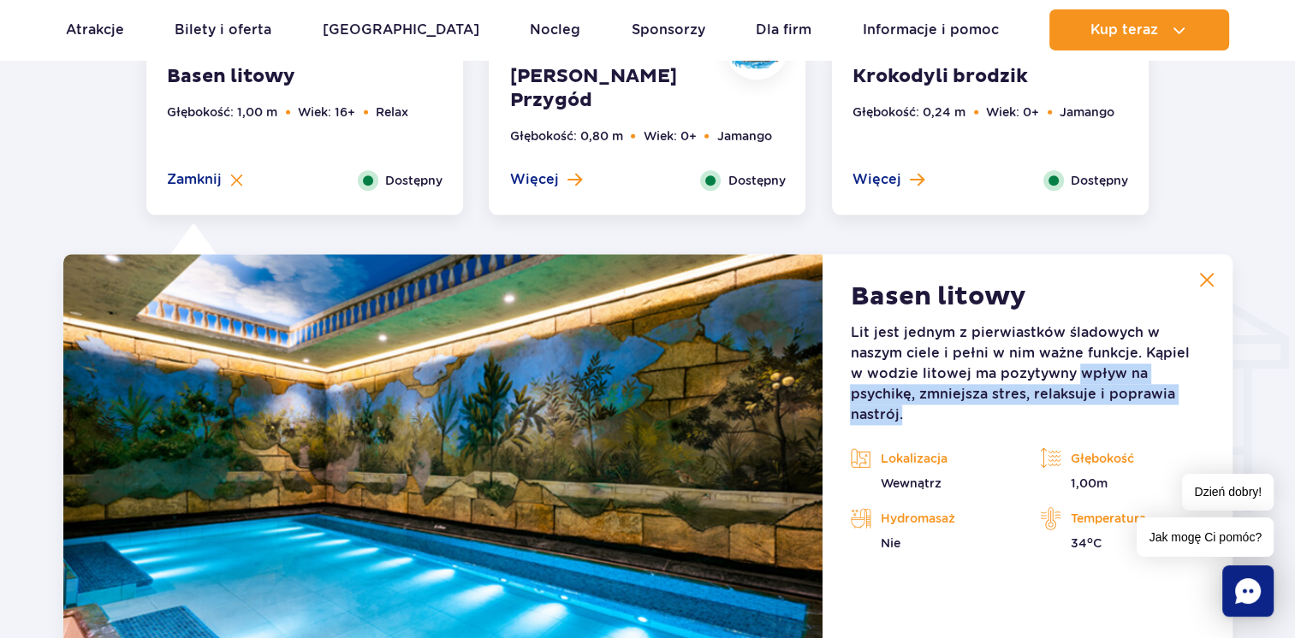
scroll to position [1804, 0]
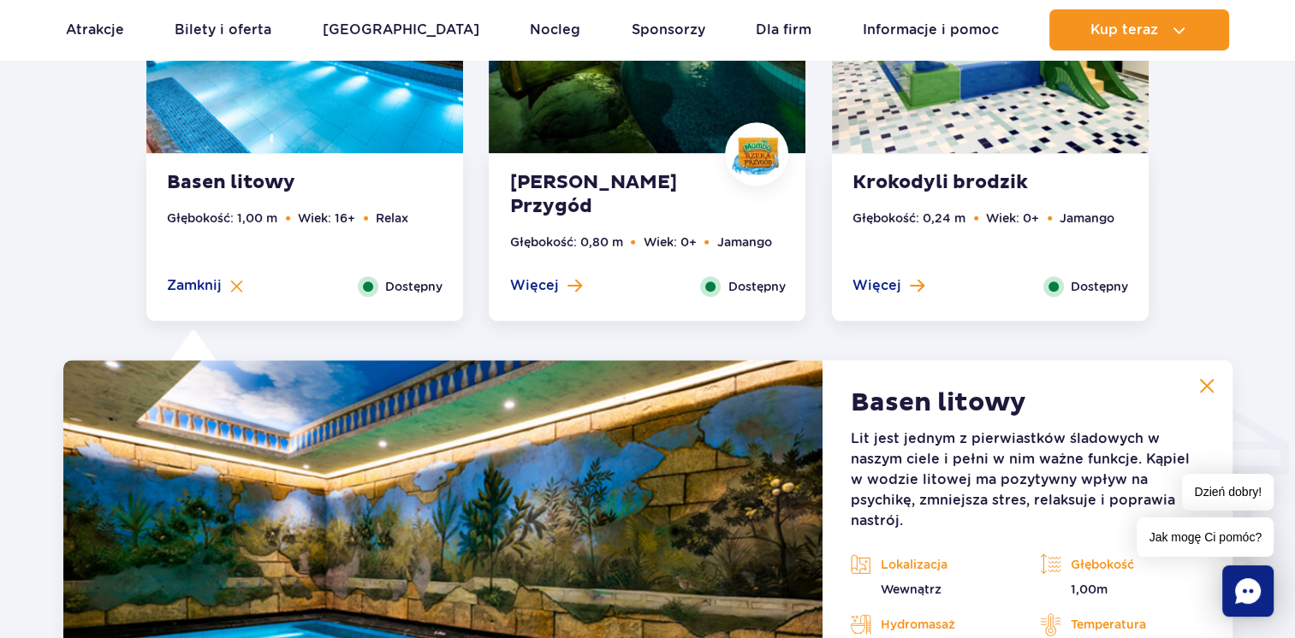
click at [626, 193] on strong "[PERSON_NAME] Przygód" at bounding box center [612, 195] width 207 height 48
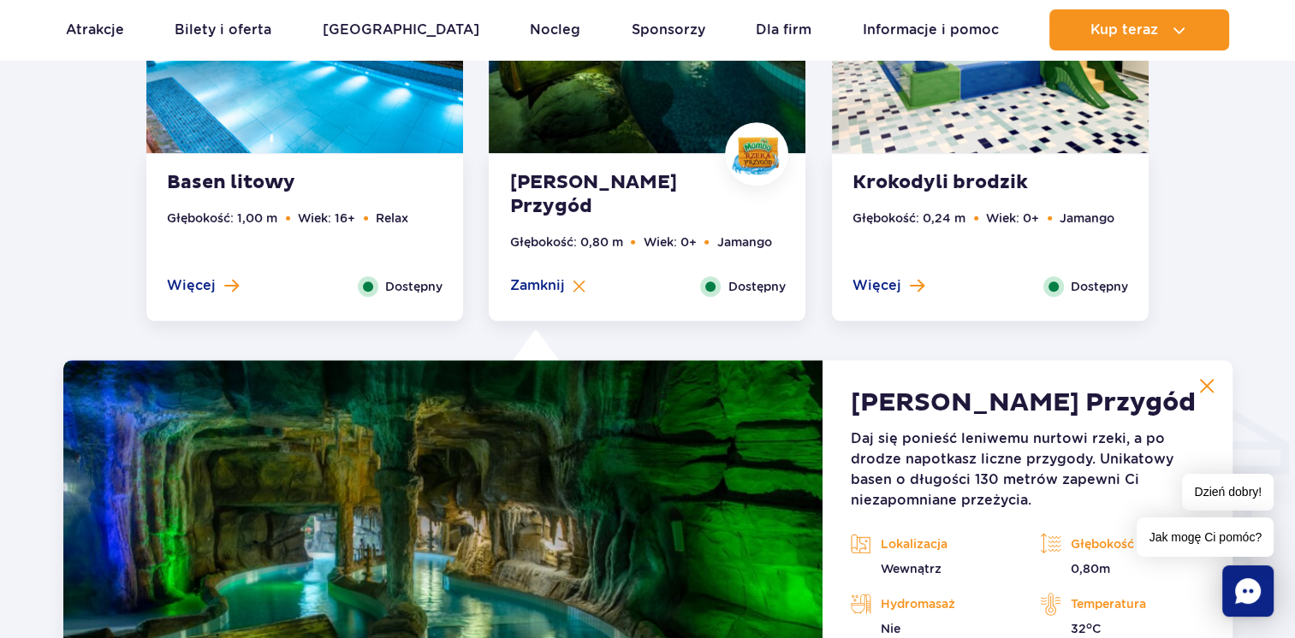
click at [889, 232] on ul "Głębokość: 0,24 m Wiek: 0+ Jamango" at bounding box center [990, 243] width 276 height 68
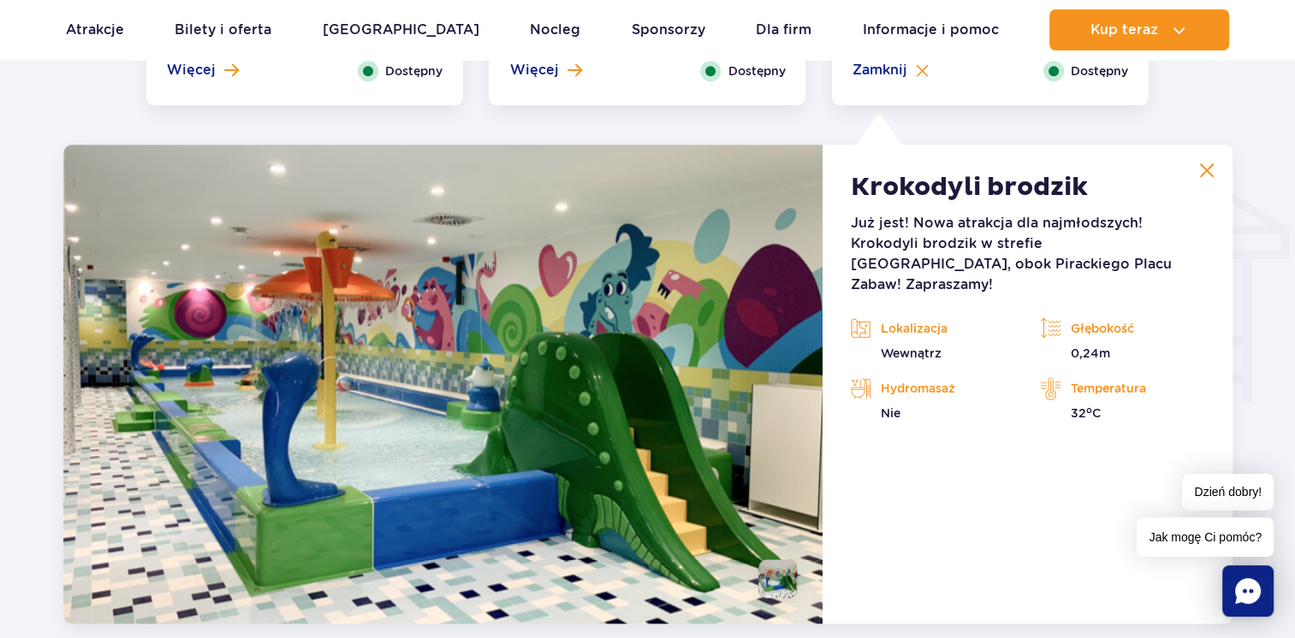
scroll to position [2060, 0]
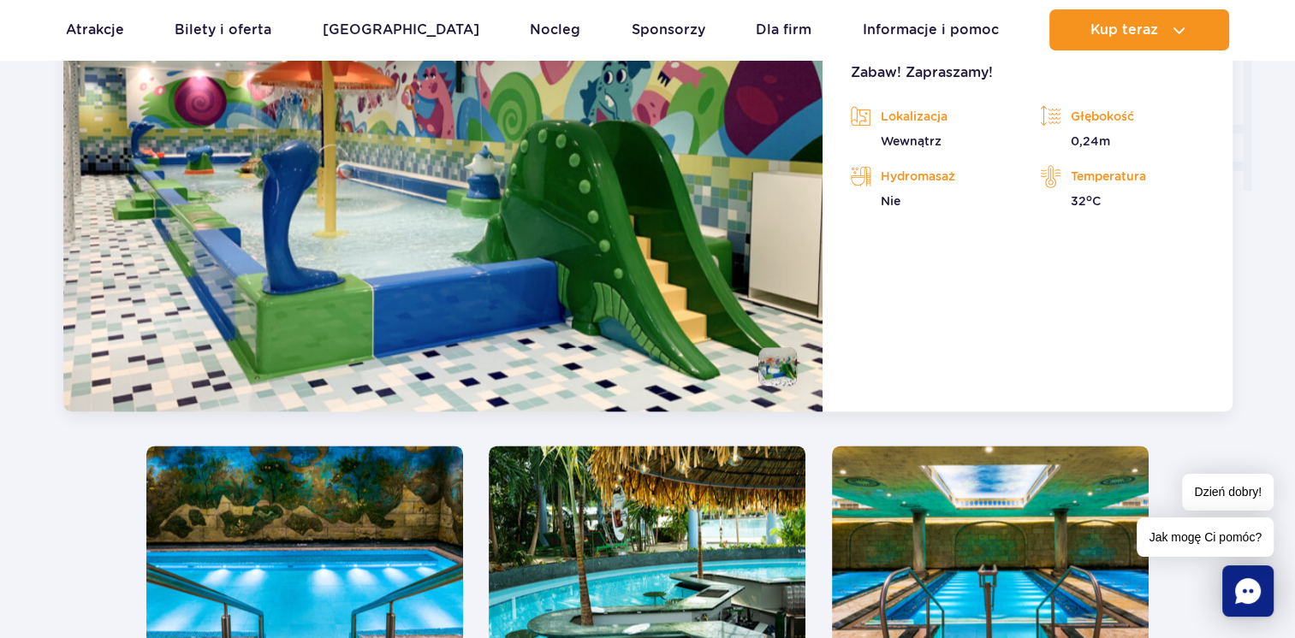
click at [325, 597] on img at bounding box center [304, 580] width 317 height 268
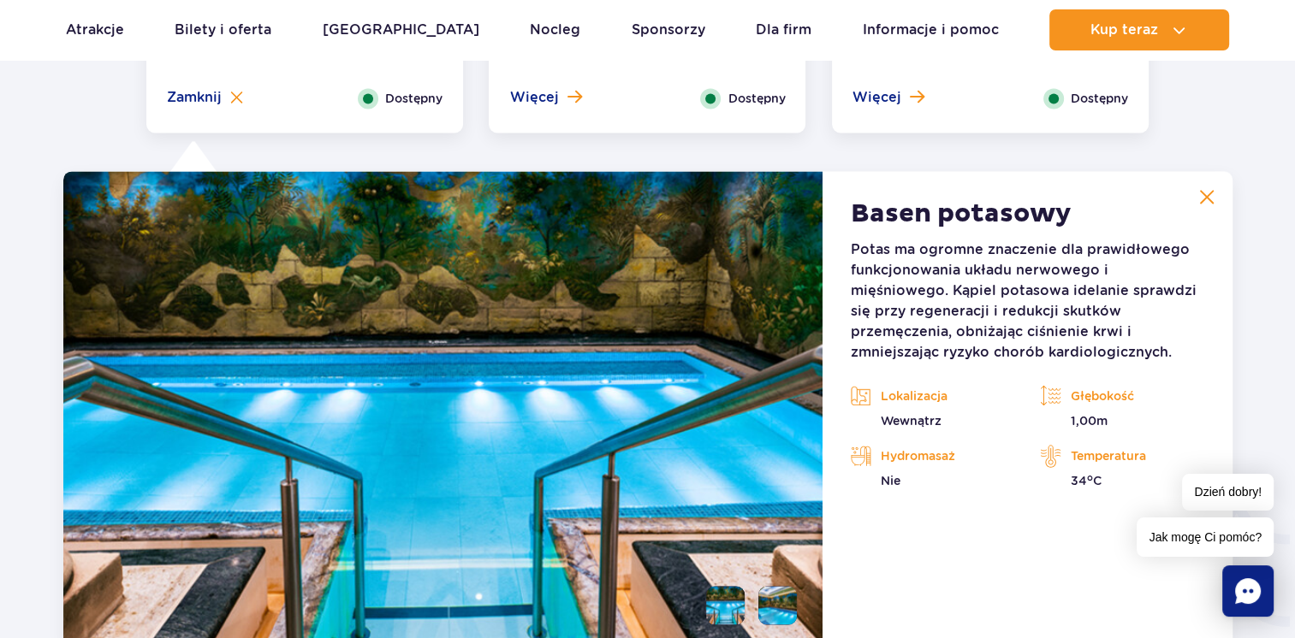
scroll to position [2530, 0]
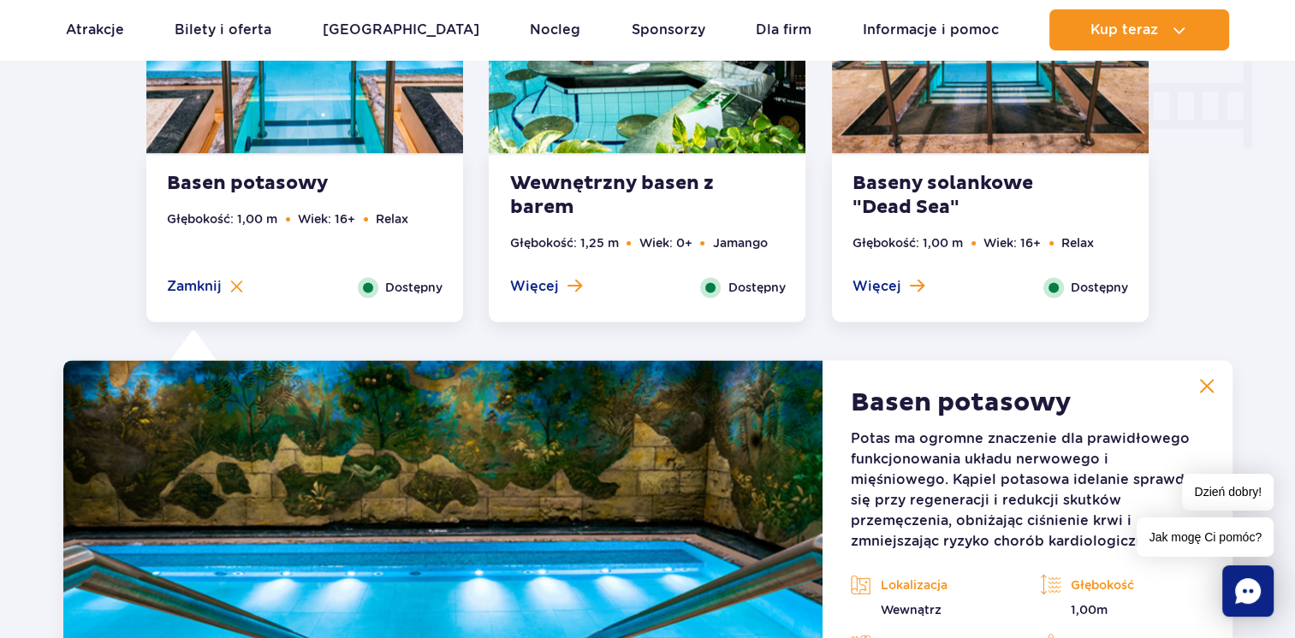
click at [517, 234] on li "Głębokość: 1,25 m" at bounding box center [563, 243] width 109 height 19
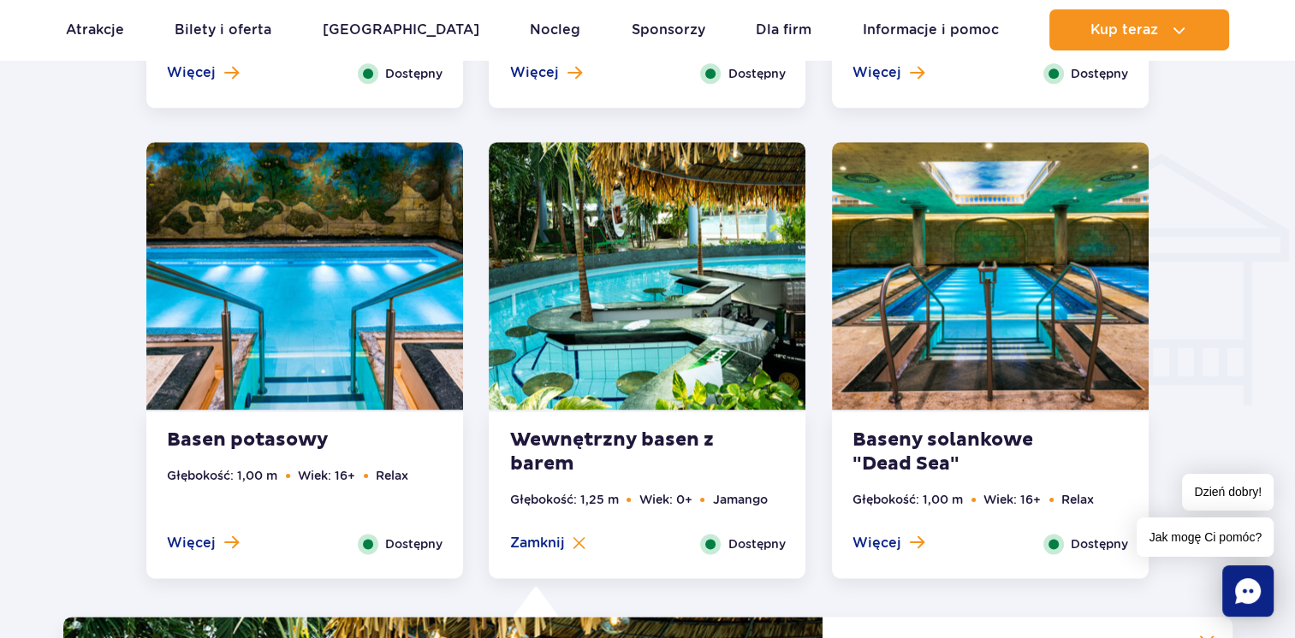
click at [904, 317] on img at bounding box center [990, 276] width 317 height 268
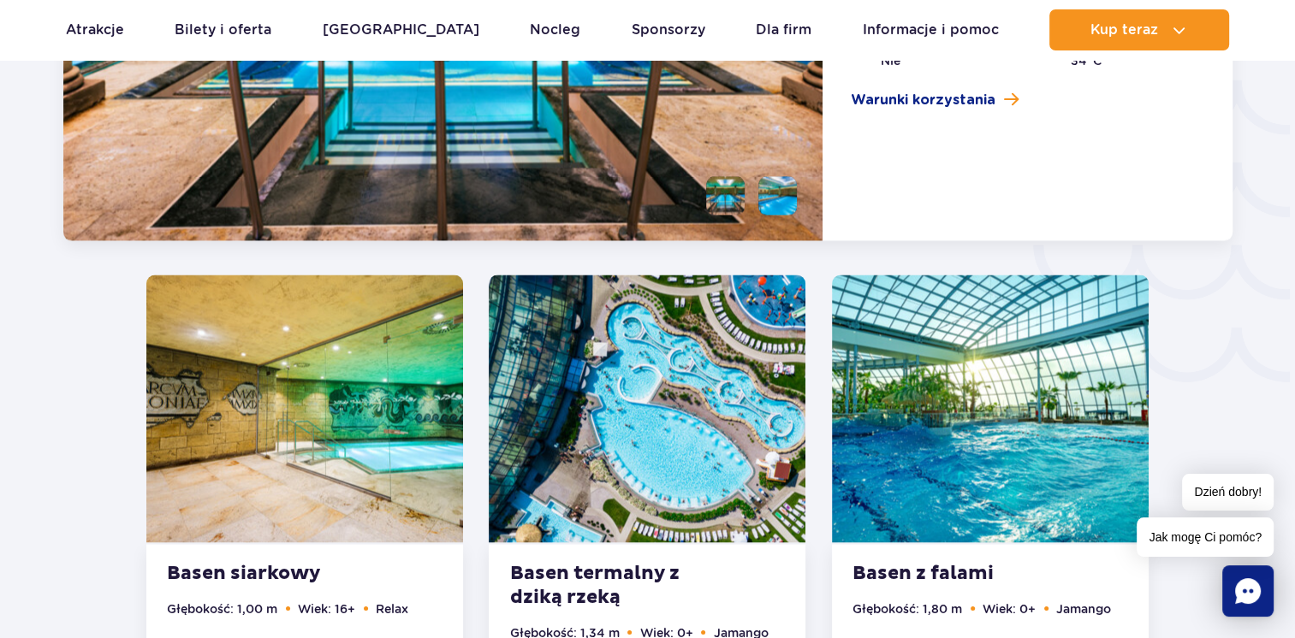
click at [370, 335] on img at bounding box center [304, 409] width 317 height 268
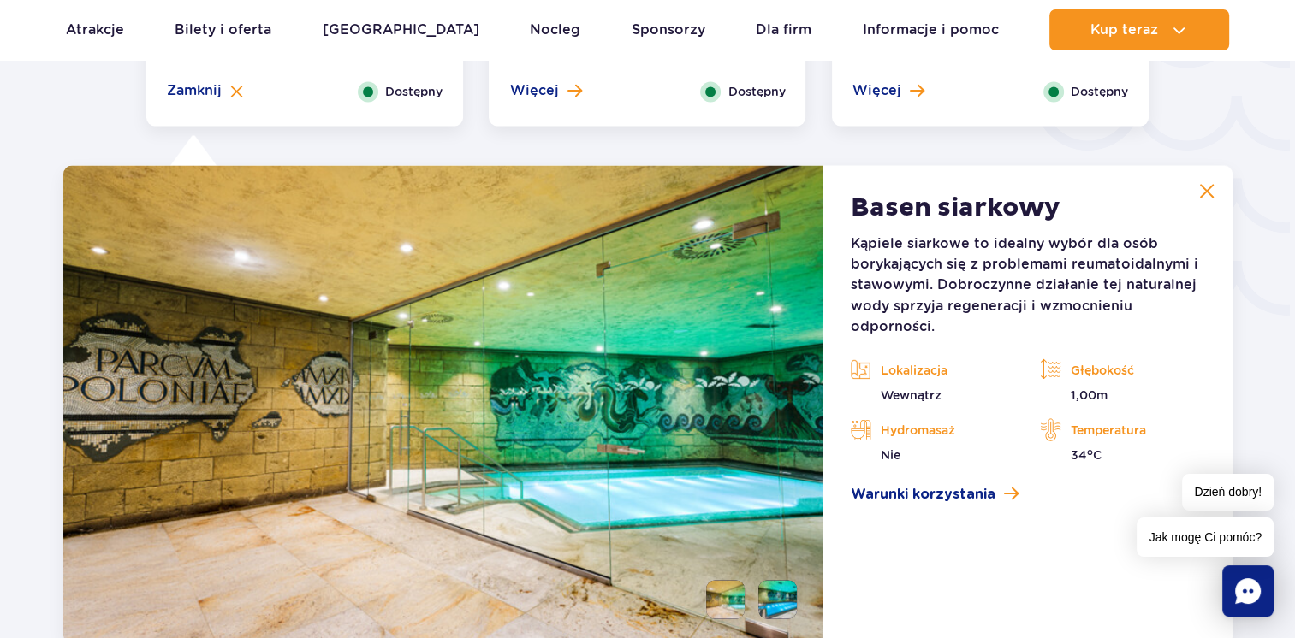
scroll to position [3001, 0]
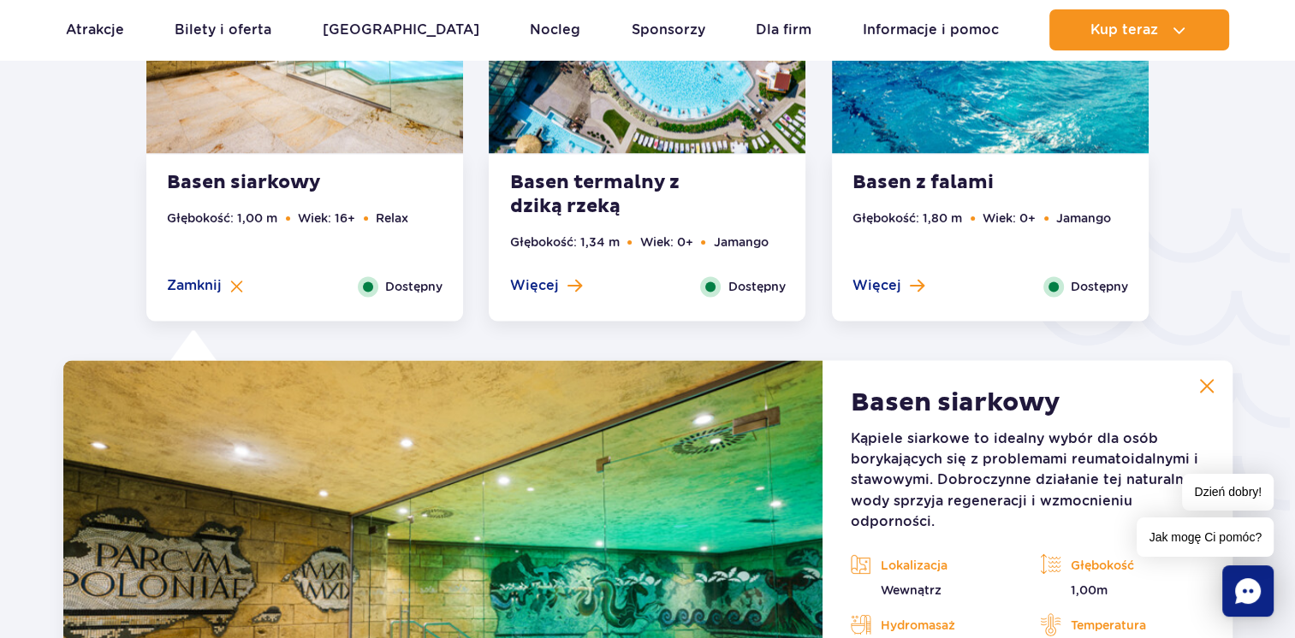
click at [661, 216] on strong "Basen termalny z dziką rzeką" at bounding box center [612, 195] width 207 height 48
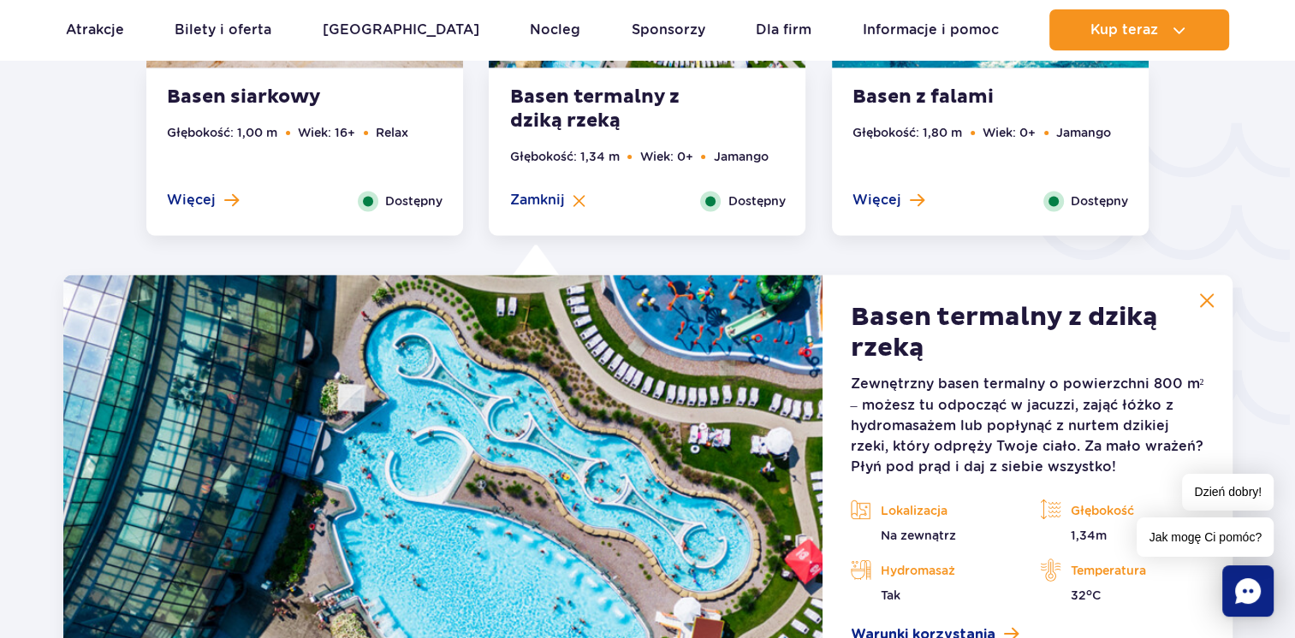
click at [963, 121] on div "Basen z falami Głębokość: 1,80 m Wiek: 0+ Jamango Więcej Zamknij Dostępny" at bounding box center [990, 151] width 317 height 167
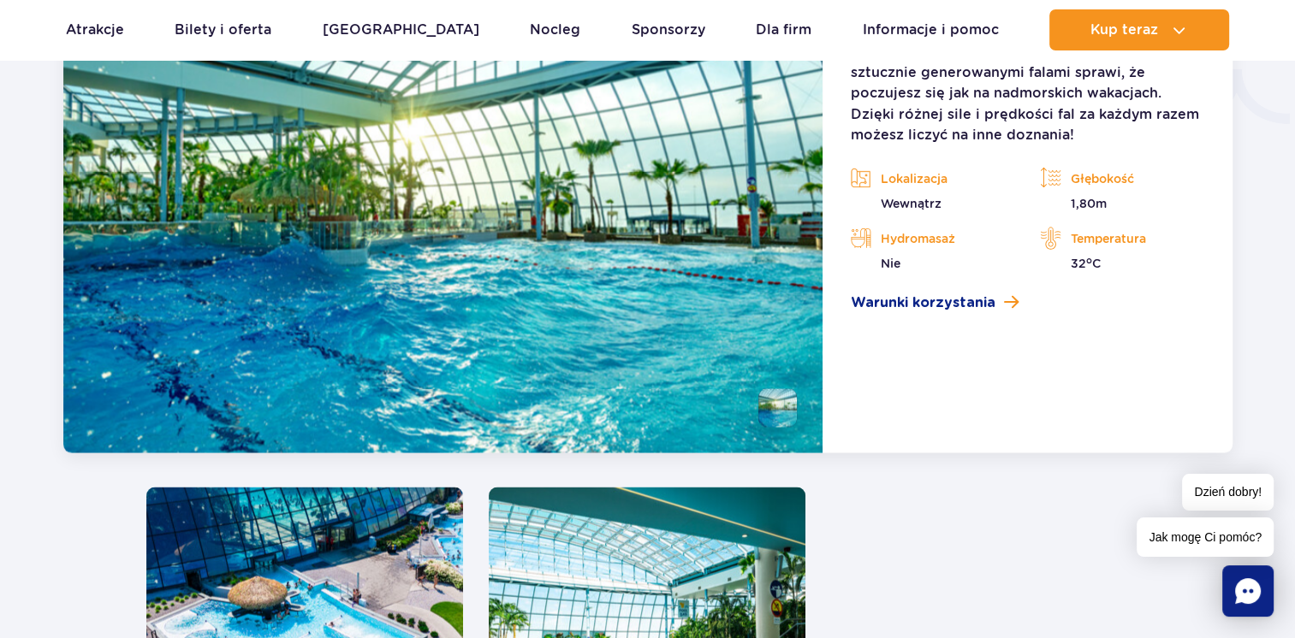
scroll to position [3172, 0]
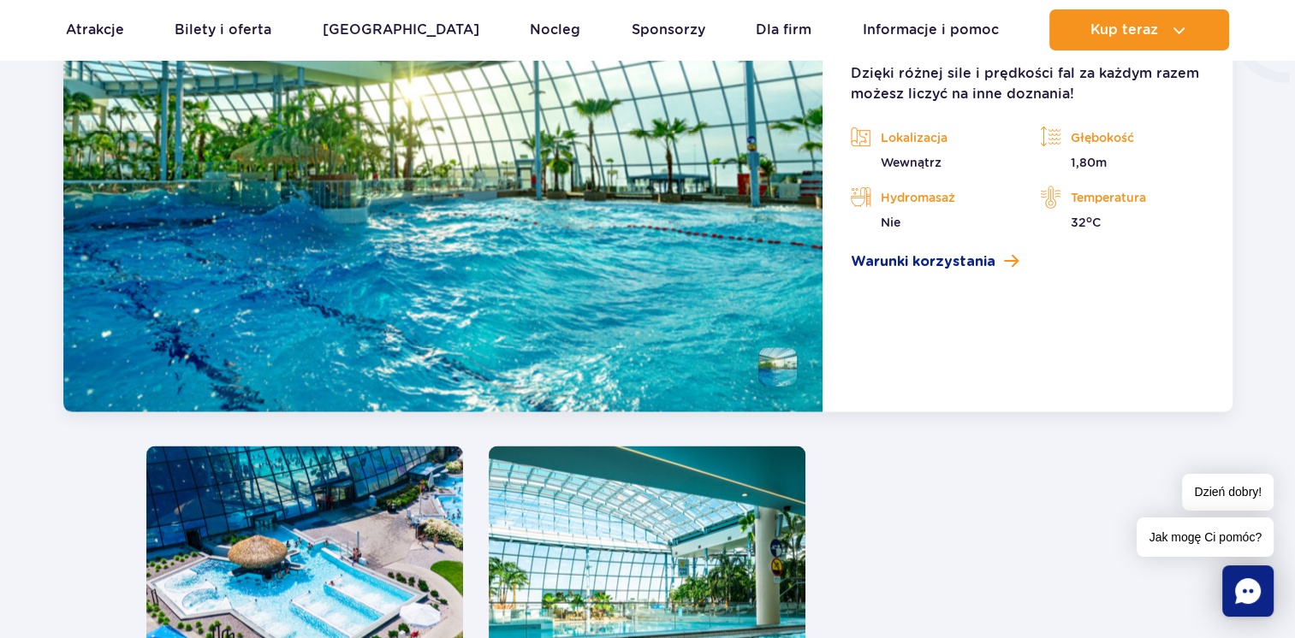
click at [400, 536] on img at bounding box center [304, 580] width 317 height 268
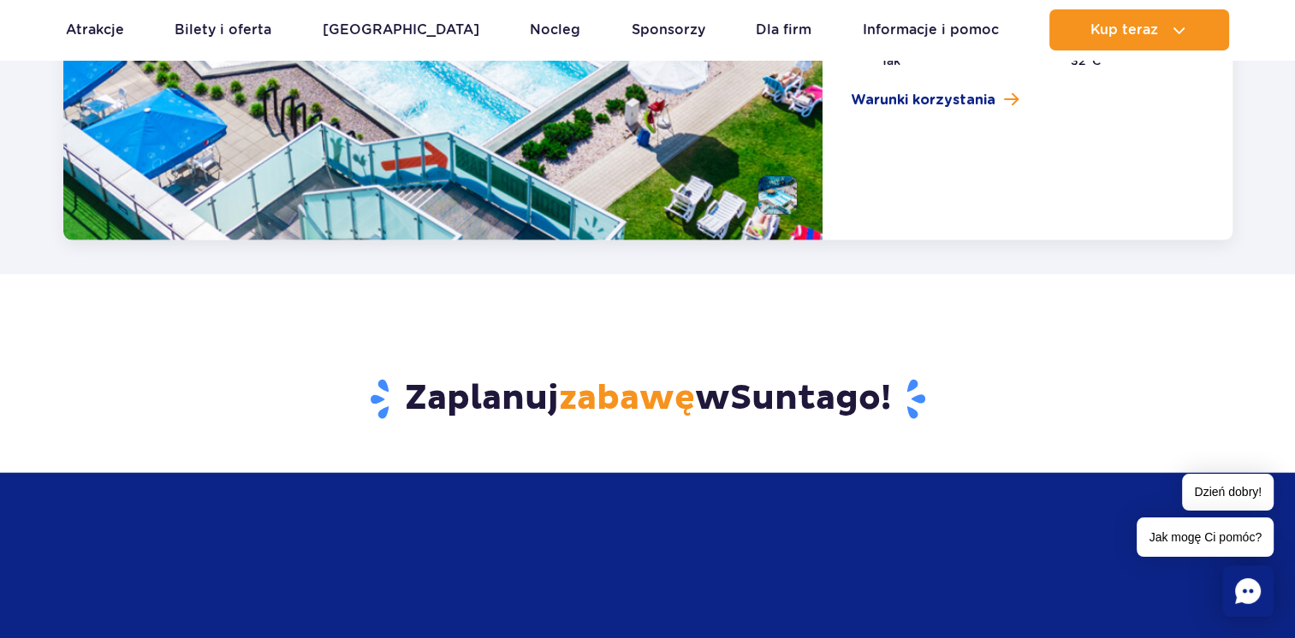
scroll to position [3385, 0]
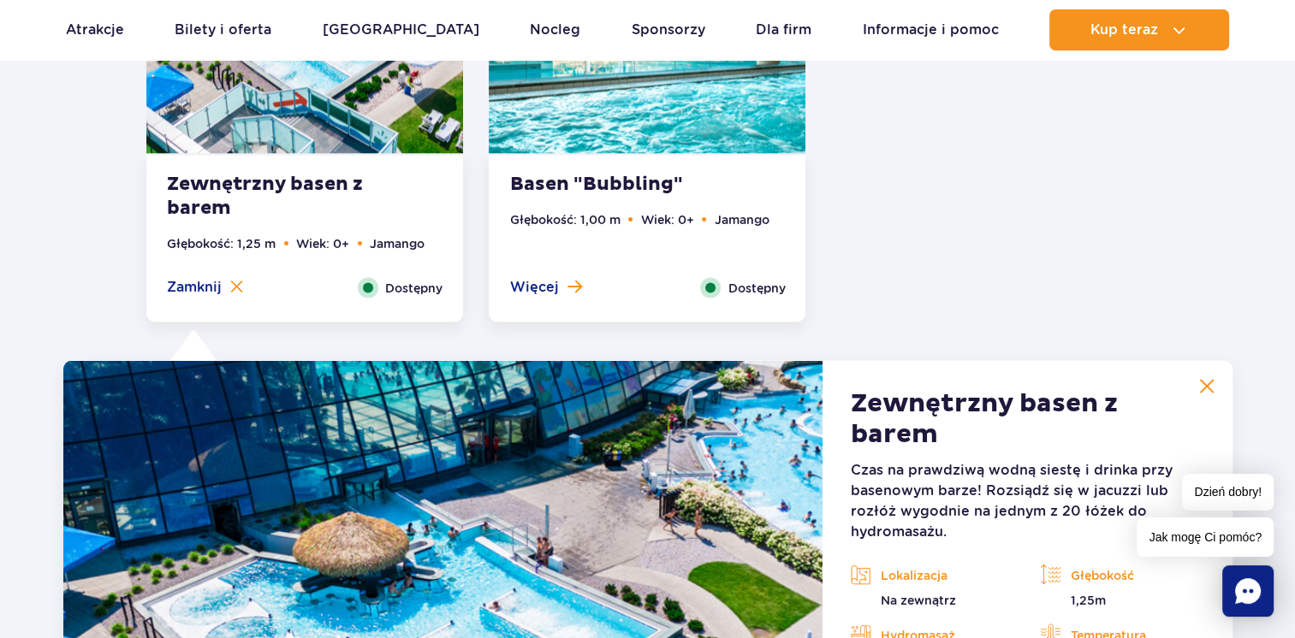
click at [624, 202] on div "Basen "Bubbling" Głębokość: 1,00 m Wiek: 0+ Jamango Więcej Zamknij Dostępny" at bounding box center [647, 238] width 317 height 167
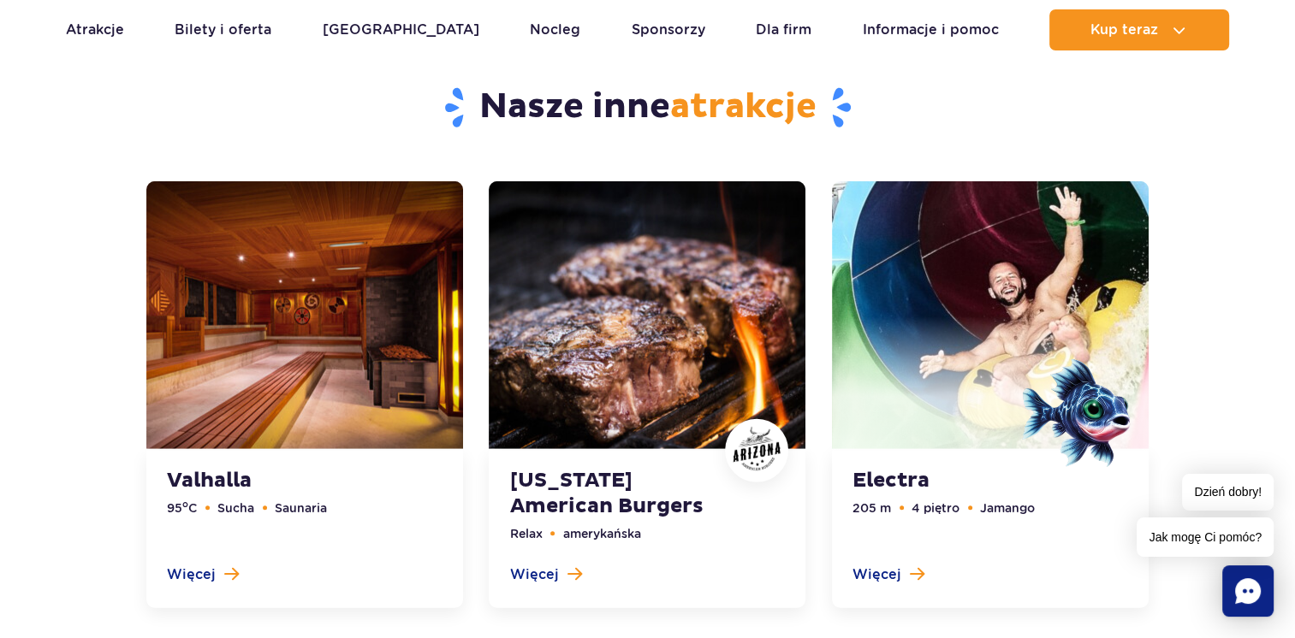
scroll to position [4754, 0]
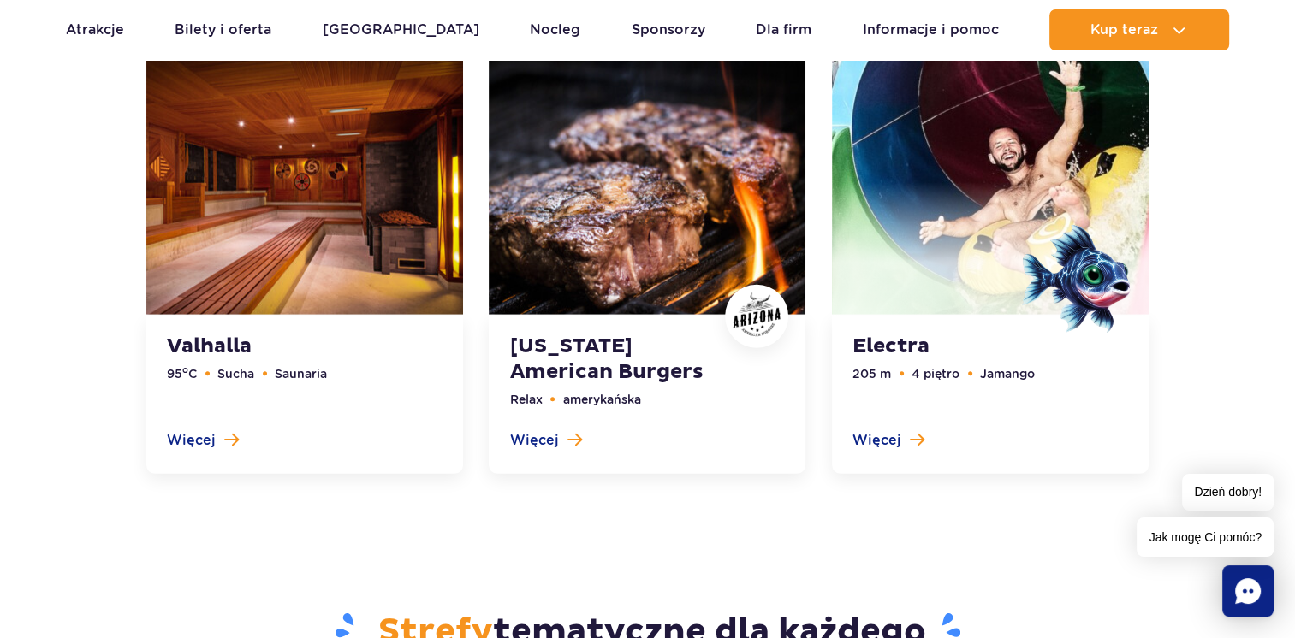
click at [219, 212] on link at bounding box center [304, 260] width 317 height 427
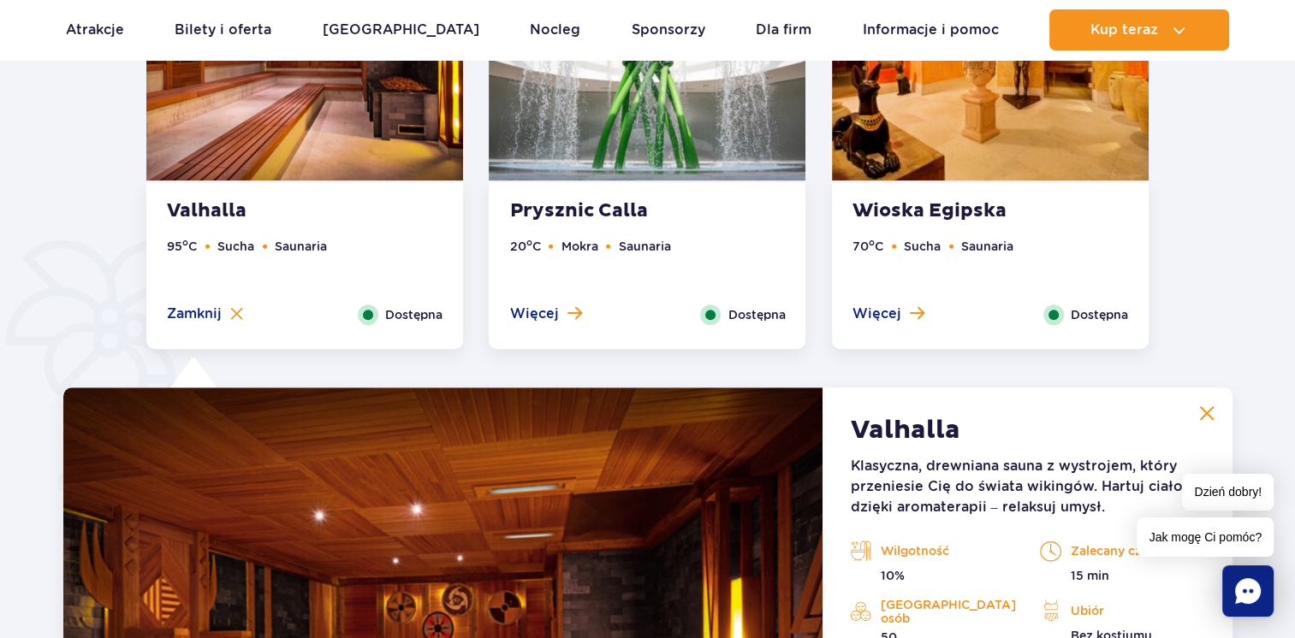
scroll to position [1005, 0]
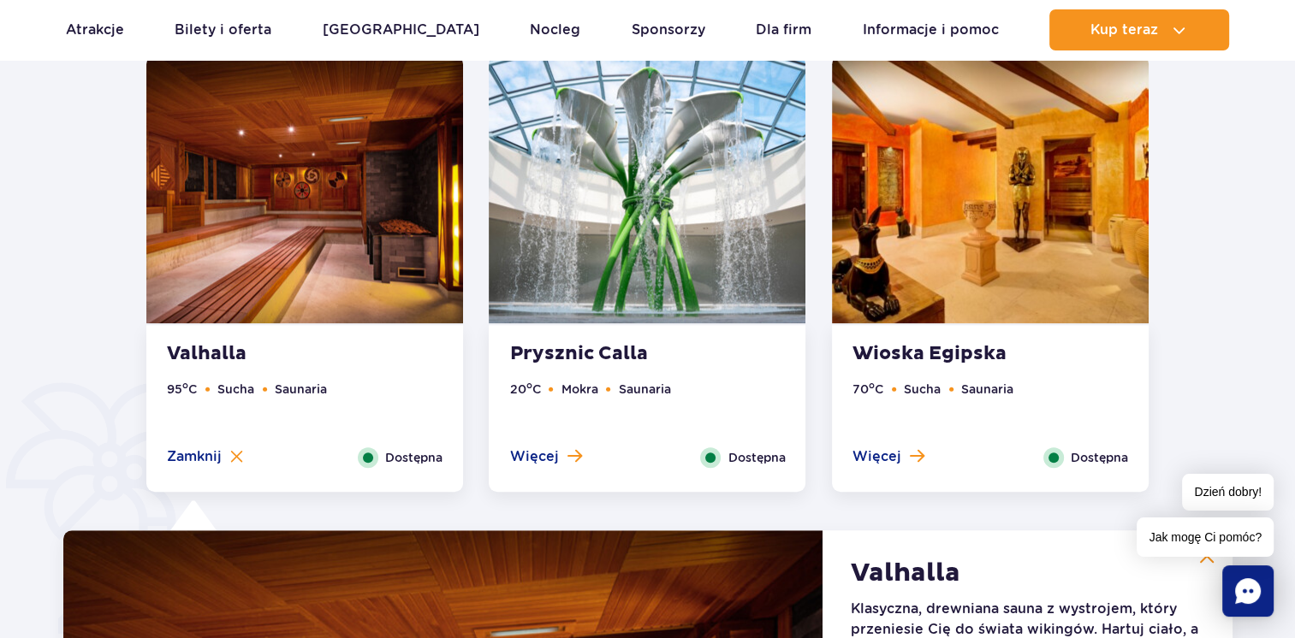
click at [654, 233] on img at bounding box center [647, 190] width 317 height 268
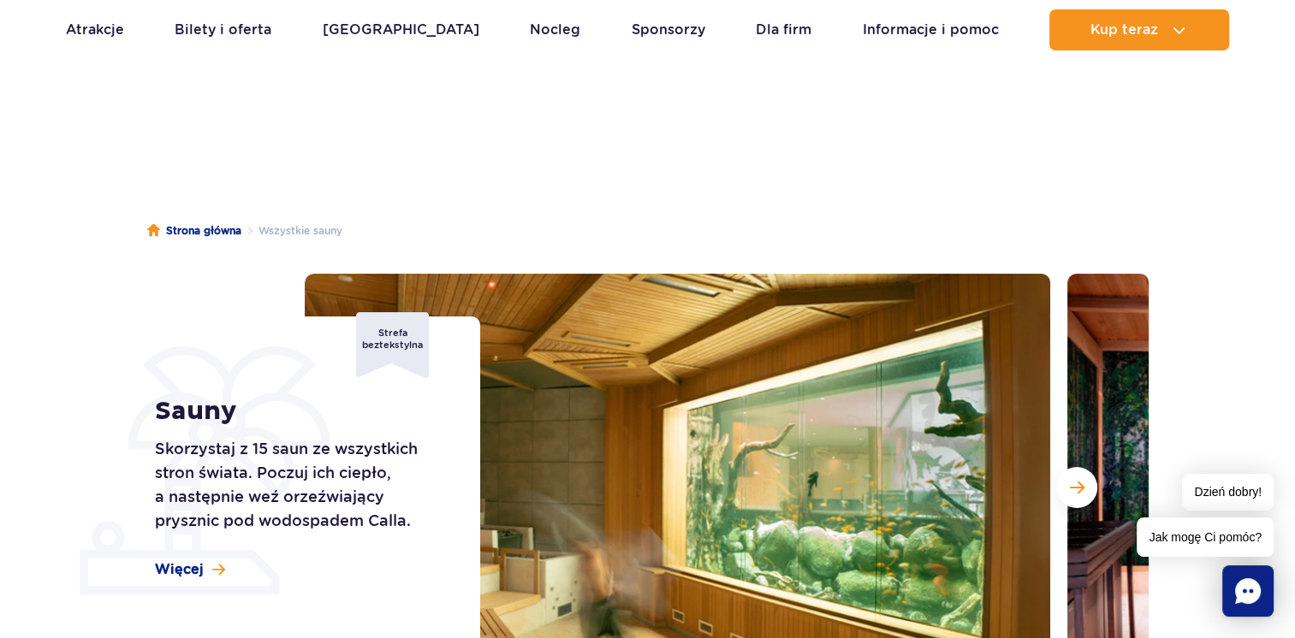
scroll to position [0, 0]
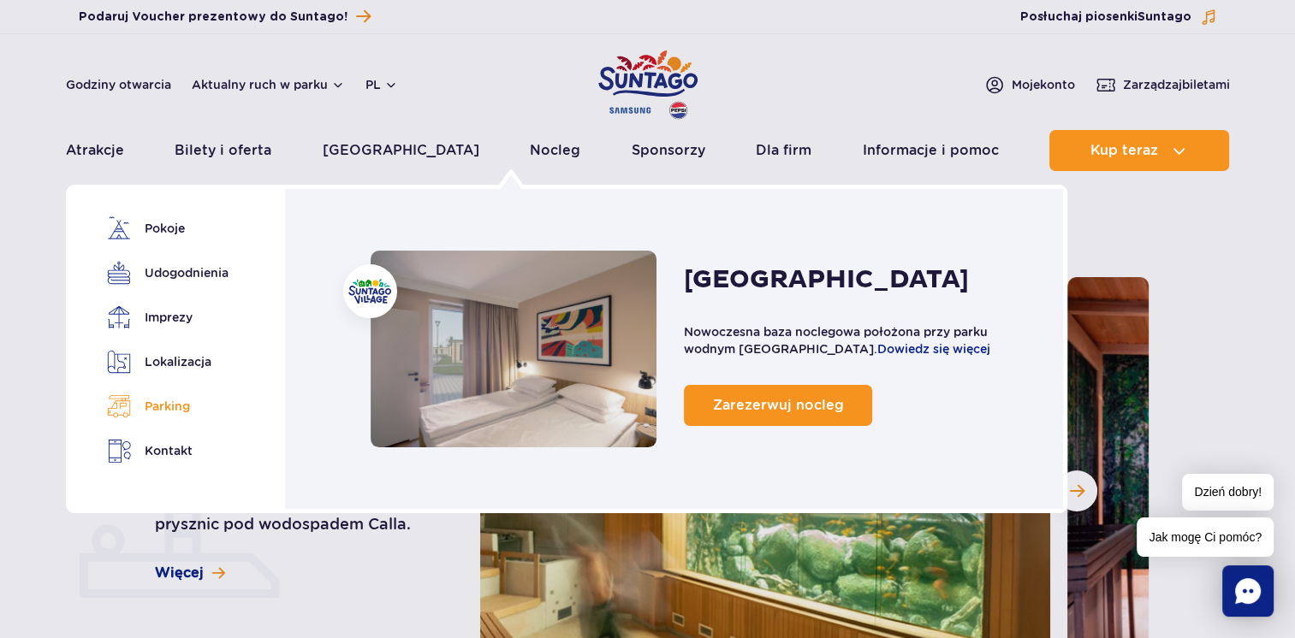
click at [186, 401] on link "Parking" at bounding box center [165, 406] width 116 height 24
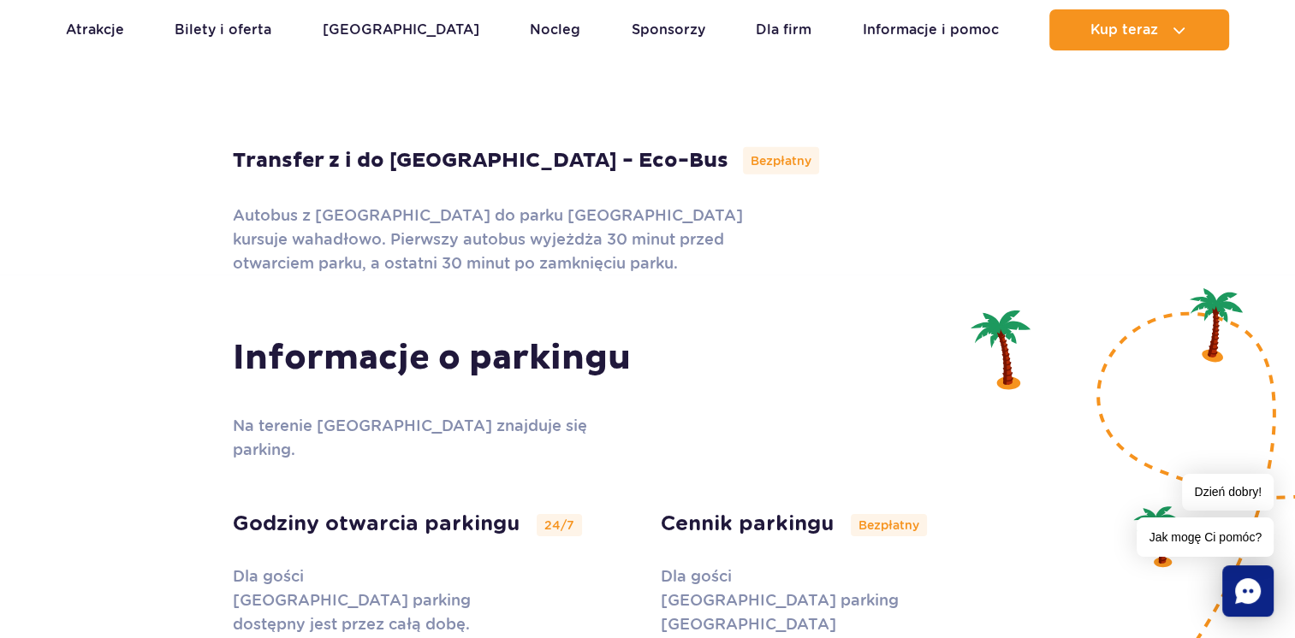
scroll to position [5316, 0]
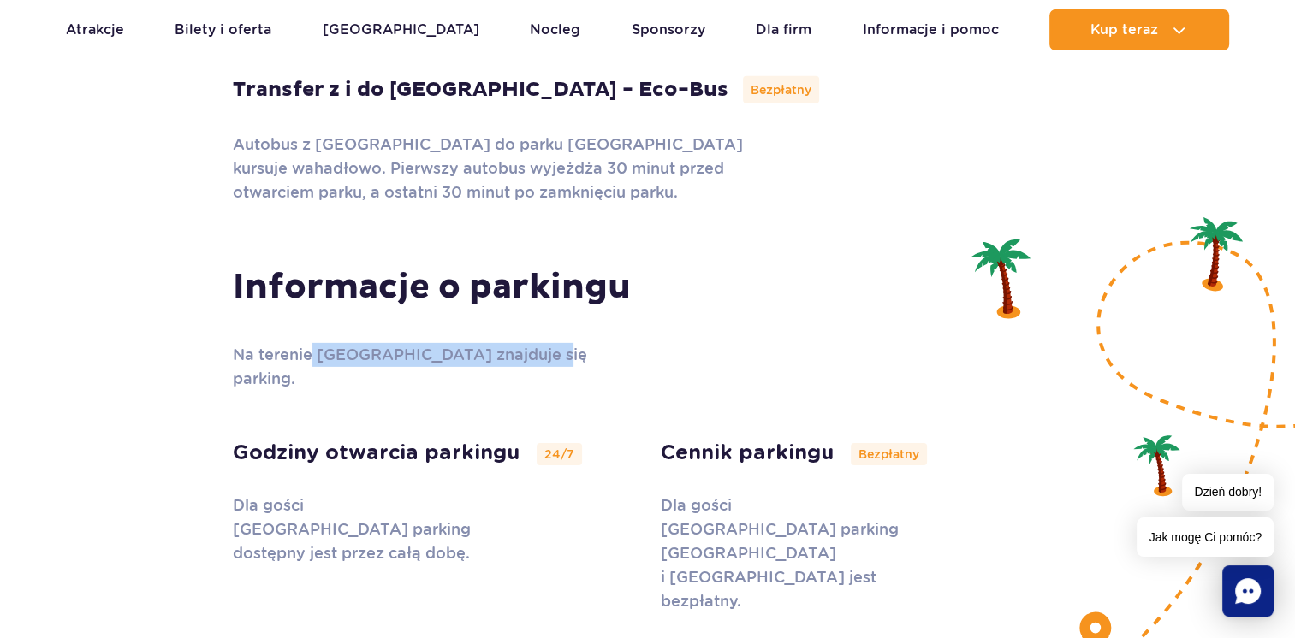
drag, startPoint x: 323, startPoint y: 265, endPoint x: 534, endPoint y: 268, distance: 210.5
click at [534, 343] on p "Na terenie Suntago Village znajduje się parking." at bounding box center [440, 367] width 415 height 48
drag, startPoint x: 534, startPoint y: 268, endPoint x: 424, endPoint y: 315, distance: 119.2
click at [424, 315] on div "Informacje o parkingu Na terenie Suntago Village znajduje się parking. Godziny …" at bounding box center [648, 439] width 856 height 347
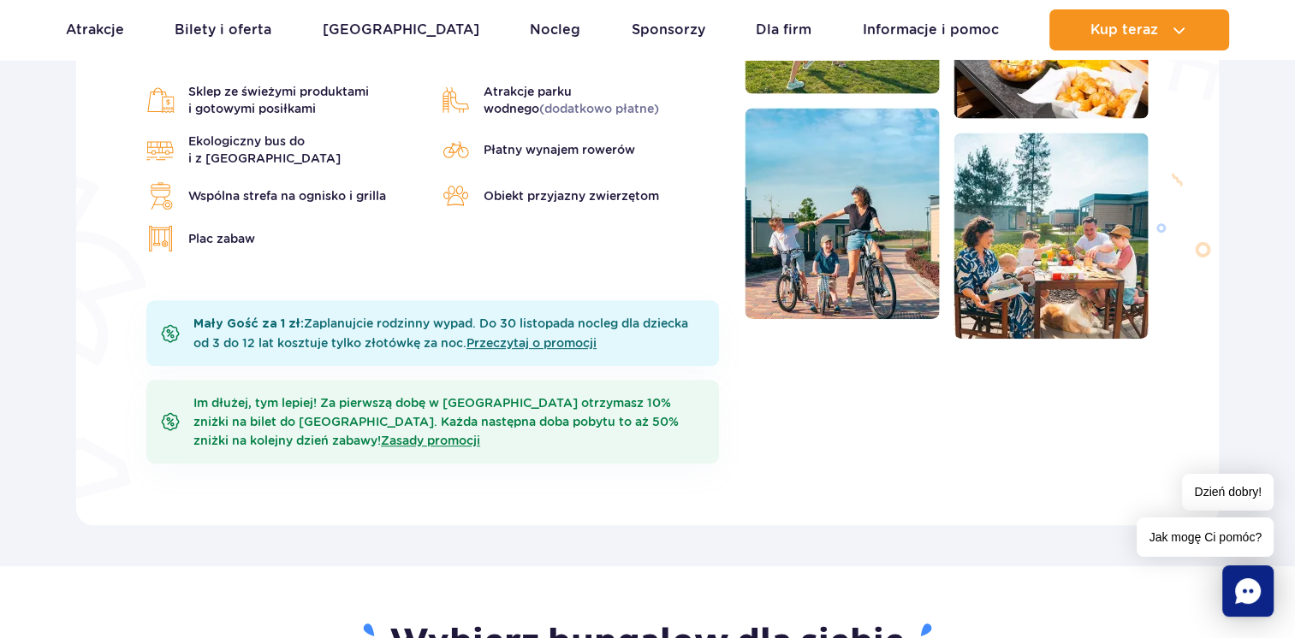
scroll to position [0, 0]
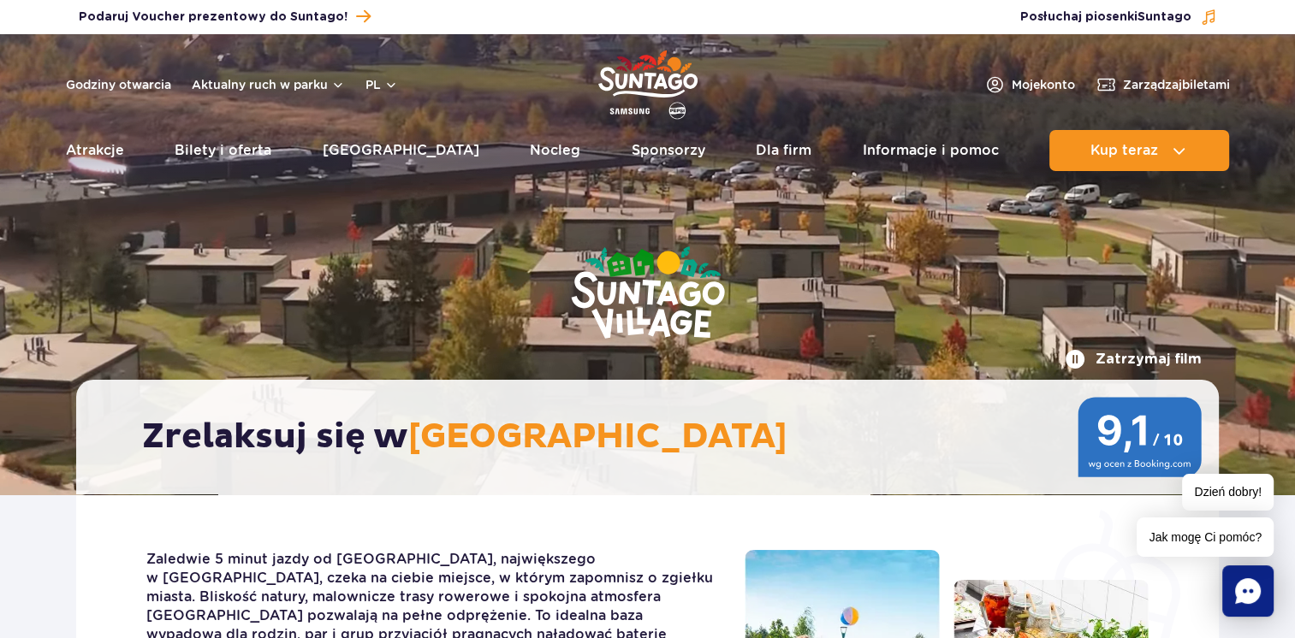
drag, startPoint x: 28, startPoint y: 403, endPoint x: 15, endPoint y: 67, distance: 336.5
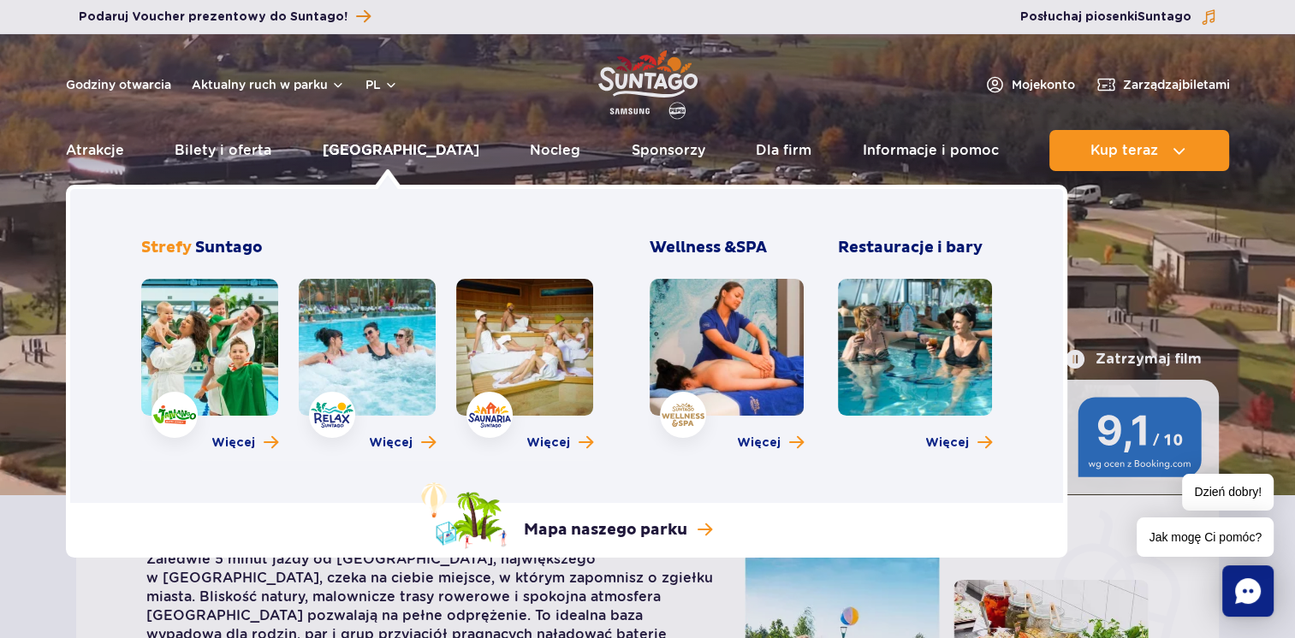
click at [383, 149] on link "[GEOGRAPHIC_DATA]" at bounding box center [401, 150] width 157 height 41
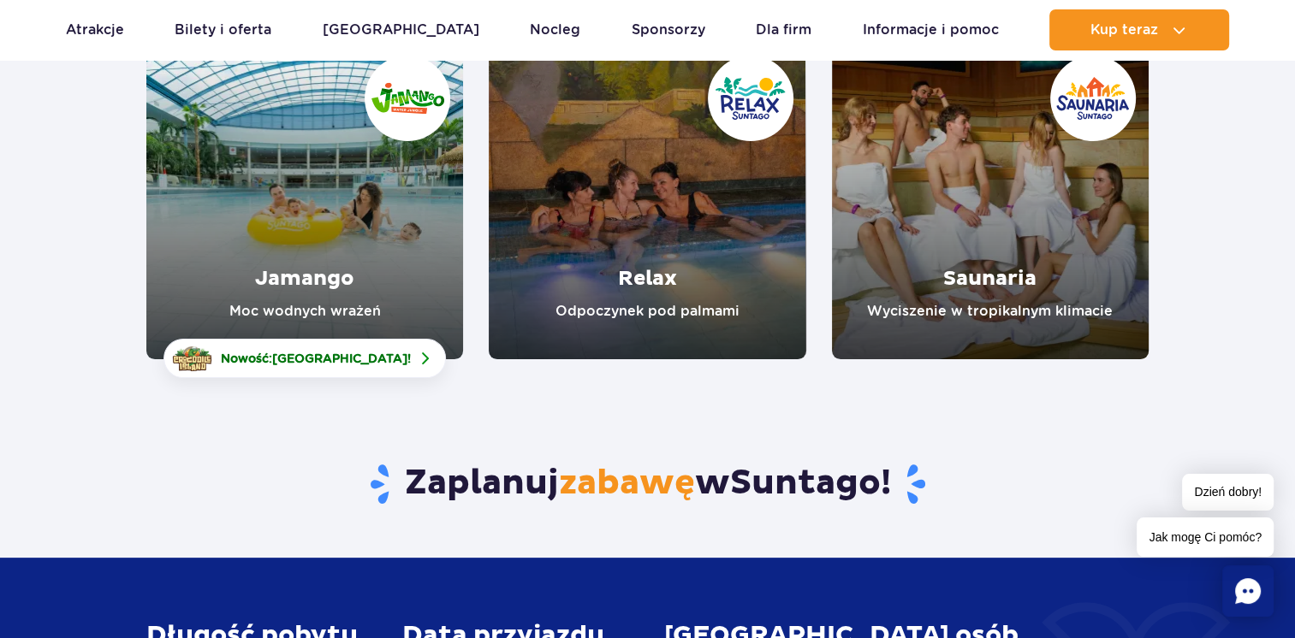
scroll to position [255, 0]
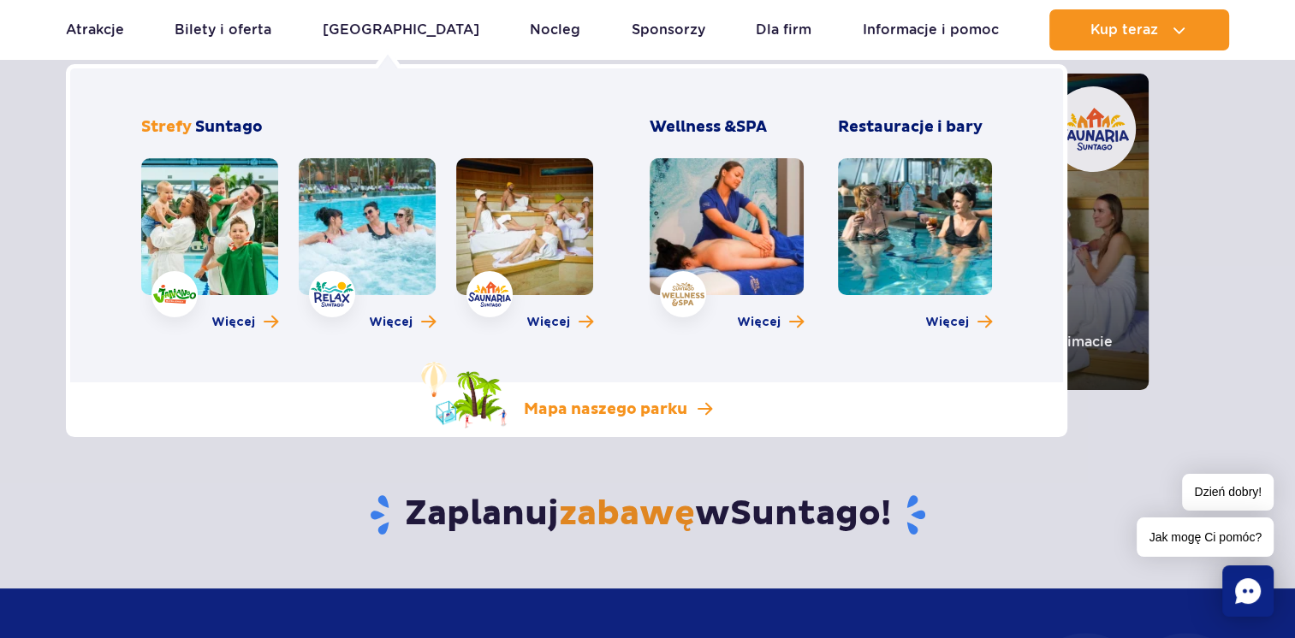
click at [584, 395] on link "Mapa naszego parku" at bounding box center [566, 395] width 291 height 67
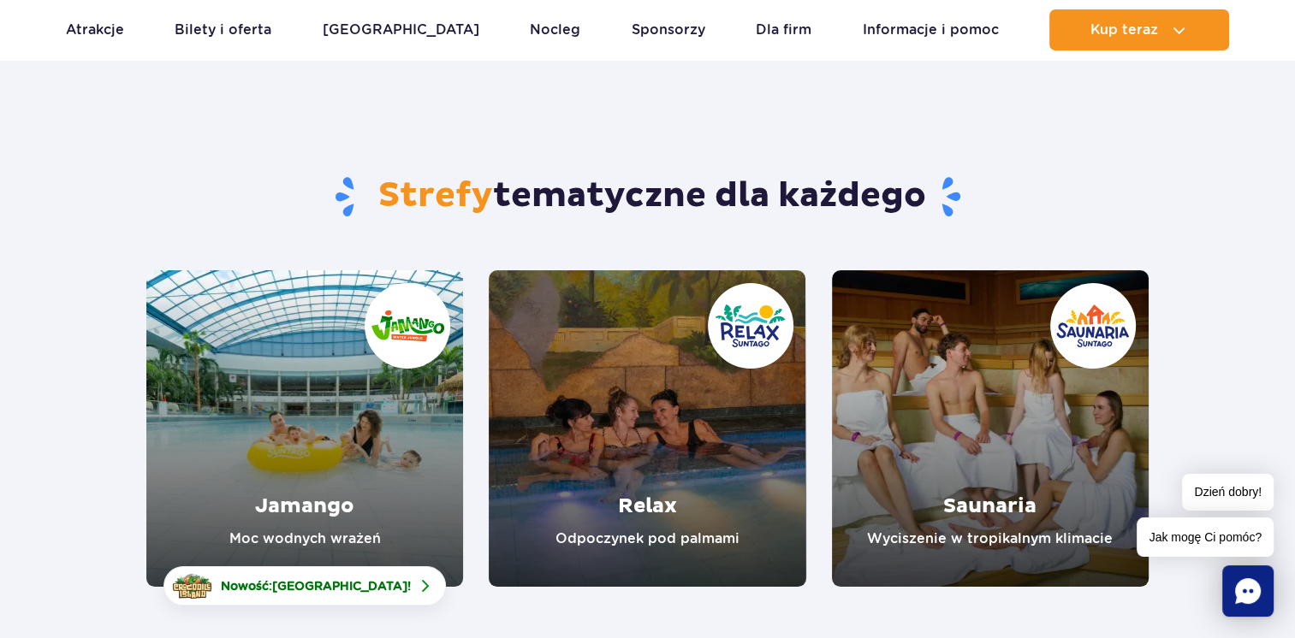
scroll to position [0, 0]
